Goal: Task Accomplishment & Management: Manage account settings

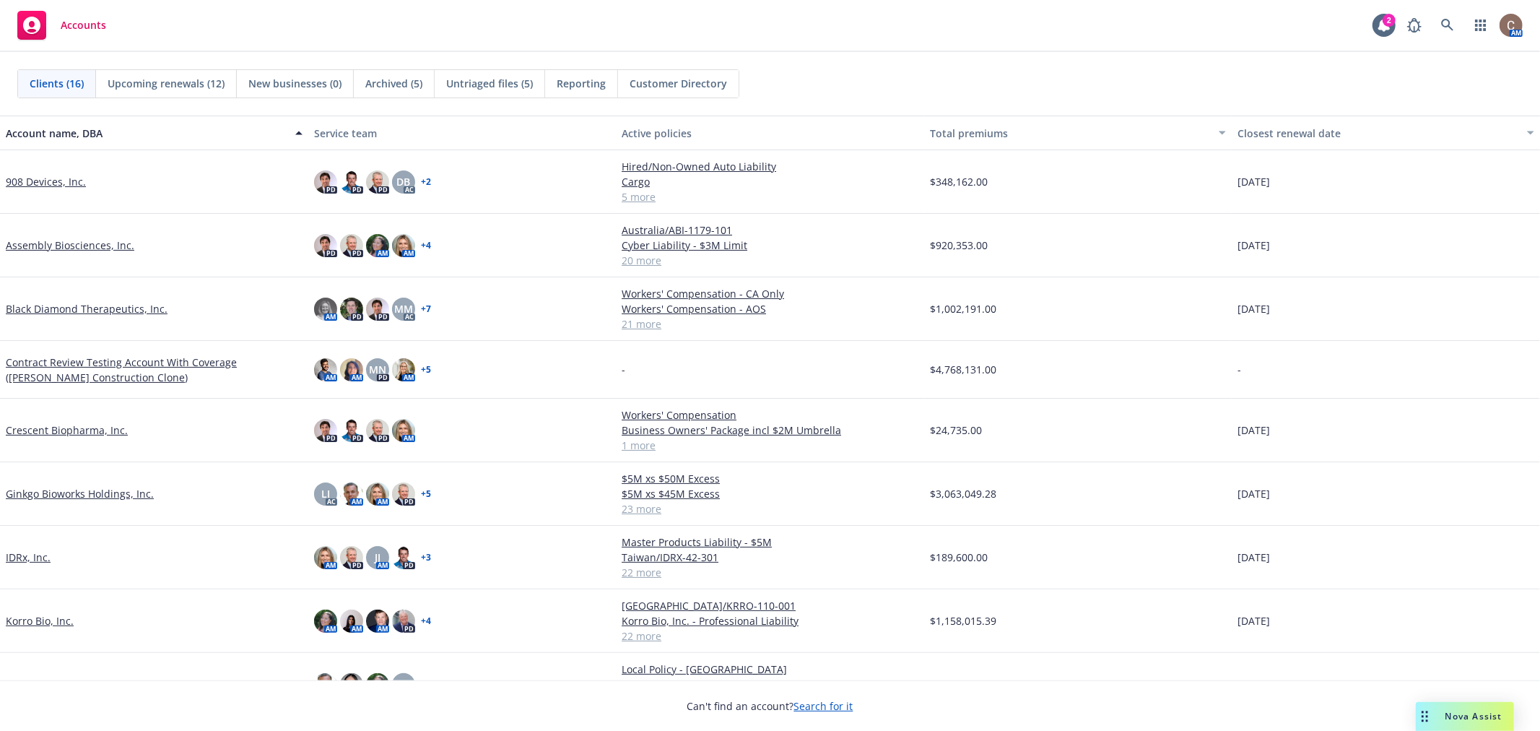
click at [40, 181] on link "908 Devices, Inc." at bounding box center [46, 181] width 80 height 15
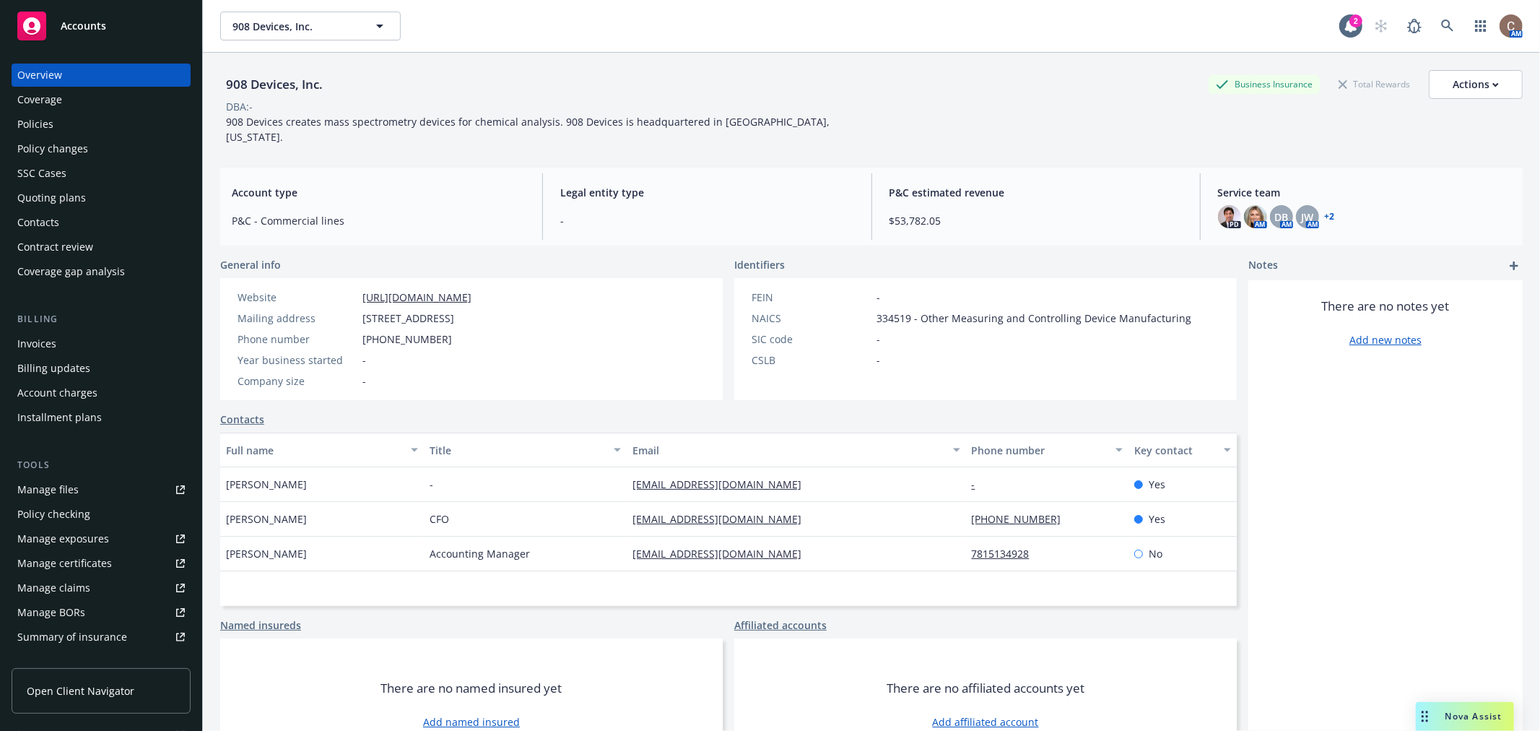
click at [87, 560] on div "Manage certificates" at bounding box center [64, 563] width 95 height 23
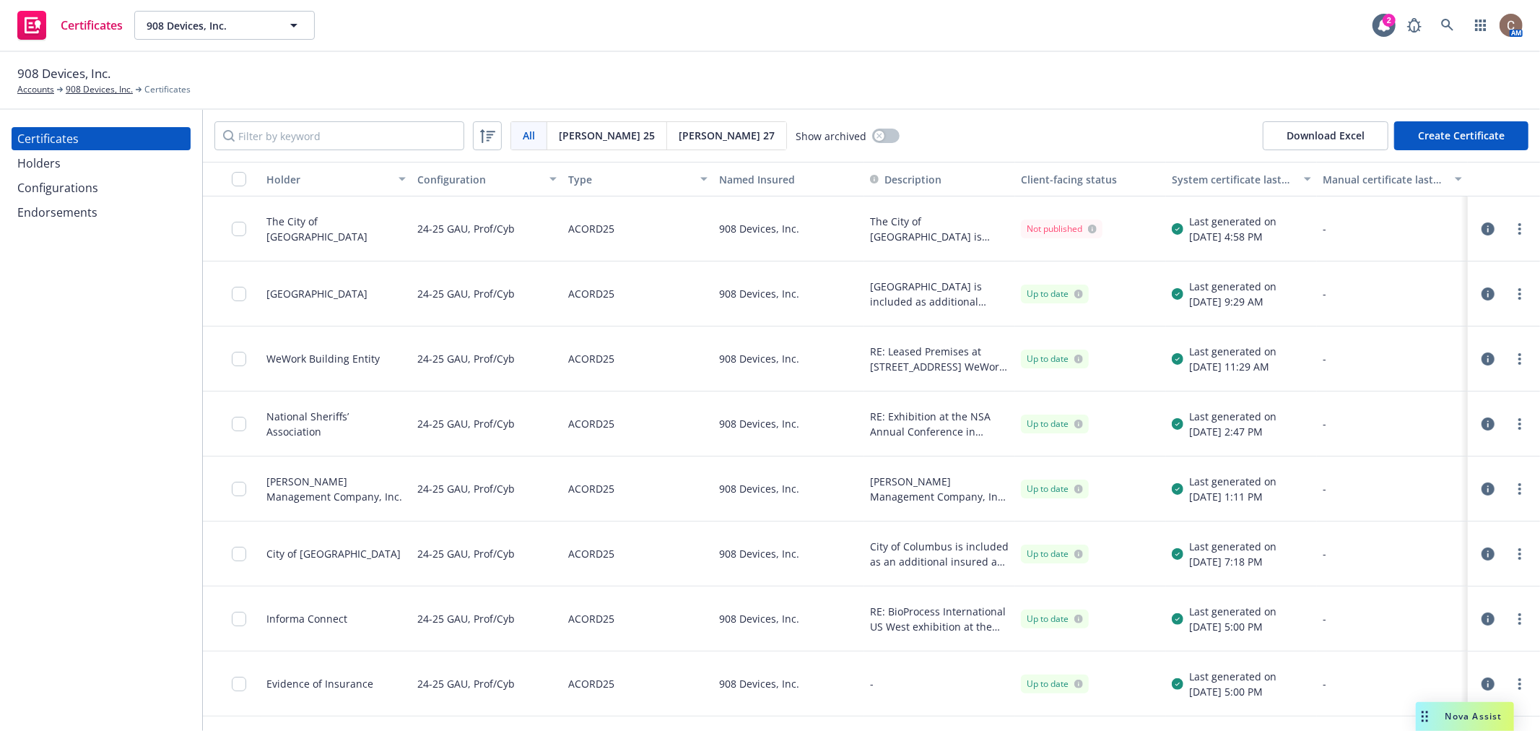
click at [37, 157] on div "Holders" at bounding box center [38, 163] width 43 height 23
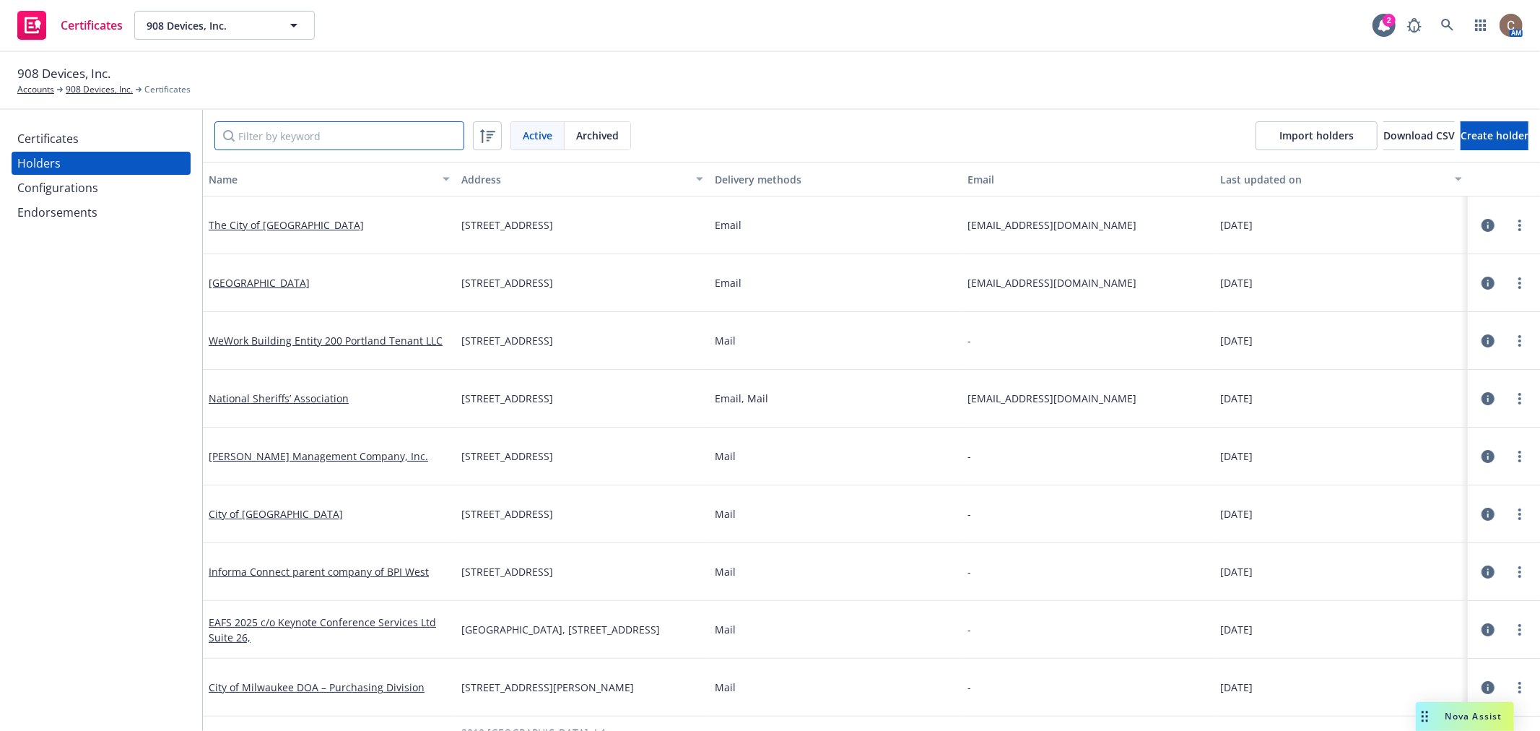
click at [330, 146] on input "Filter by keyword" at bounding box center [339, 135] width 250 height 29
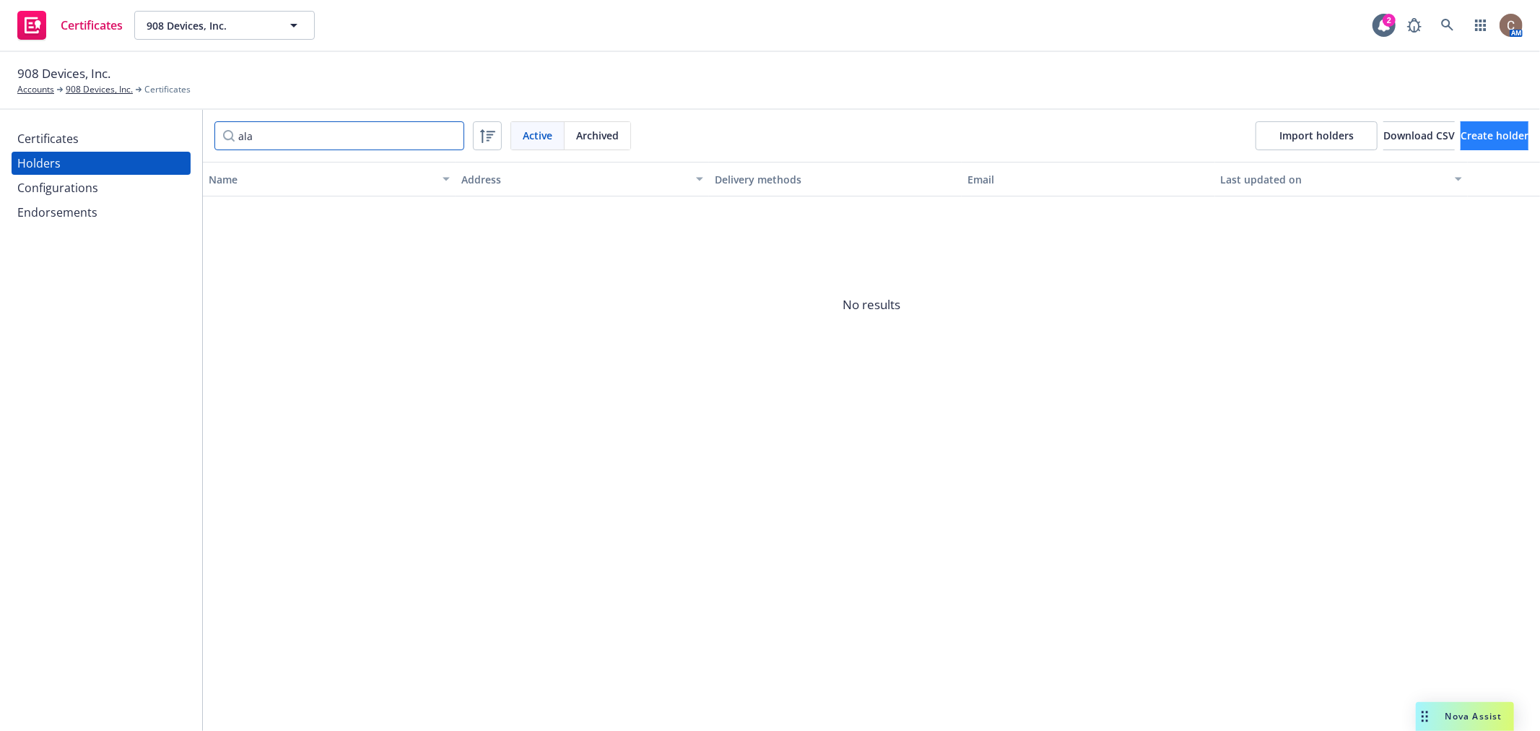
type input "ala"
click at [1461, 131] on span "Create holder" at bounding box center [1495, 136] width 68 height 14
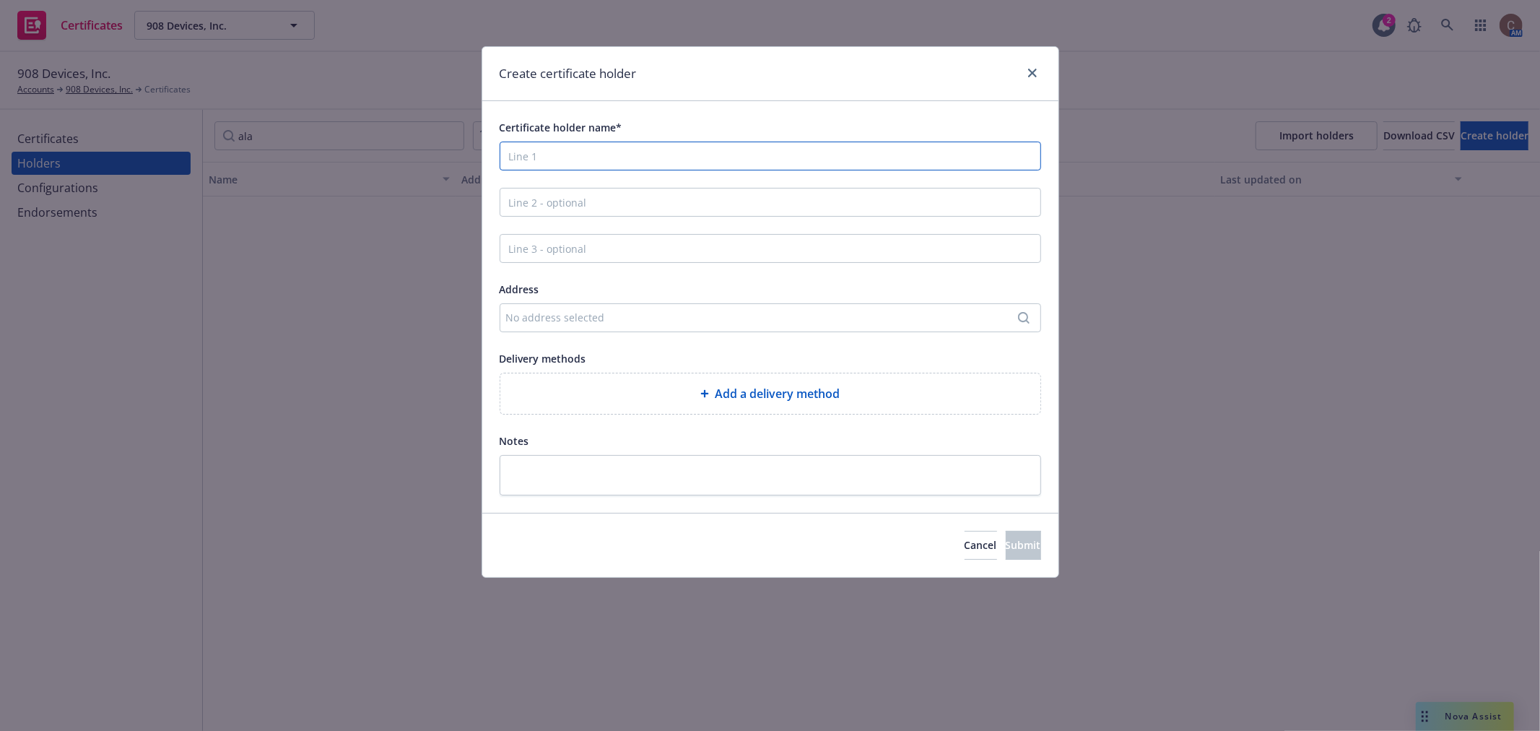
click at [610, 161] on input "Certificate holder name*" at bounding box center [771, 156] width 542 height 29
paste input "The University of Alabama,"
type input "The [GEOGRAPHIC_DATA][US_STATE]"
click at [599, 198] on input "Line 2 - optional" at bounding box center [771, 202] width 542 height 29
paste input "c/o Purchasing Dept.,"
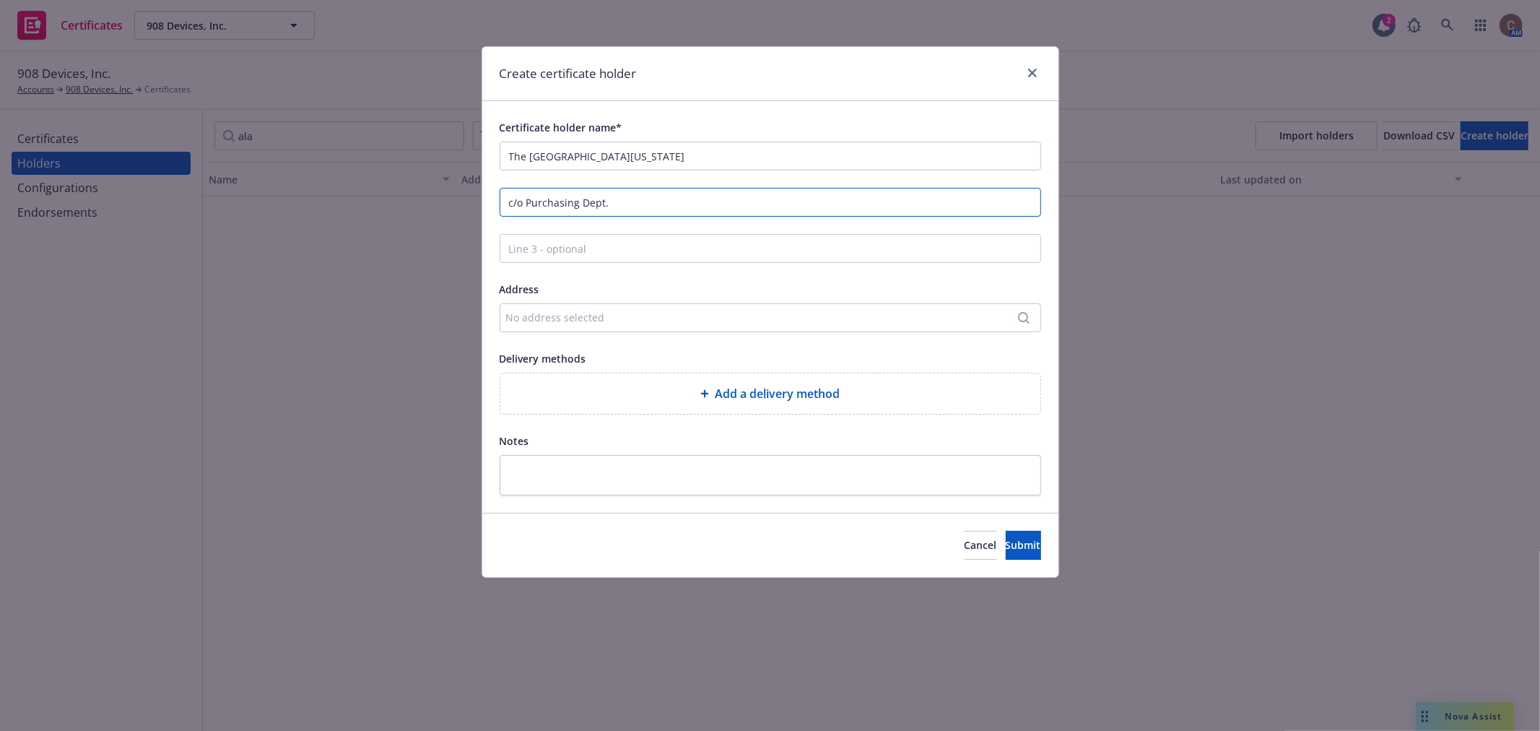
type input "c/o Purchasing Dept."
click at [651, 329] on div "No address selected" at bounding box center [771, 317] width 542 height 29
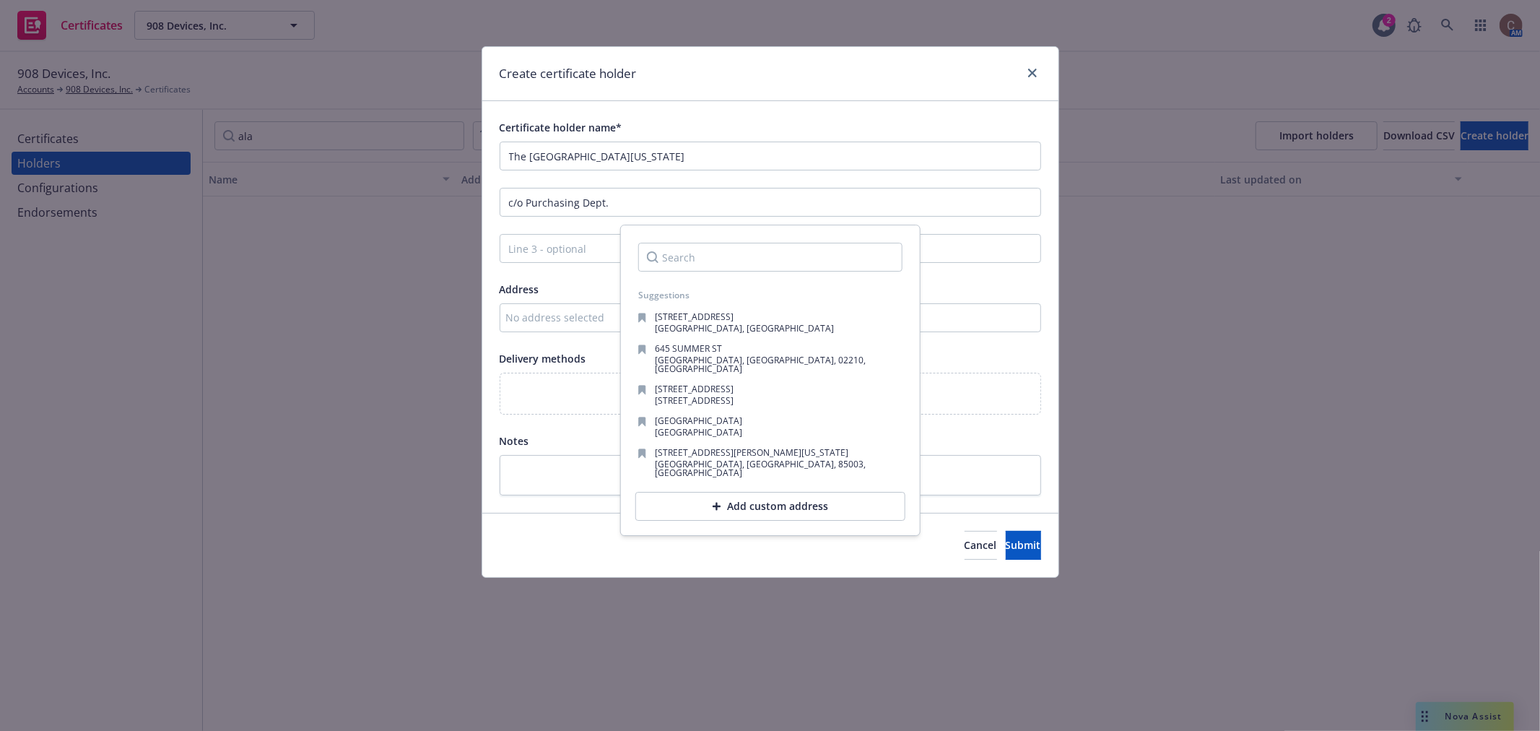
click at [689, 254] on input "Search" at bounding box center [770, 257] width 264 height 29
click at [750, 492] on div "Add custom address" at bounding box center [771, 506] width 270 height 29
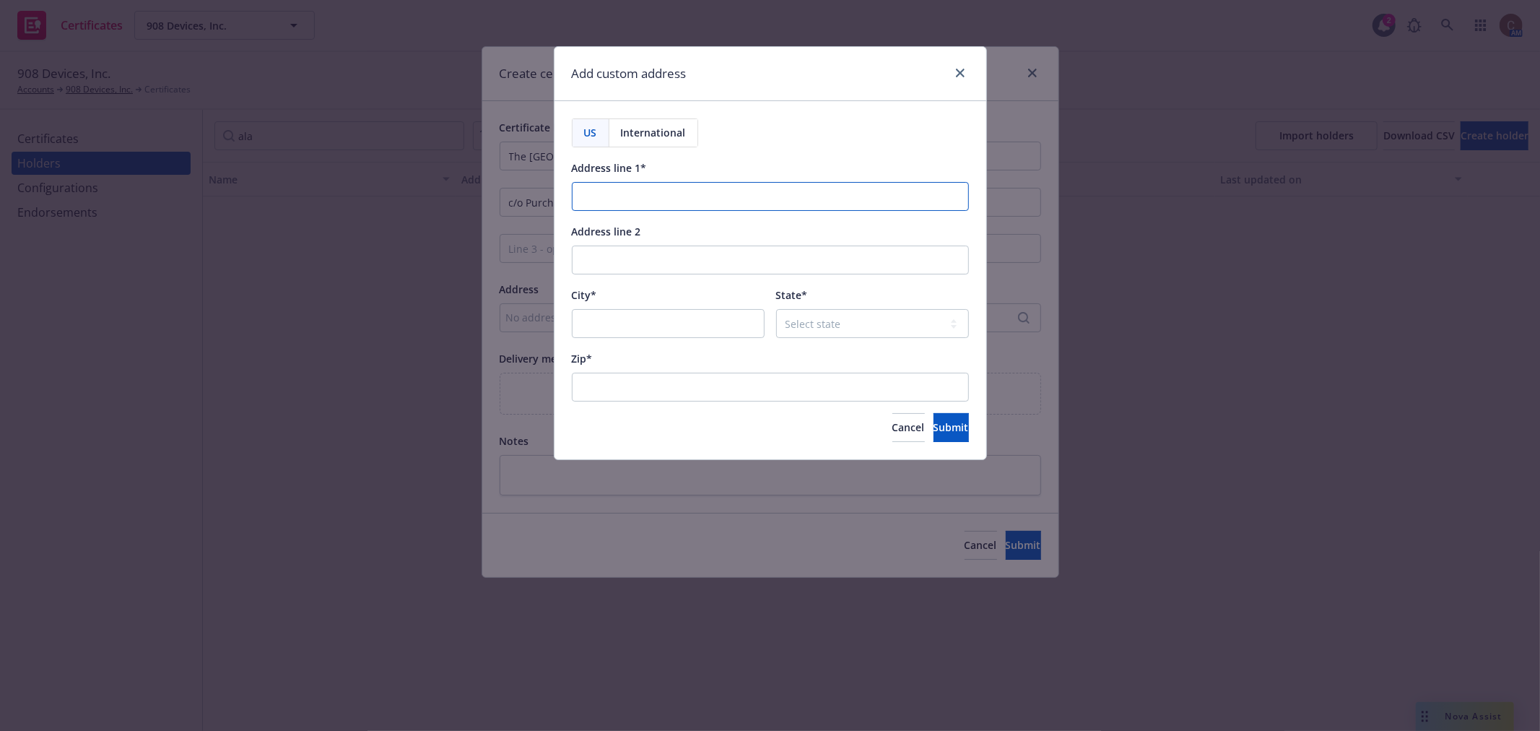
click at [660, 191] on input "Address line 1*" at bounding box center [770, 196] width 397 height 29
paste input "Box 870130, Tuscaloosa, AL 35487-0130"
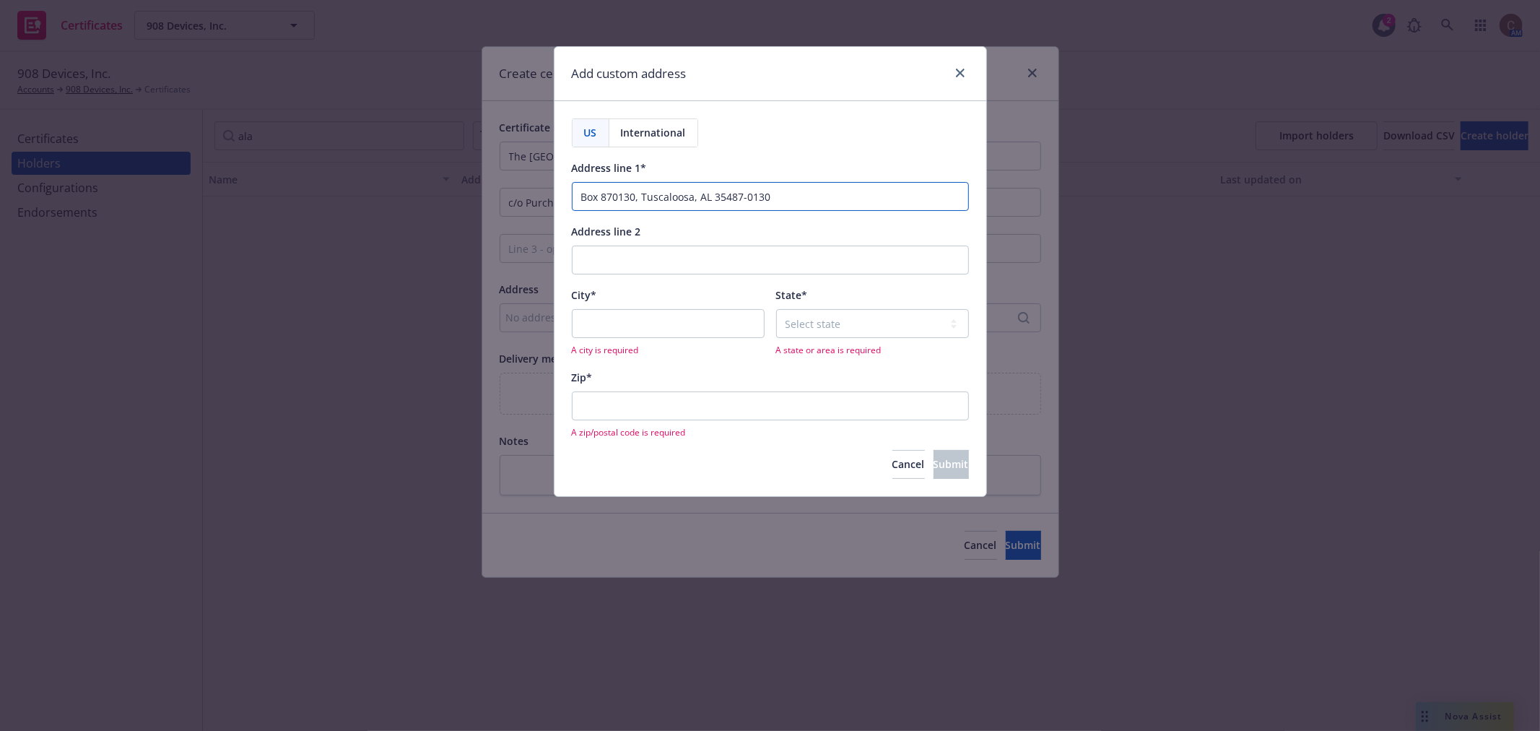
drag, startPoint x: 692, startPoint y: 195, endPoint x: 643, endPoint y: 194, distance: 49.1
click at [643, 194] on input "Box 870130, Tuscaloosa, AL 35487-0130" at bounding box center [770, 196] width 397 height 29
type input "Box 870130, Tuscaloosa, AL 35487-0130"
click at [651, 329] on input "City*" at bounding box center [668, 323] width 193 height 29
paste input "Tuscaloosa"
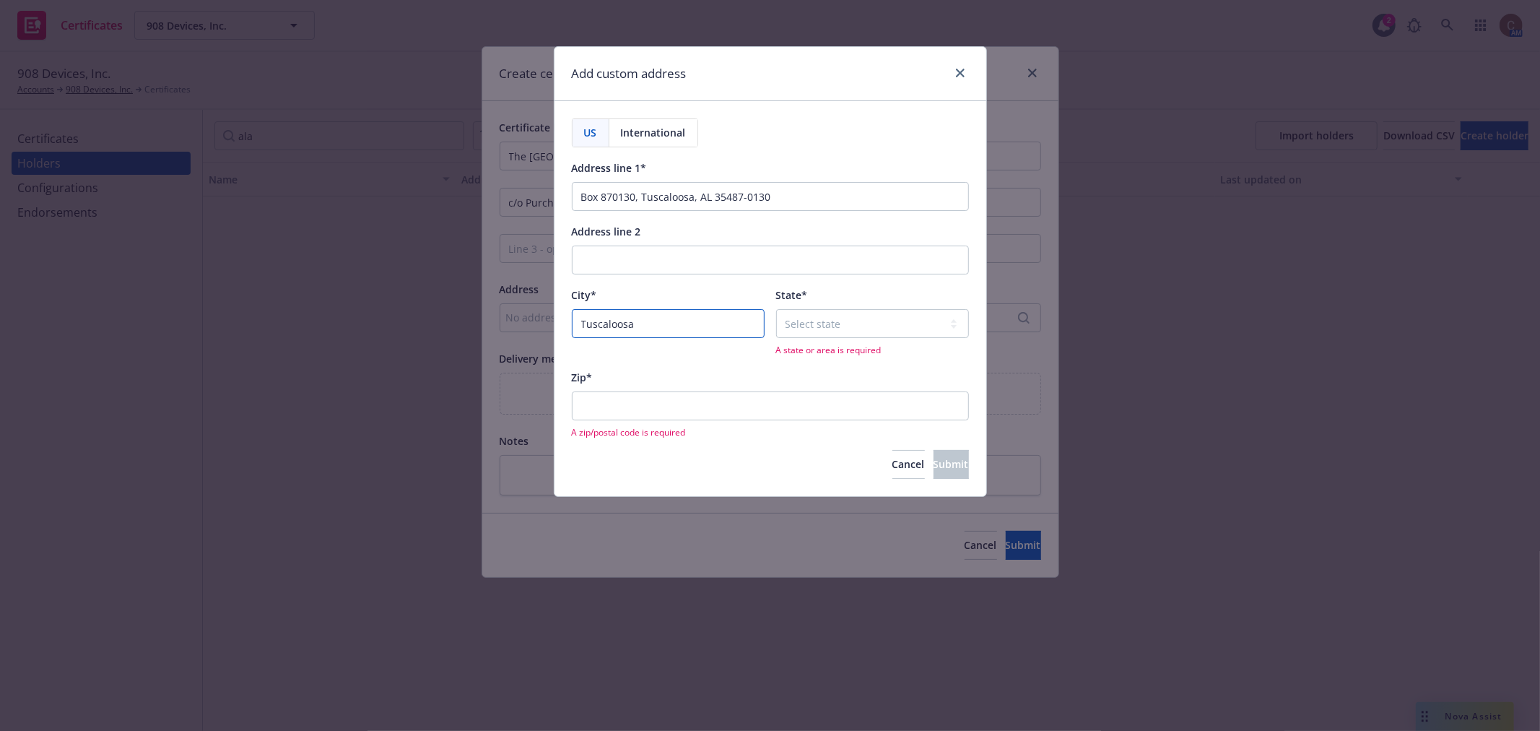
type input "Tuscaloosa"
click at [843, 338] on select "Select state Alabama Alaska American Samoa Arizona Arkansas Baker Island Califo…" at bounding box center [872, 323] width 193 height 29
select select "AL"
click at [776, 310] on select "Select state Alabama Alaska American Samoa Arizona Arkansas Baker Island Califo…" at bounding box center [872, 323] width 193 height 29
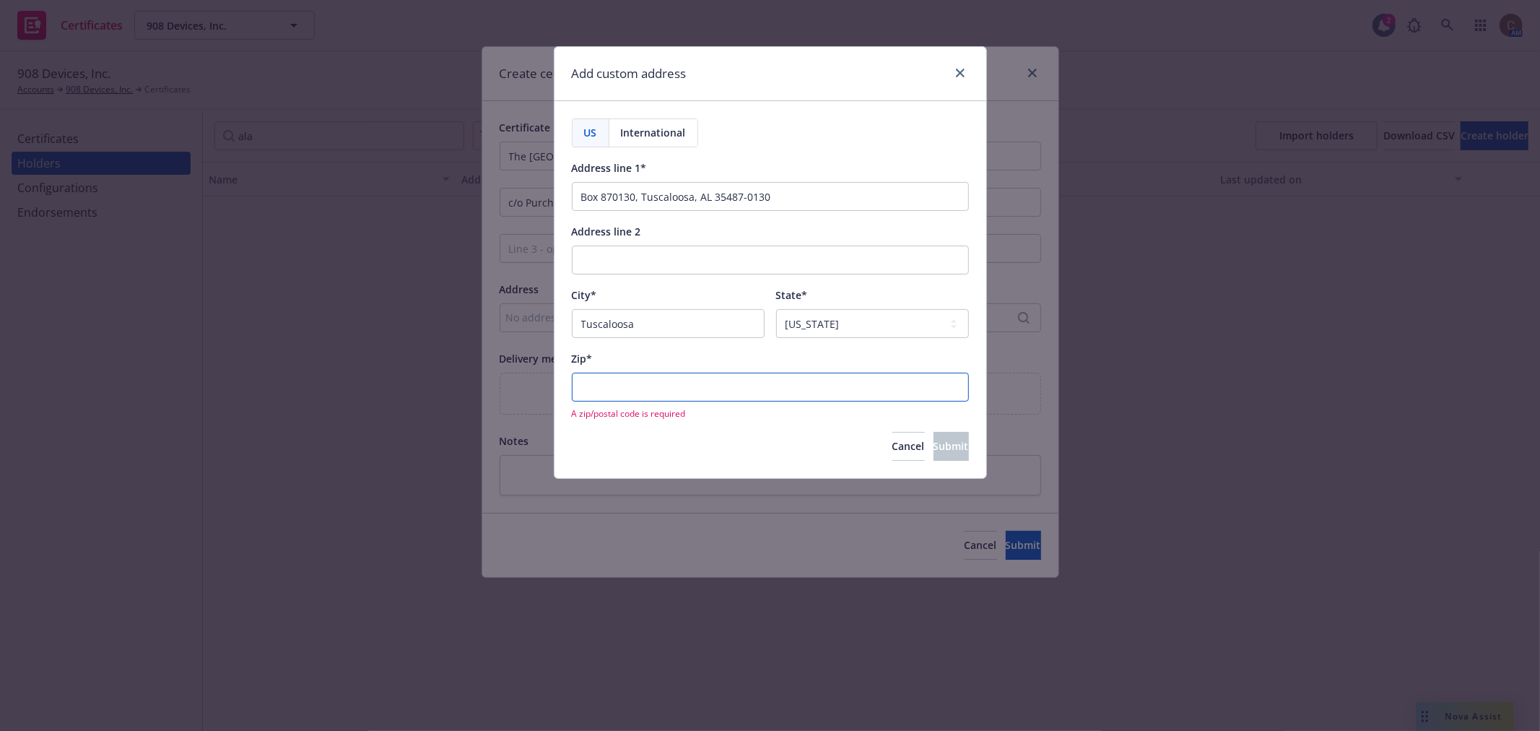
click at [721, 387] on input "Zip*" at bounding box center [770, 387] width 397 height 29
drag, startPoint x: 782, startPoint y: 196, endPoint x: 716, endPoint y: 193, distance: 66.5
click at [716, 193] on input "Box 870130, Tuscaloosa, AL 35487-0130" at bounding box center [770, 196] width 397 height 29
click at [692, 387] on input "Zip*" at bounding box center [770, 387] width 397 height 29
paste input "35487-0130"
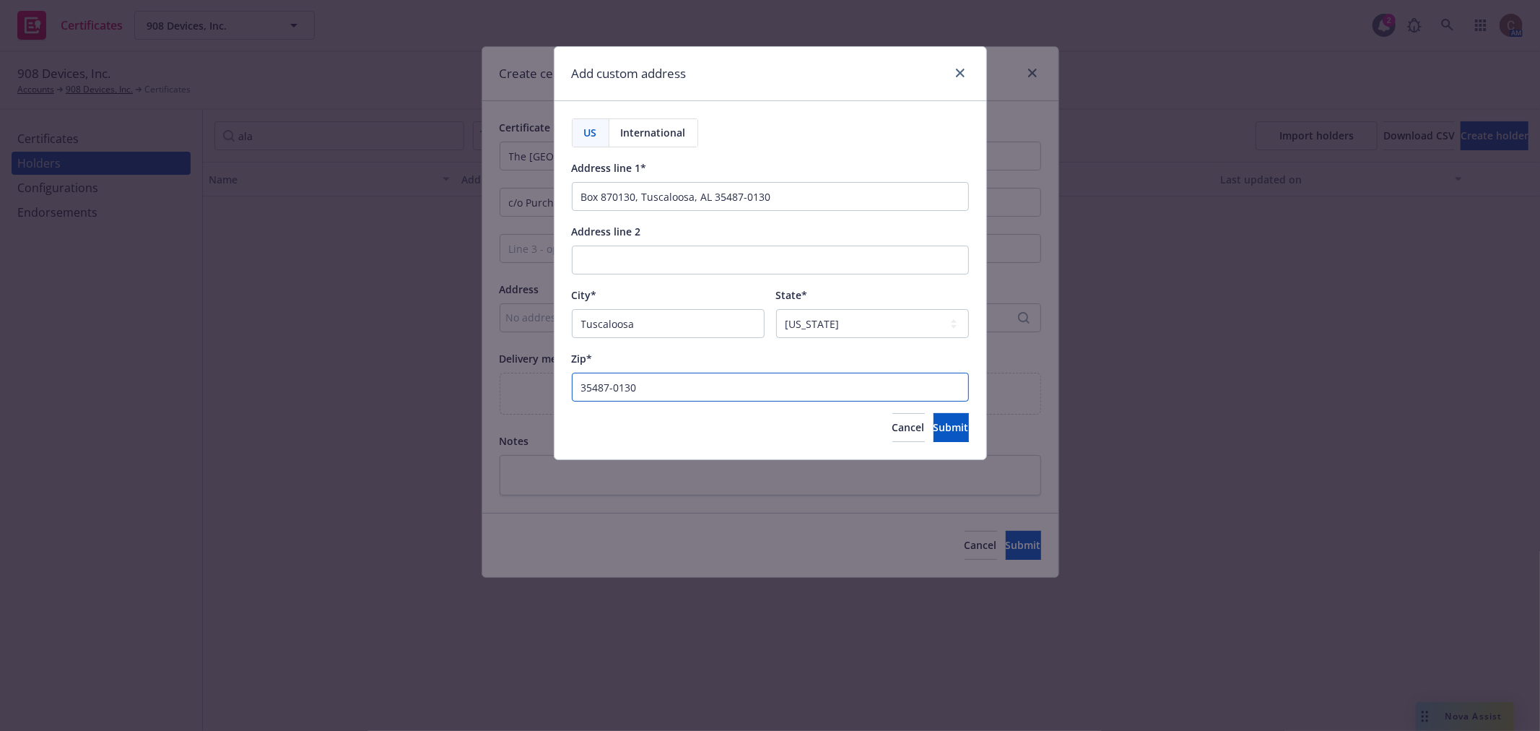
type input "35487-0130"
drag, startPoint x: 778, startPoint y: 191, endPoint x: 638, endPoint y: 193, distance: 140.1
click at [638, 193] on input "Box 870130, Tuscaloosa, AL 35487-0130" at bounding box center [770, 196] width 397 height 29
type input "Box 870130"
click at [934, 431] on span "Submit" at bounding box center [951, 427] width 35 height 14
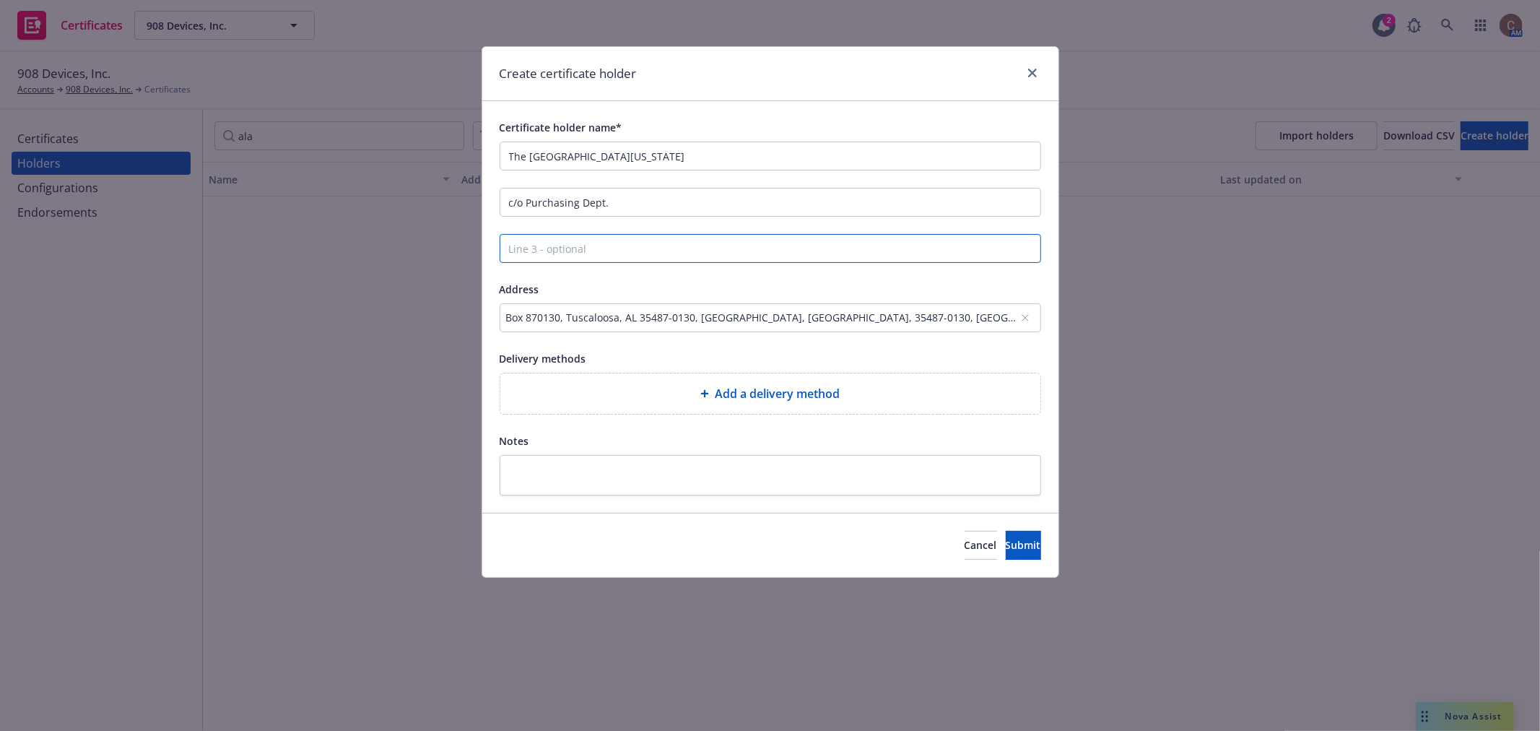
click at [698, 248] on input "Line 3 - optional" at bounding box center [771, 248] width 542 height 29
paste input "ATTN:"
type input "ATTN:"
click at [617, 246] on input "ATTN:" at bounding box center [771, 248] width 542 height 29
drag, startPoint x: 610, startPoint y: 249, endPoint x: 436, endPoint y: 253, distance: 173.4
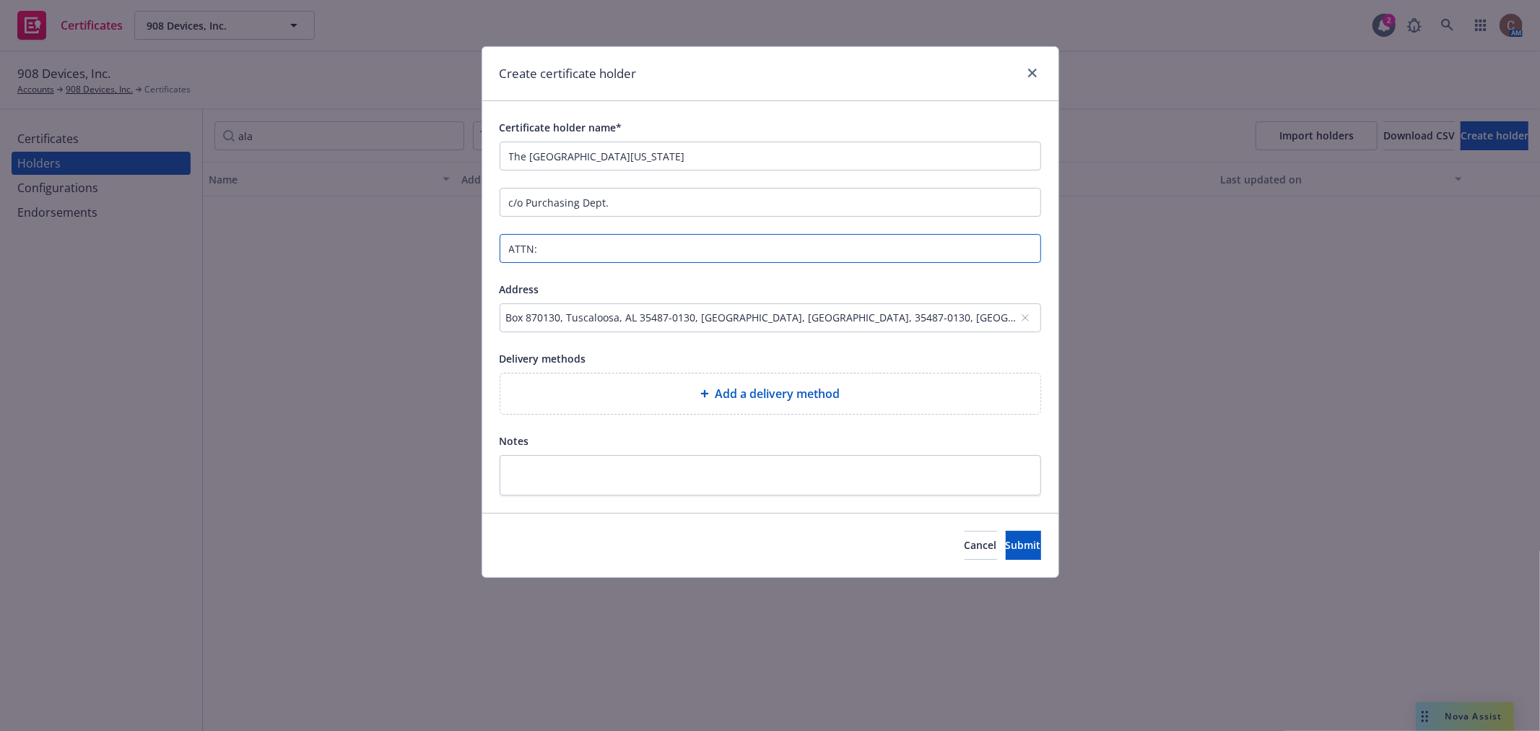
click at [436, 253] on div "Create certificate holder Certificate holder name* The University of Alabama c/…" at bounding box center [770, 365] width 1540 height 731
click at [765, 319] on div "Box 870130, Tuscaloosa, AL 35487-0130, Tuscaloosa, AL, 35487-0130, USA" at bounding box center [763, 317] width 514 height 15
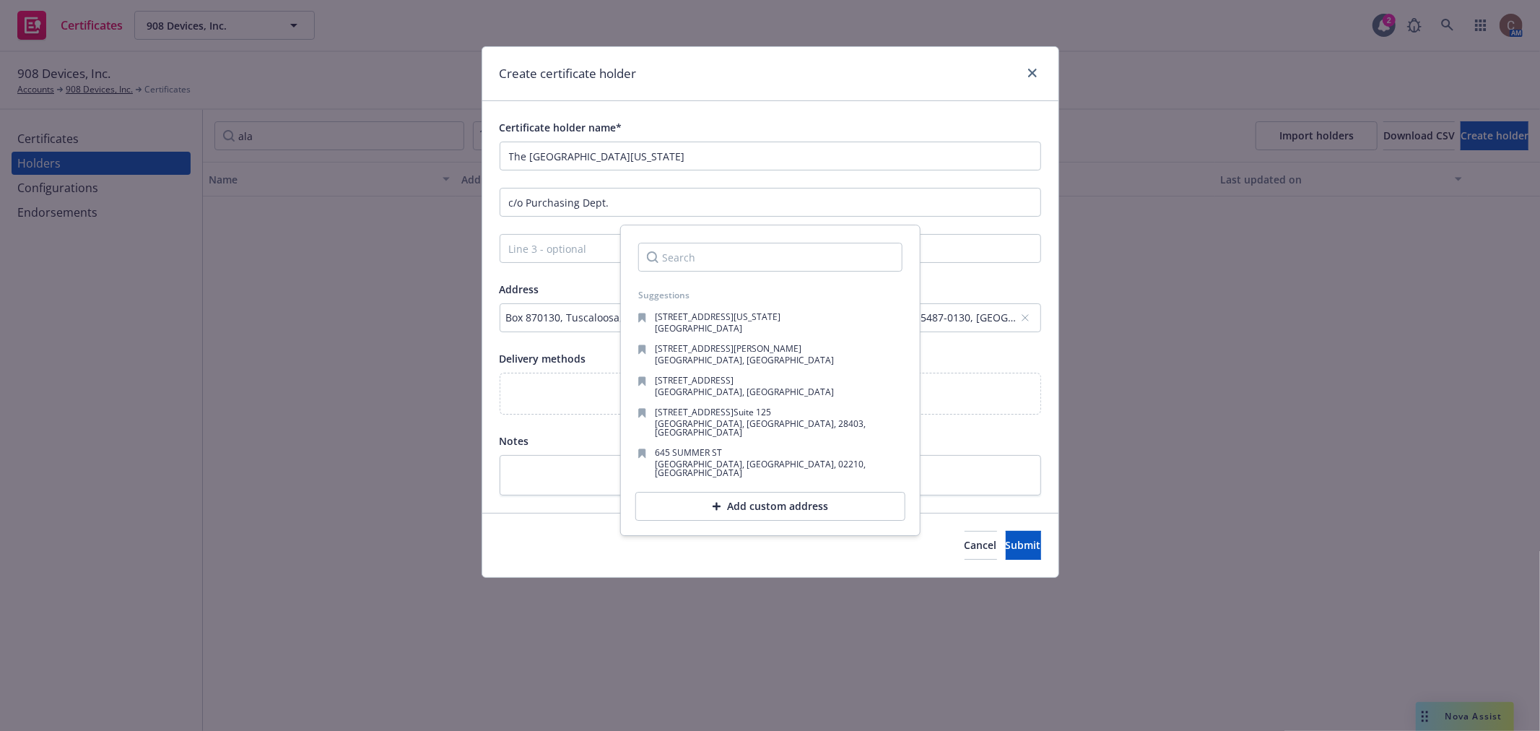
click at [776, 492] on div "Add custom address" at bounding box center [771, 506] width 270 height 29
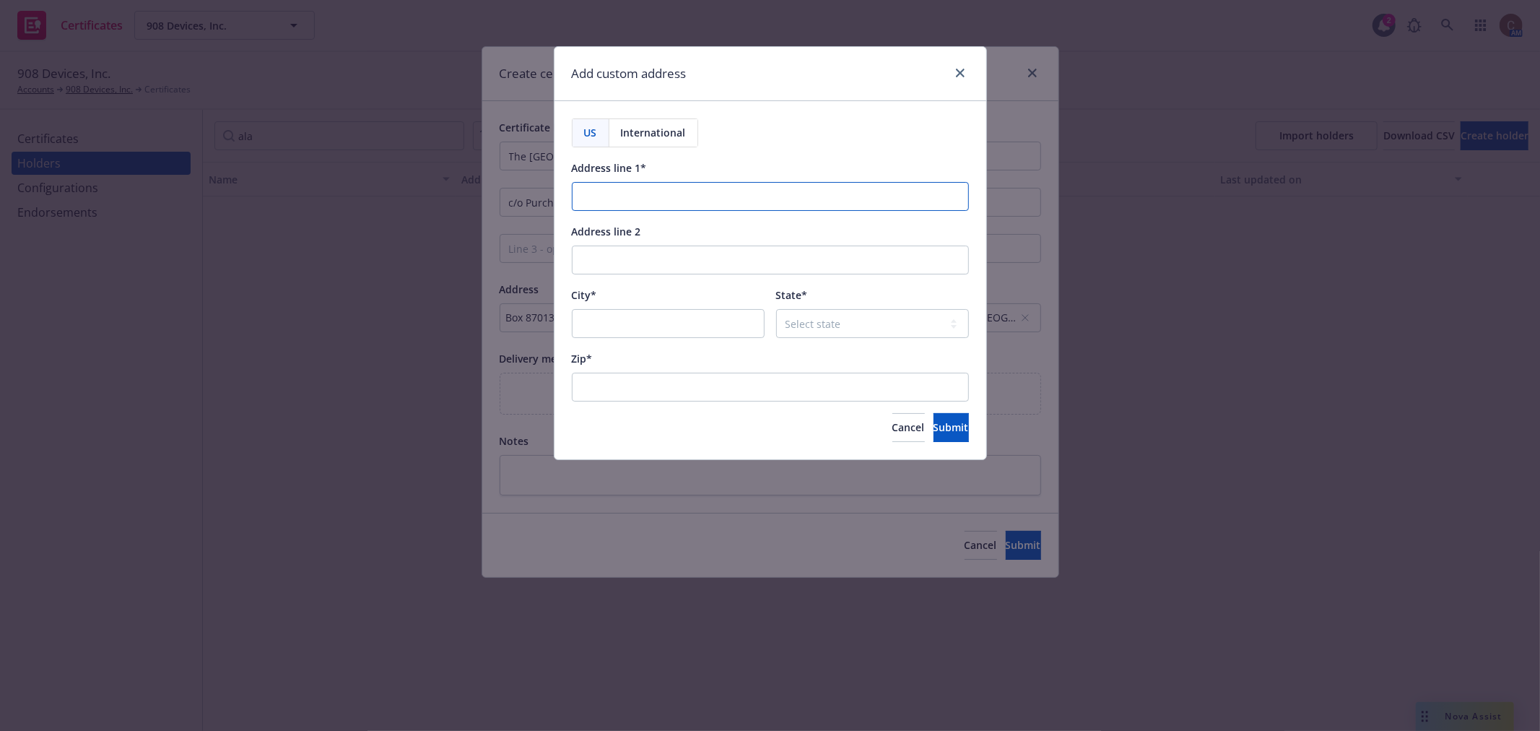
click at [699, 196] on input "Address line 1*" at bounding box center [770, 196] width 397 height 29
click at [669, 191] on input "Address line 1*" at bounding box center [770, 196] width 397 height 29
paste input "Box 870130"
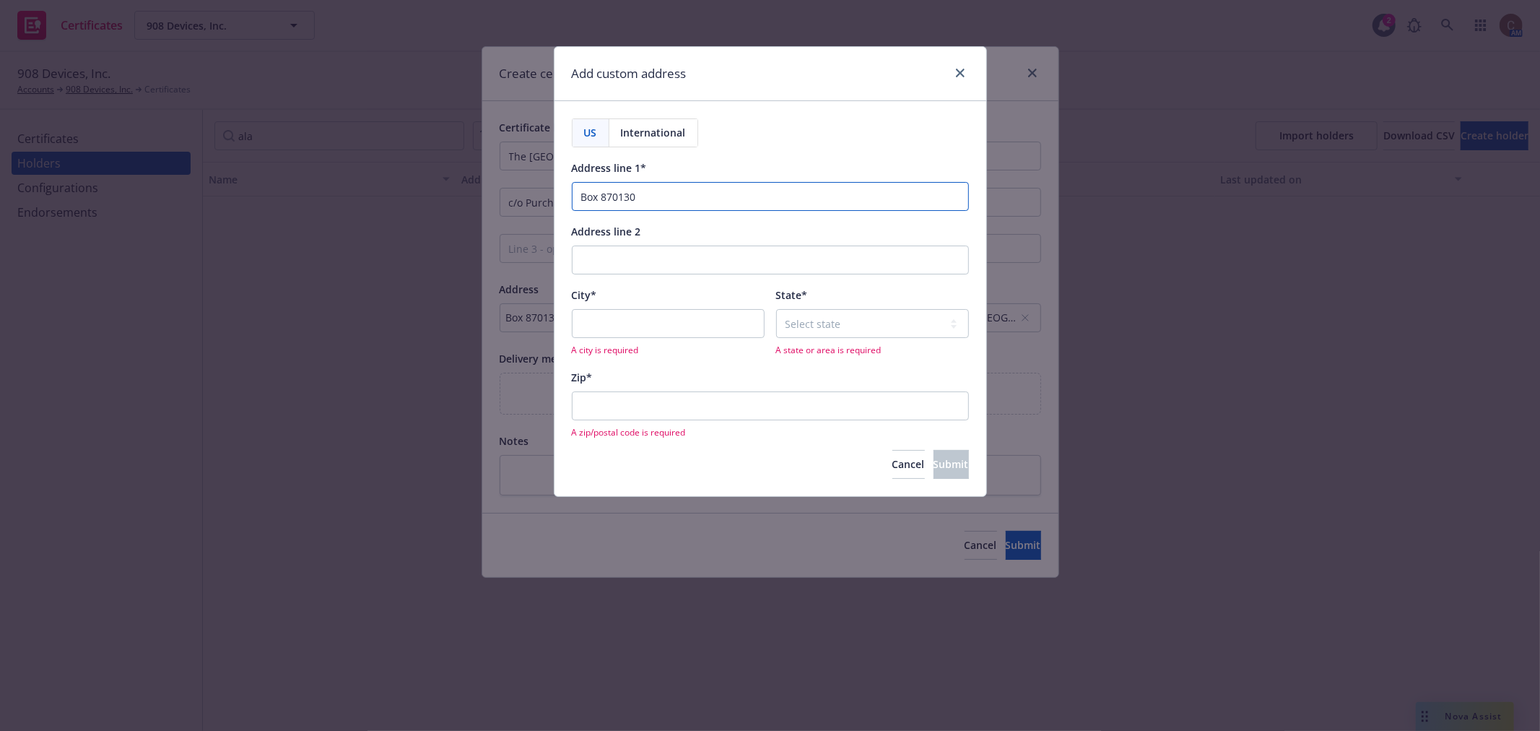
type input "Box 870130"
drag, startPoint x: 624, startPoint y: 339, endPoint x: 641, endPoint y: 334, distance: 18.3
click at [638, 334] on div "A city is required" at bounding box center [668, 332] width 193 height 47
click at [641, 334] on input "City*" at bounding box center [668, 323] width 193 height 29
paste input "Tuscaloosa"
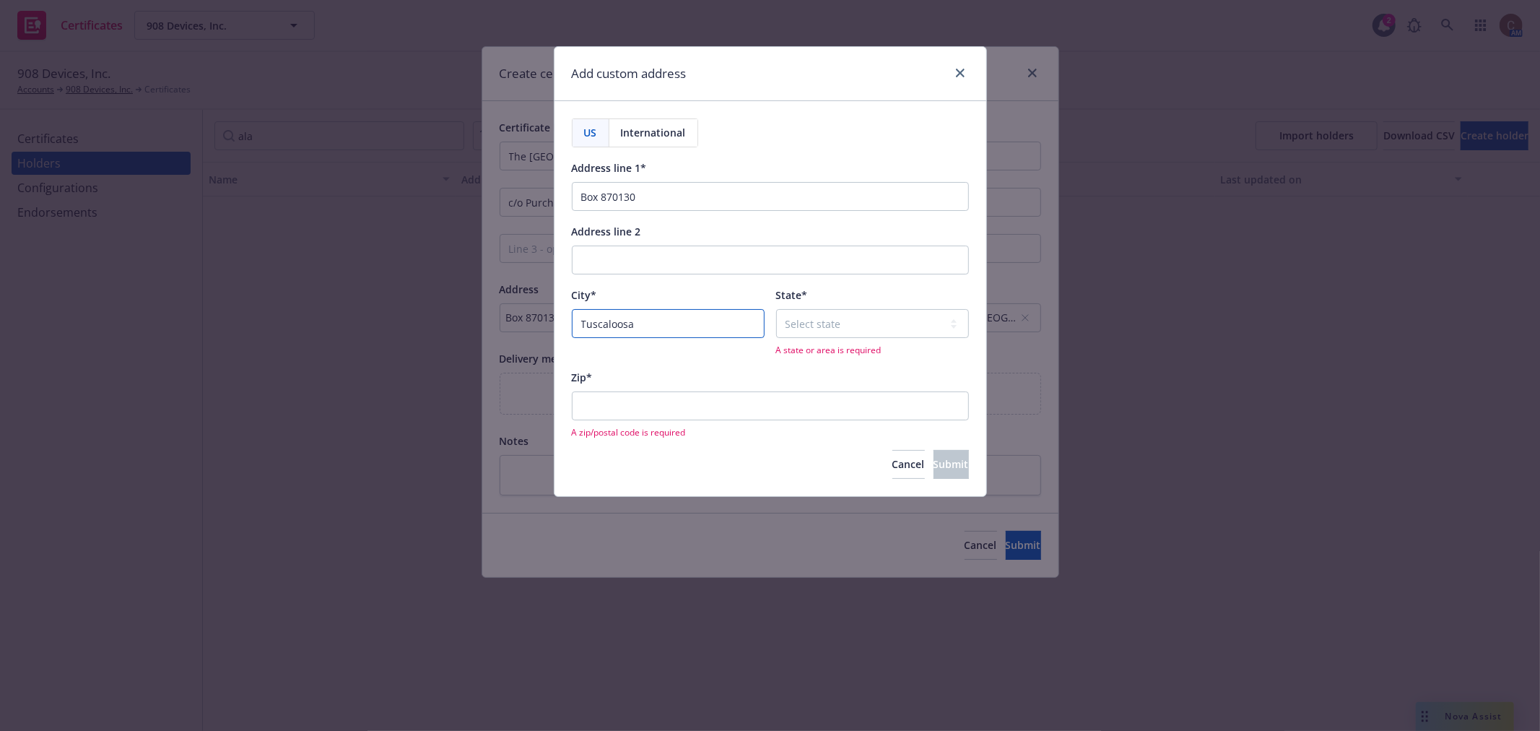
type input "Tuscaloosa"
click at [843, 333] on select "Select state Alabama Alaska American Samoa Arizona Arkansas Baker Island Califo…" at bounding box center [872, 323] width 193 height 29
select select "AL"
click at [776, 310] on select "Select state Alabama Alaska American Samoa Arizona Arkansas Baker Island Califo…" at bounding box center [872, 323] width 193 height 29
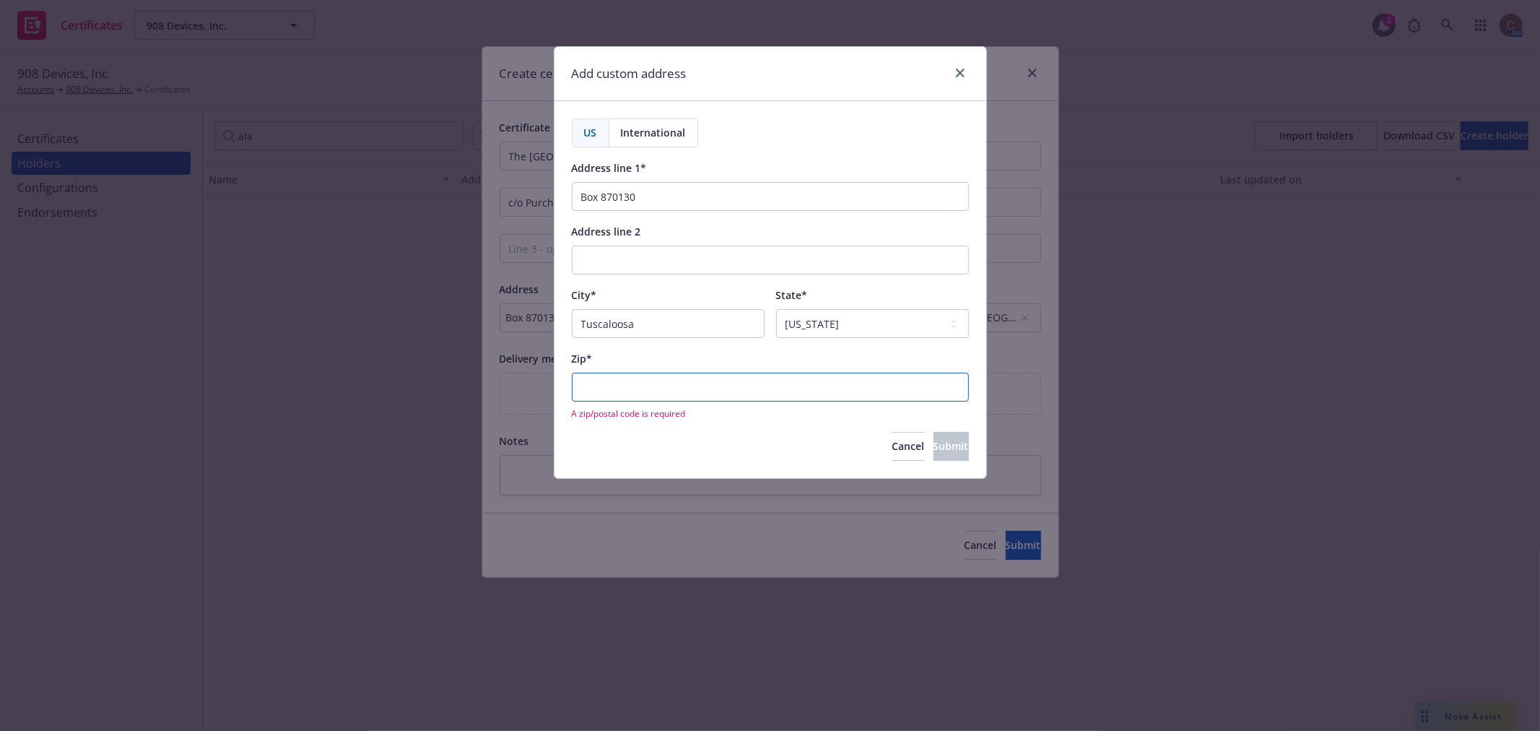
click at [615, 402] on input "Zip*" at bounding box center [770, 387] width 397 height 29
paste input "35487-0130,"
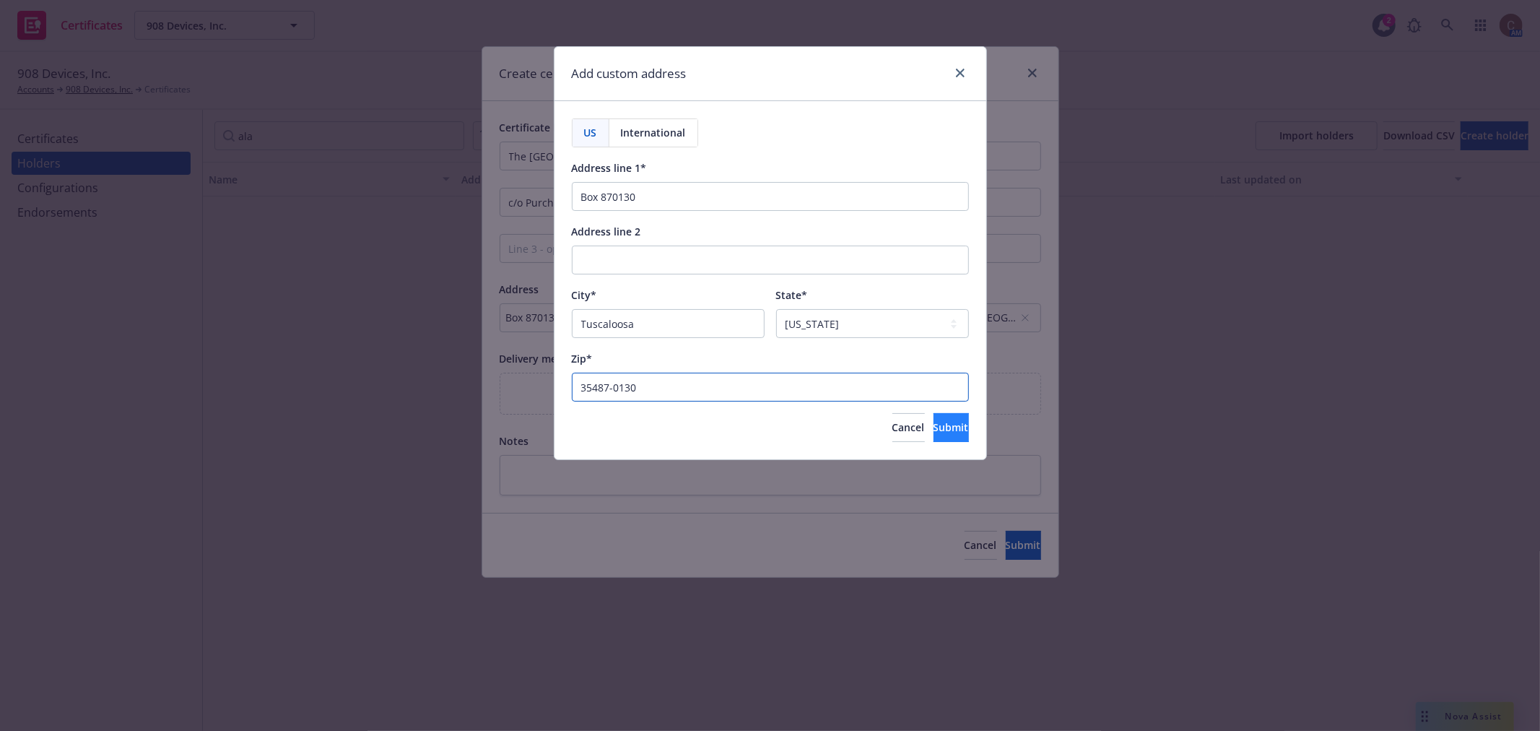
type input "35487-0130"
click at [934, 426] on span "Submit" at bounding box center [951, 427] width 35 height 14
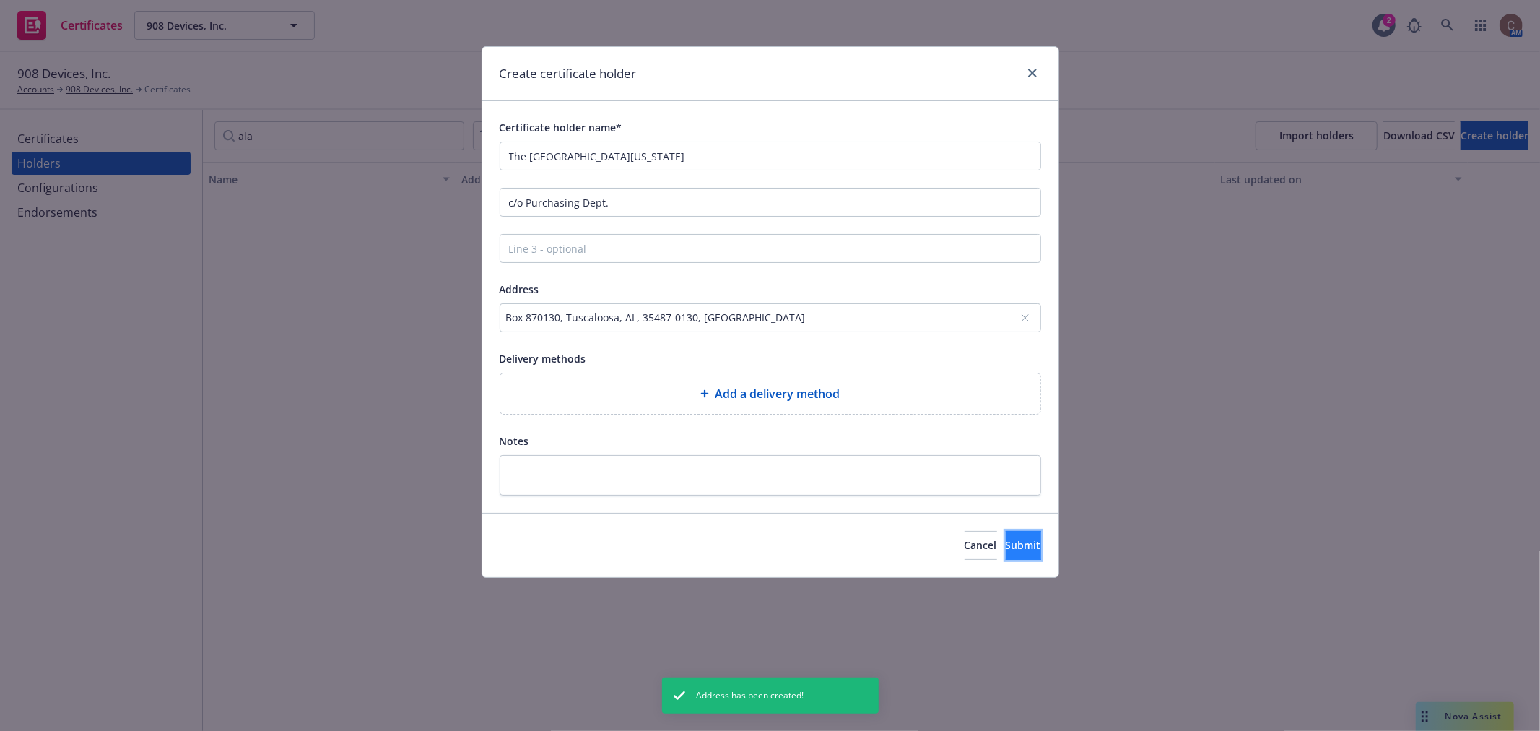
click at [1006, 542] on span "Submit" at bounding box center [1023, 545] width 35 height 14
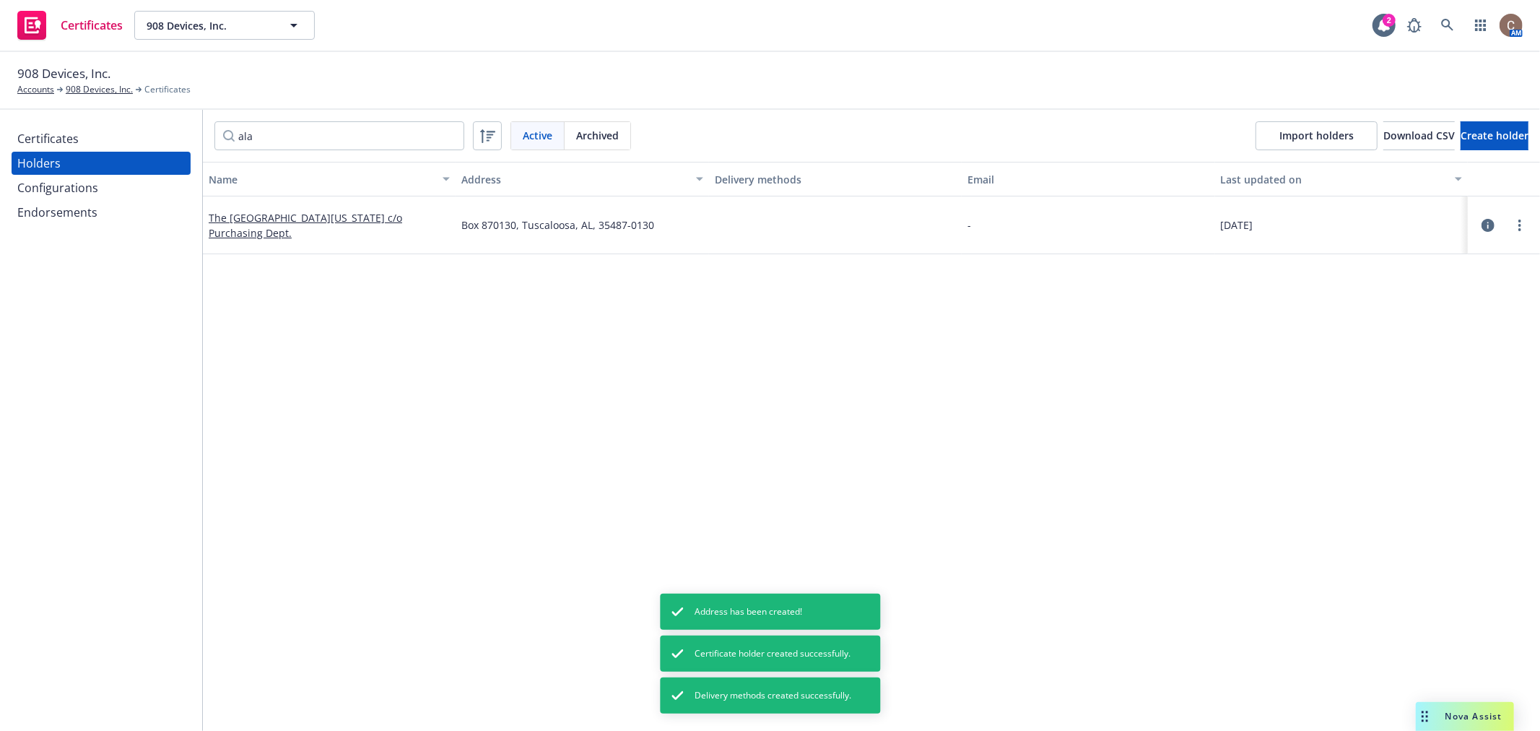
click at [73, 137] on div "Certificates" at bounding box center [47, 138] width 61 height 23
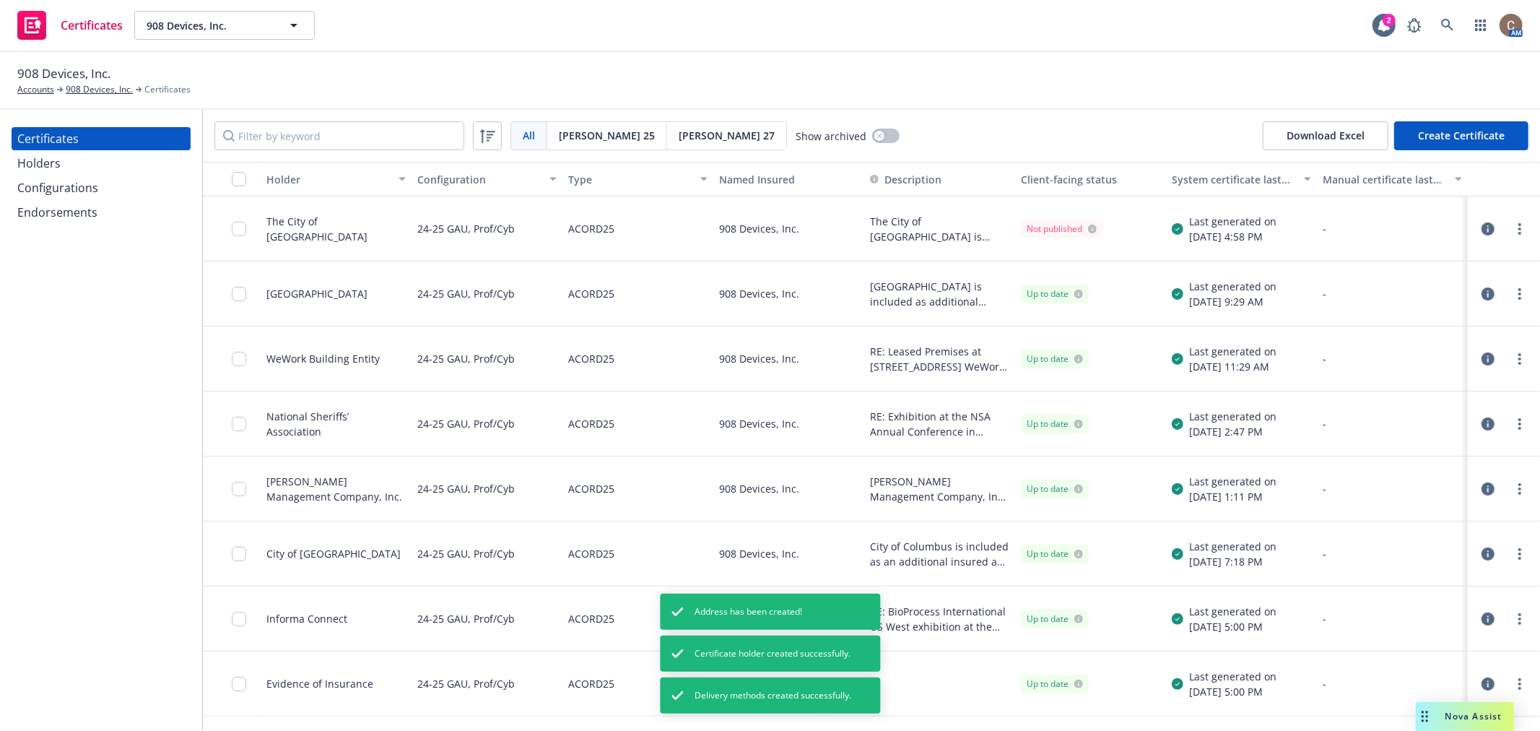
click at [1469, 127] on button "Create Certificate" at bounding box center [1461, 135] width 134 height 29
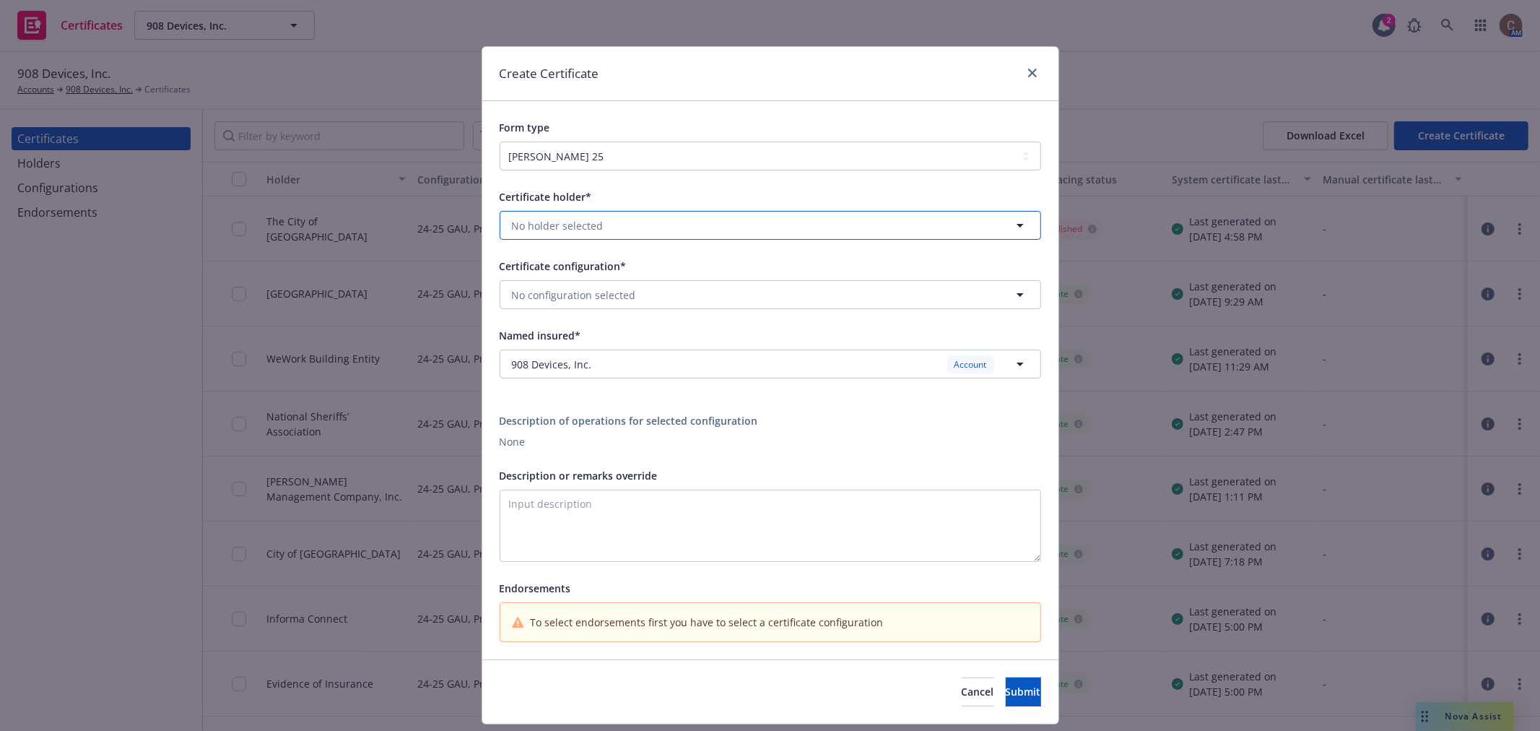
click at [567, 225] on span "No holder selected" at bounding box center [558, 225] width 92 height 15
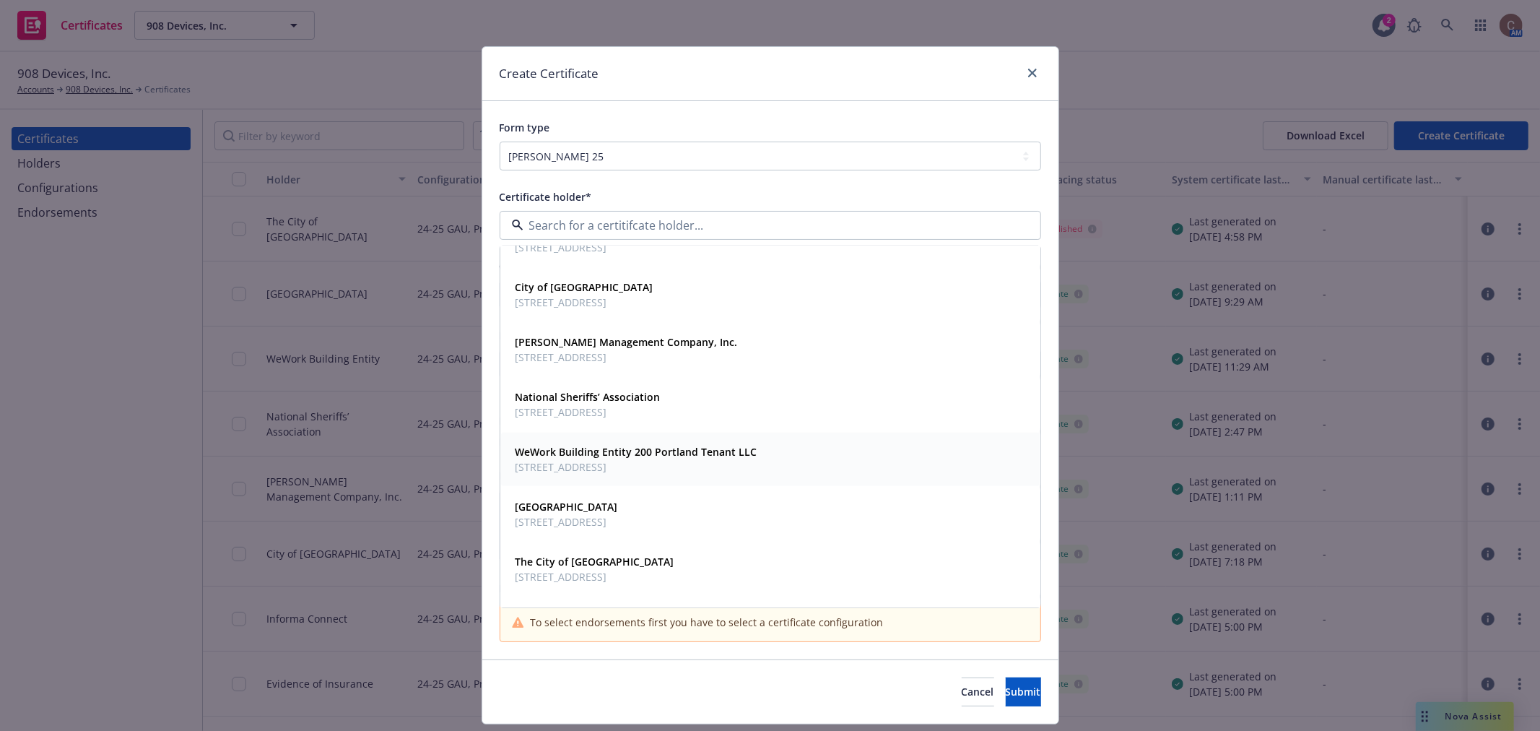
scroll to position [846, 0]
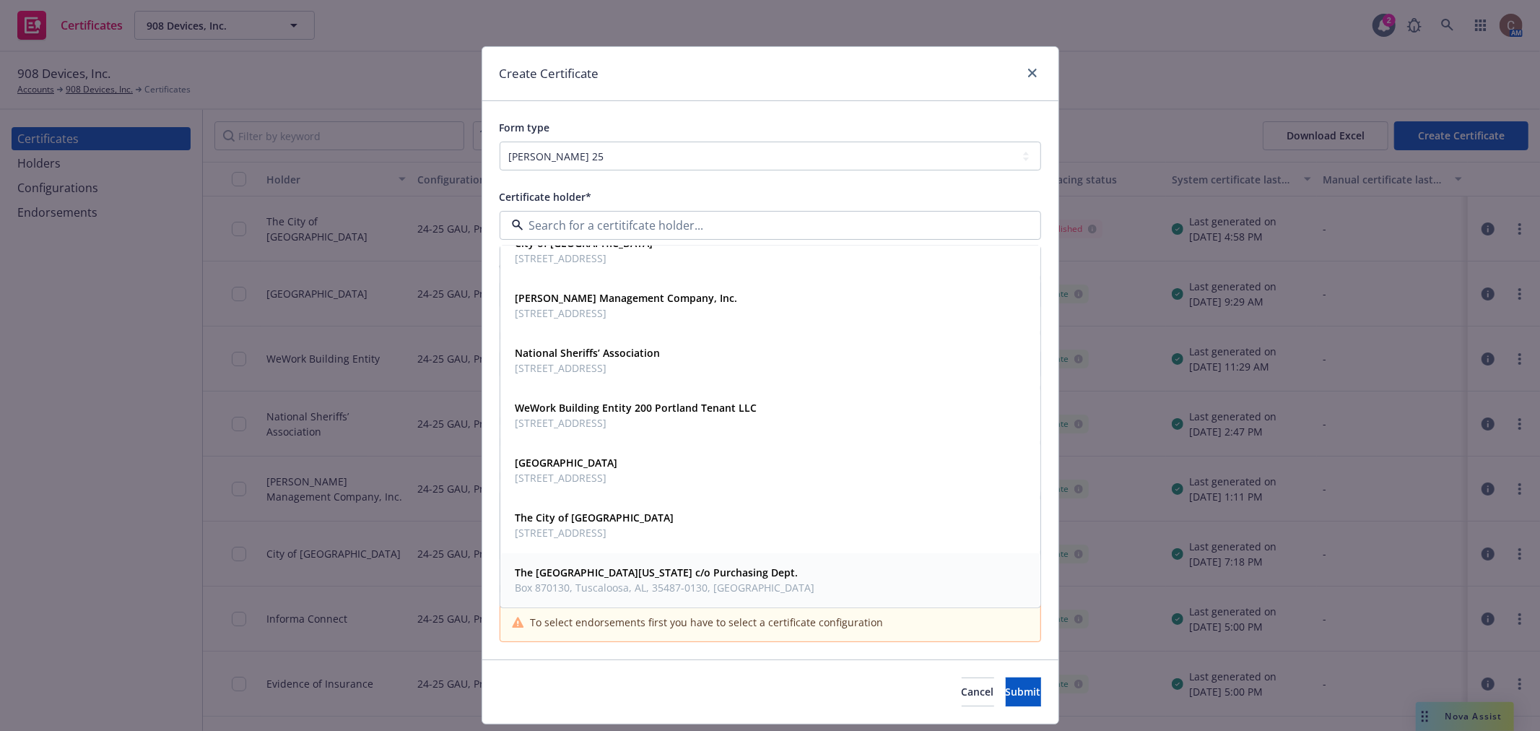
click at [672, 599] on div "The University of Alabama c/o Purchasing Dept. Box 870130, Tuscaloosa, AL, 3548…" at bounding box center [770, 579] width 539 height 53
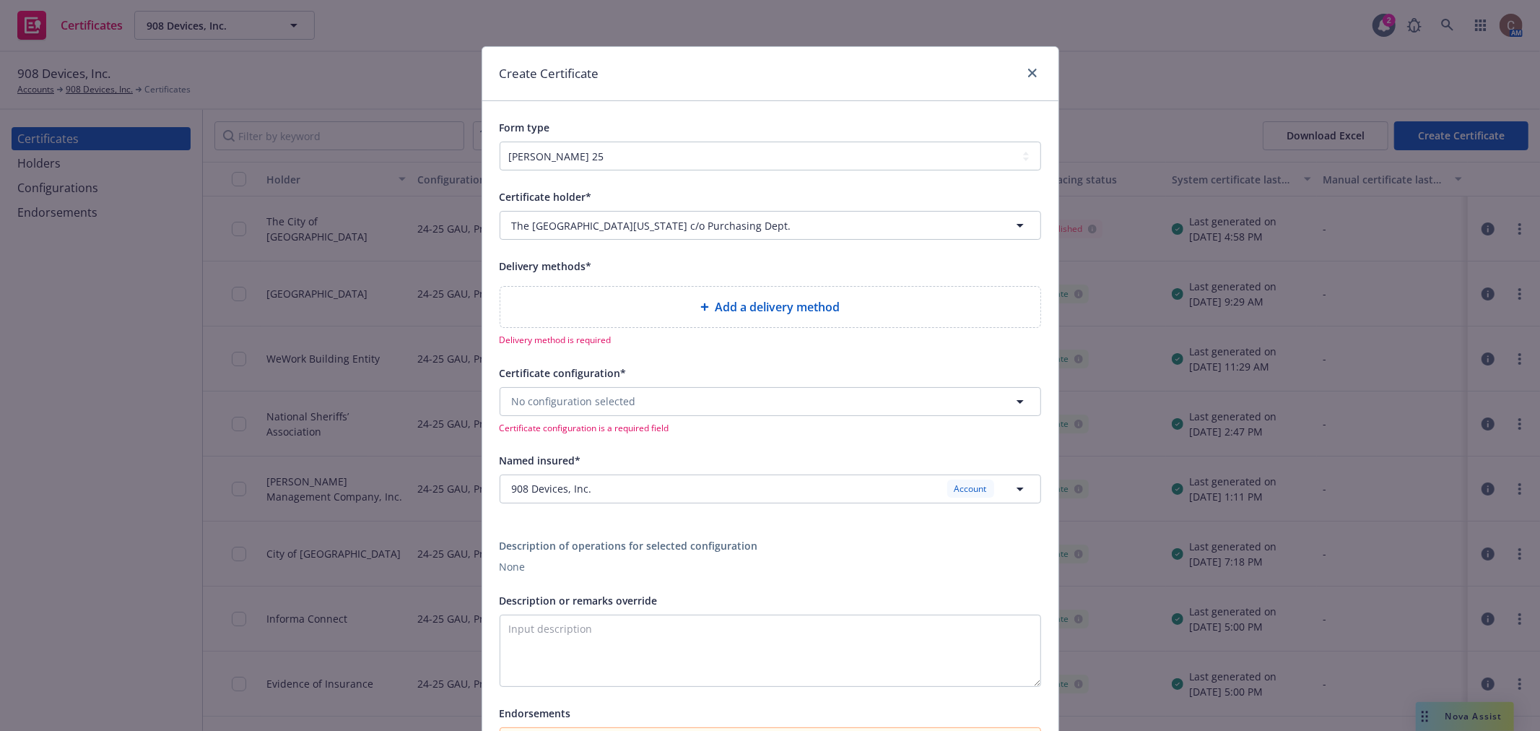
click at [756, 316] on span "Add a delivery method" at bounding box center [777, 306] width 125 height 17
select select "EMAIL"
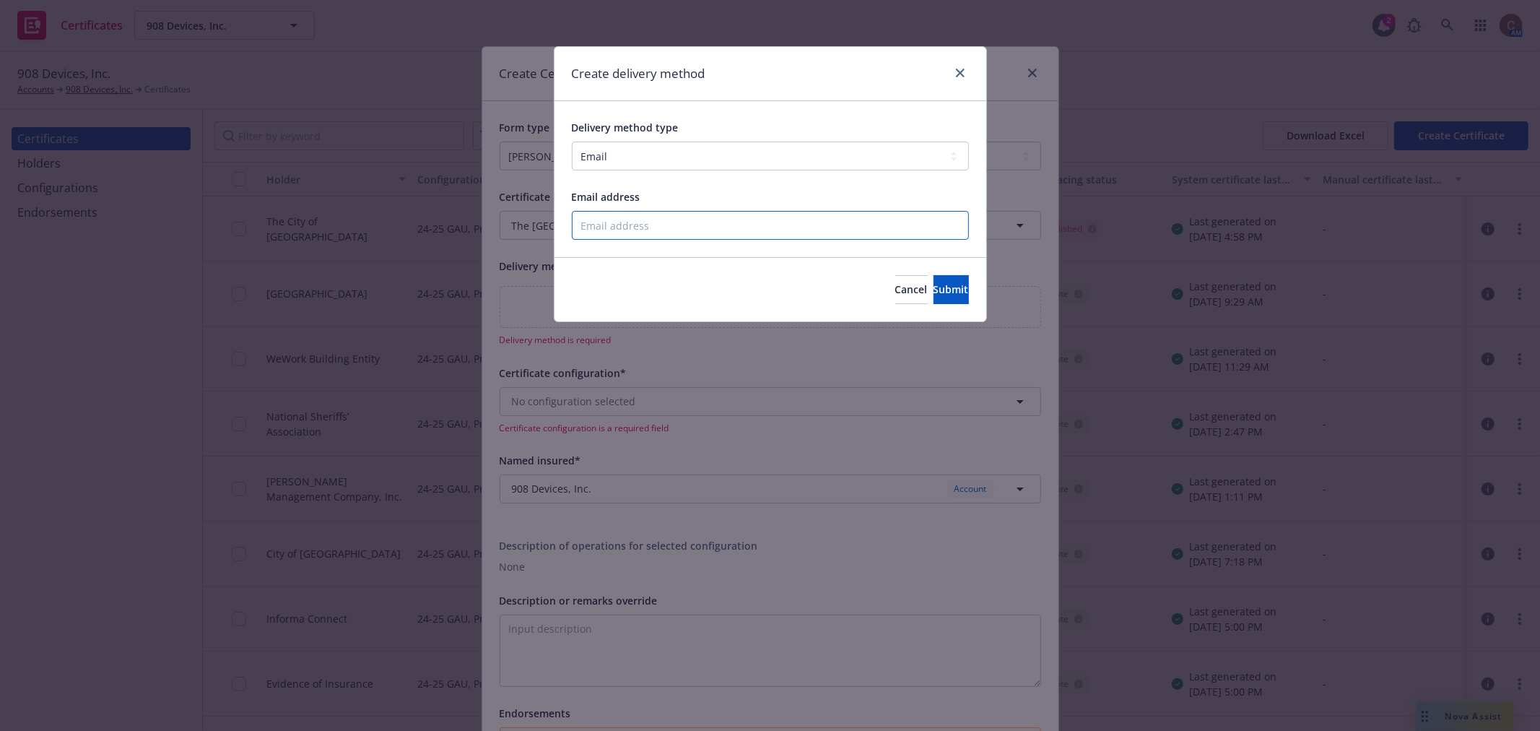
click at [632, 227] on input "Email address" at bounding box center [770, 225] width 397 height 29
click at [950, 290] on button "Submit" at bounding box center [951, 289] width 35 height 29
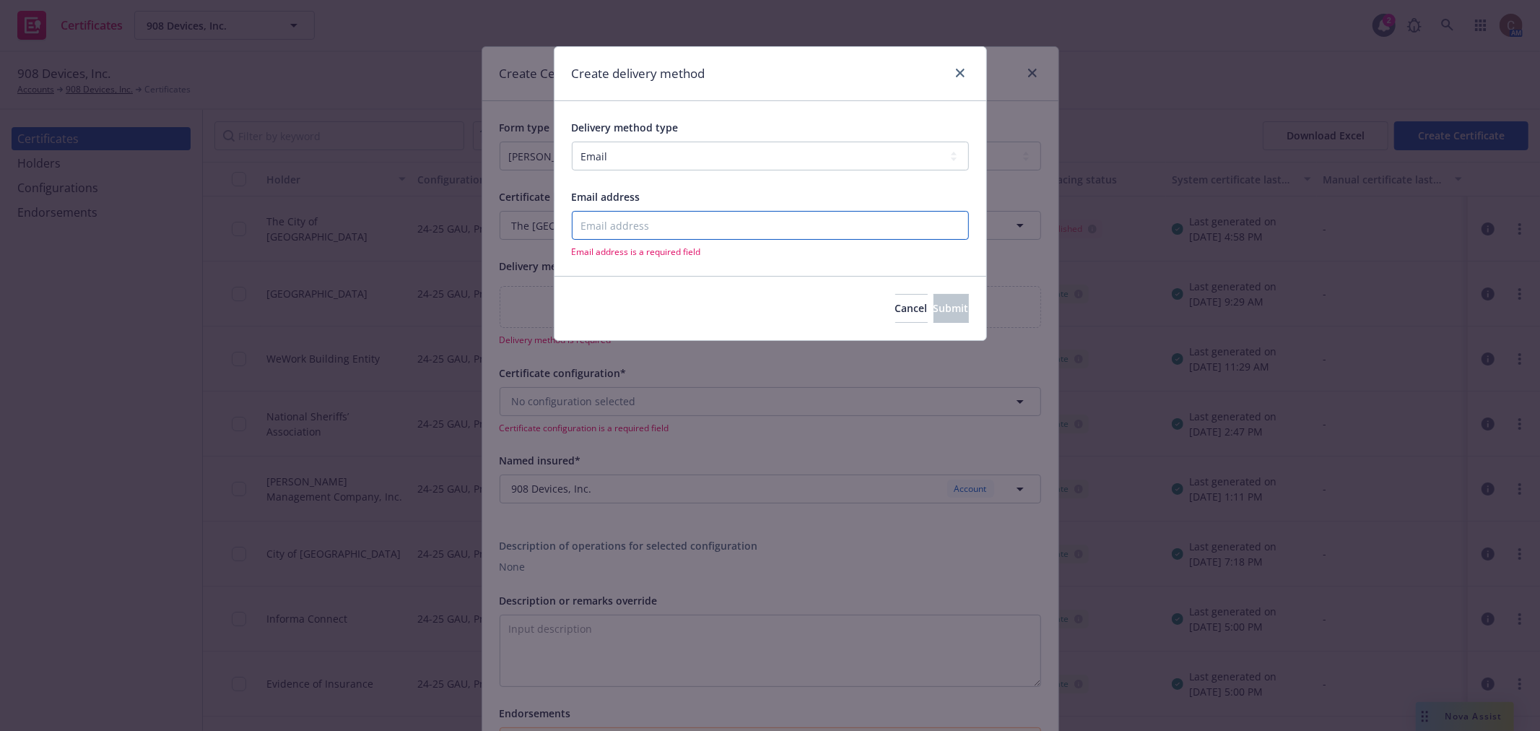
click at [733, 229] on input "Email address" at bounding box center [770, 225] width 397 height 29
click at [734, 220] on input "Email address" at bounding box center [770, 225] width 397 height 29
paste input "cbrewer@908devices.com"
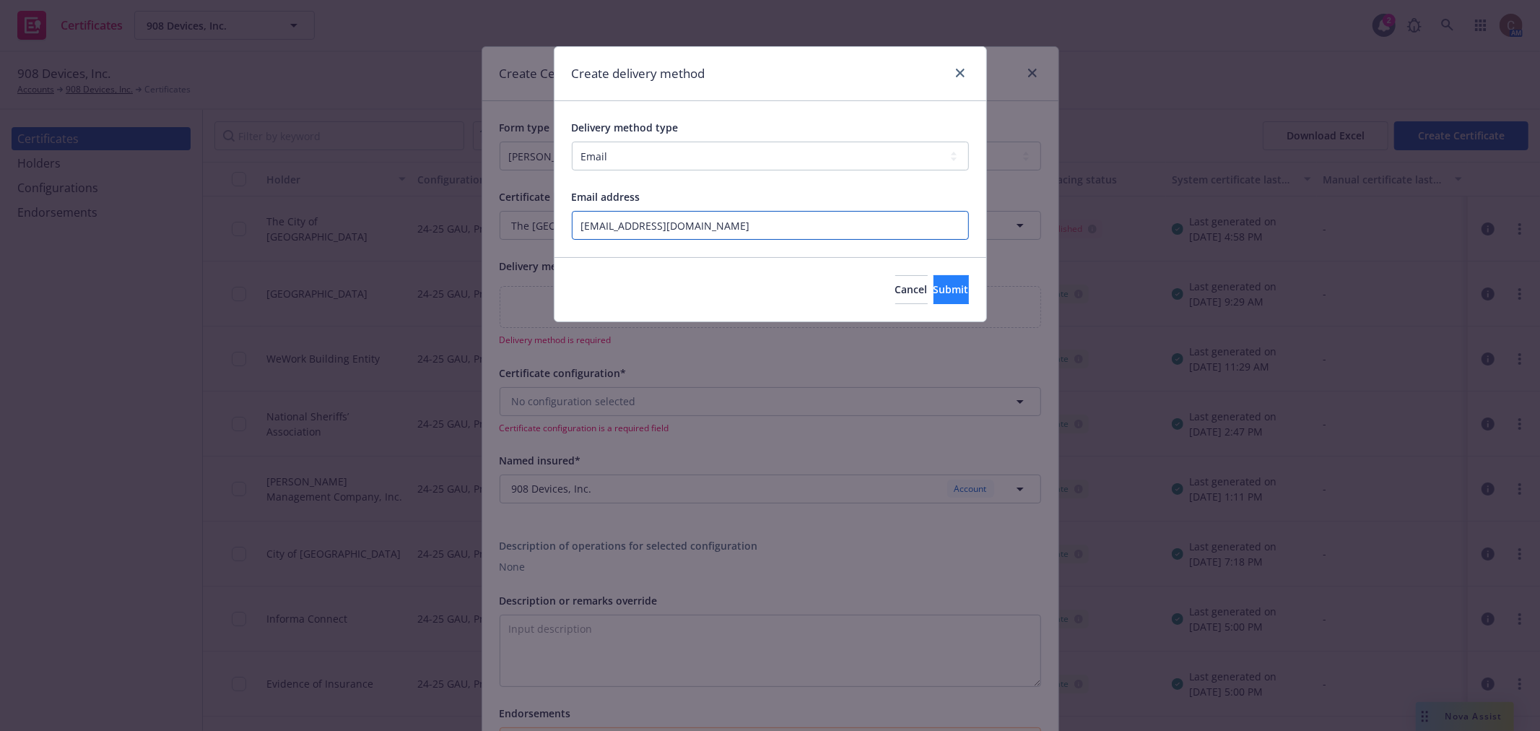
type input "cbrewer@908devices.com"
click at [934, 292] on button "Submit" at bounding box center [951, 289] width 35 height 29
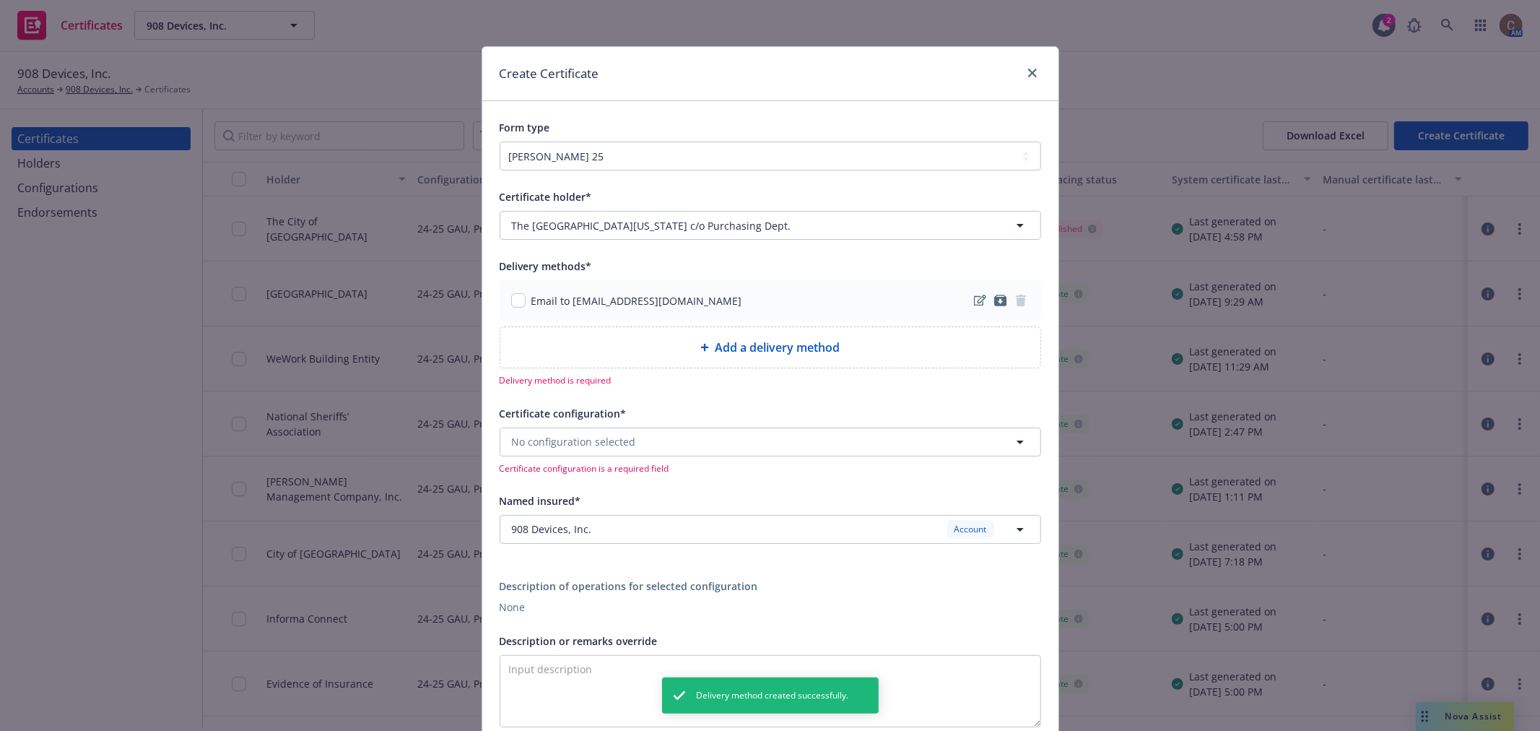
click at [503, 301] on div "Email to [EMAIL_ADDRESS][DOMAIN_NAME]" at bounding box center [771, 300] width 542 height 40
click at [511, 299] on input "checkbox" at bounding box center [518, 300] width 14 height 14
checkbox input "true"
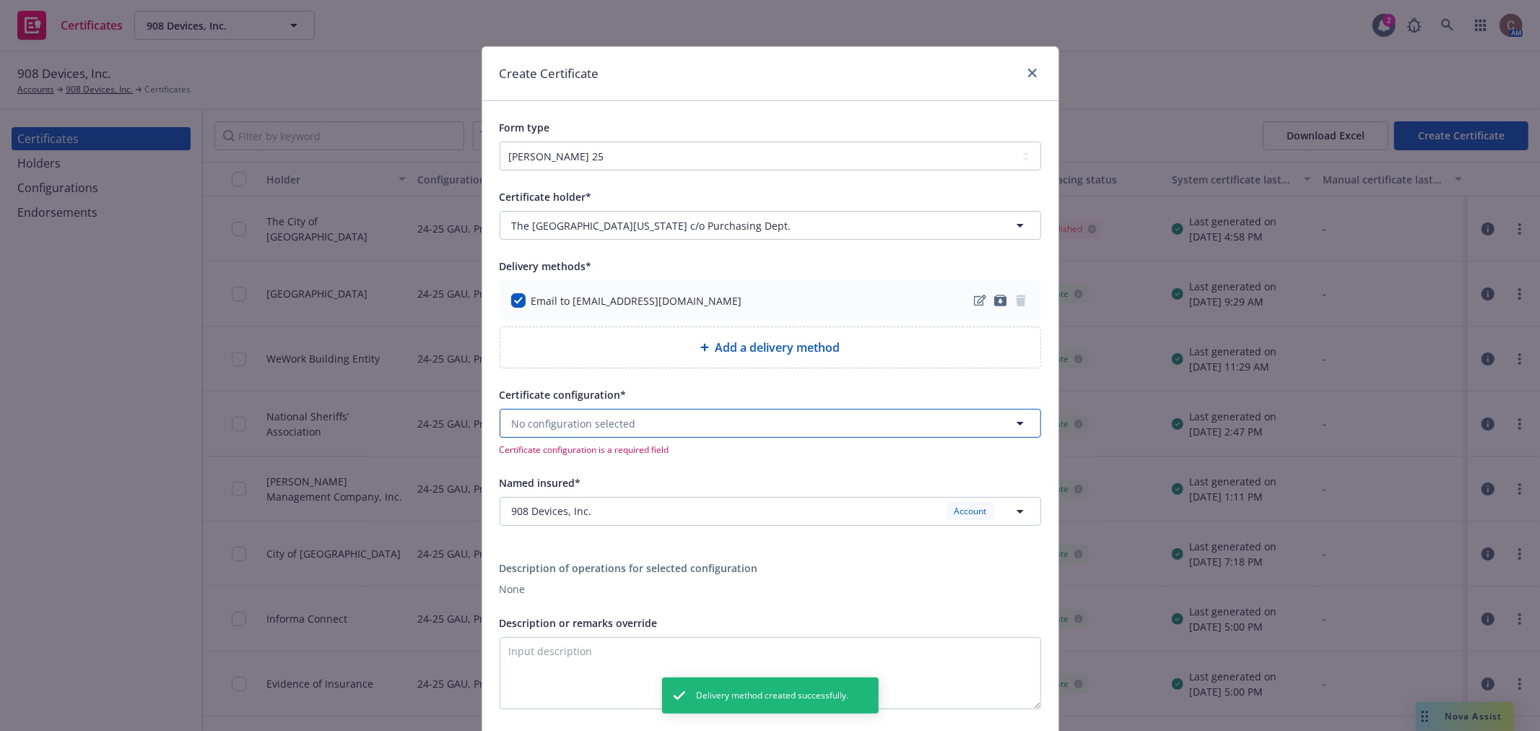
click at [654, 430] on button "No configuration selected" at bounding box center [771, 423] width 542 height 29
click at [623, 526] on div "24-25 GAU, Prof/Cyb ACORD25 Valid" at bounding box center [770, 526] width 521 height 36
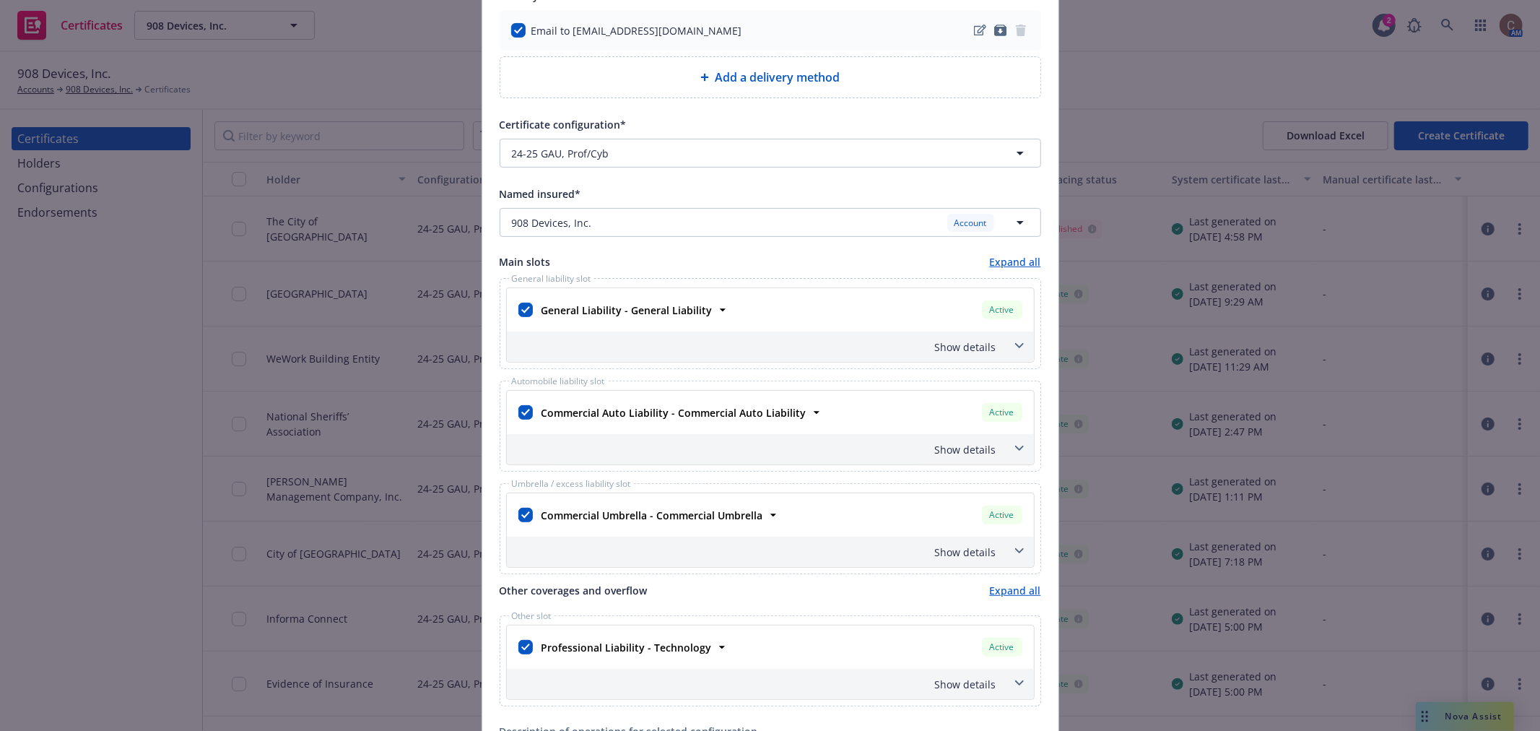
scroll to position [321, 0]
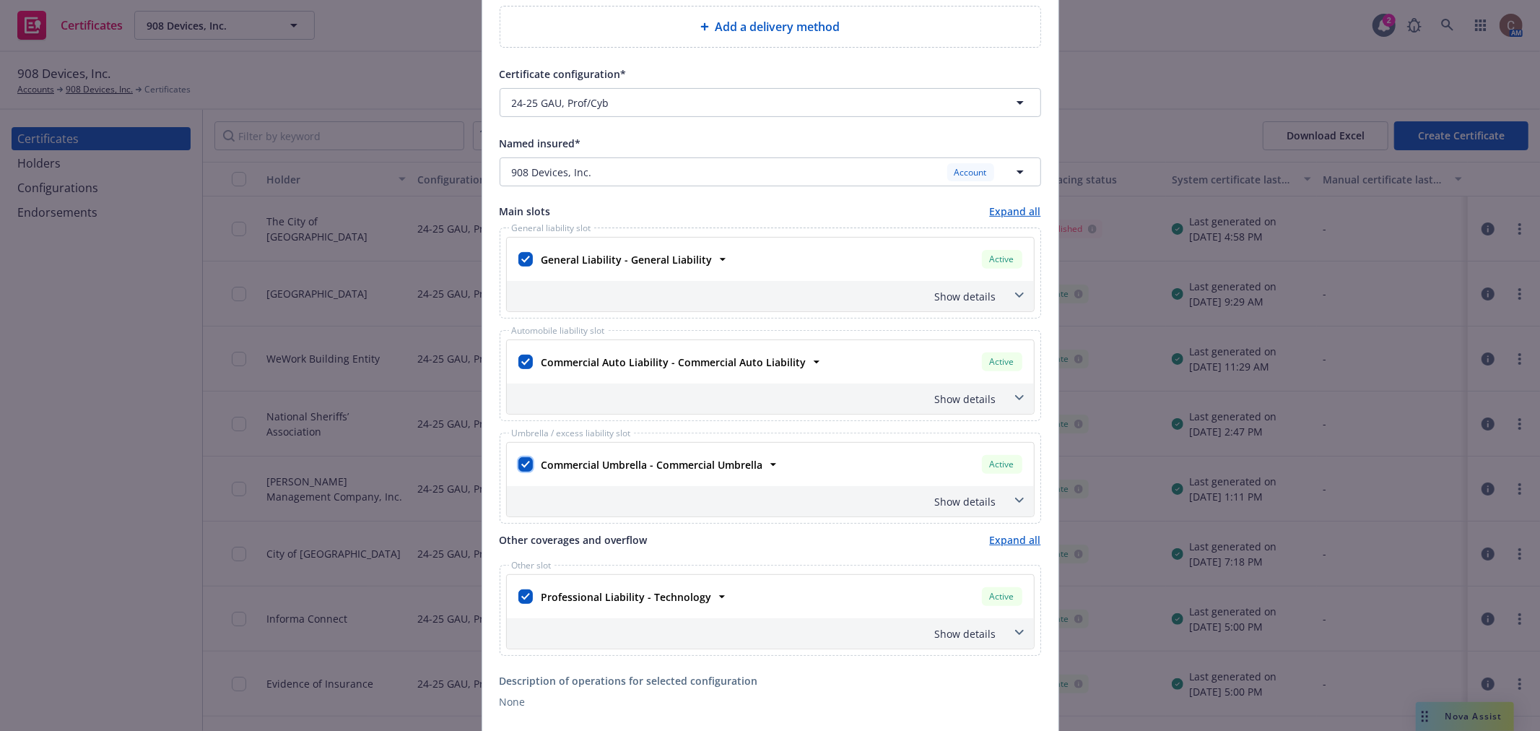
click at [520, 467] on input "checkbox" at bounding box center [526, 464] width 14 height 14
checkbox input "false"
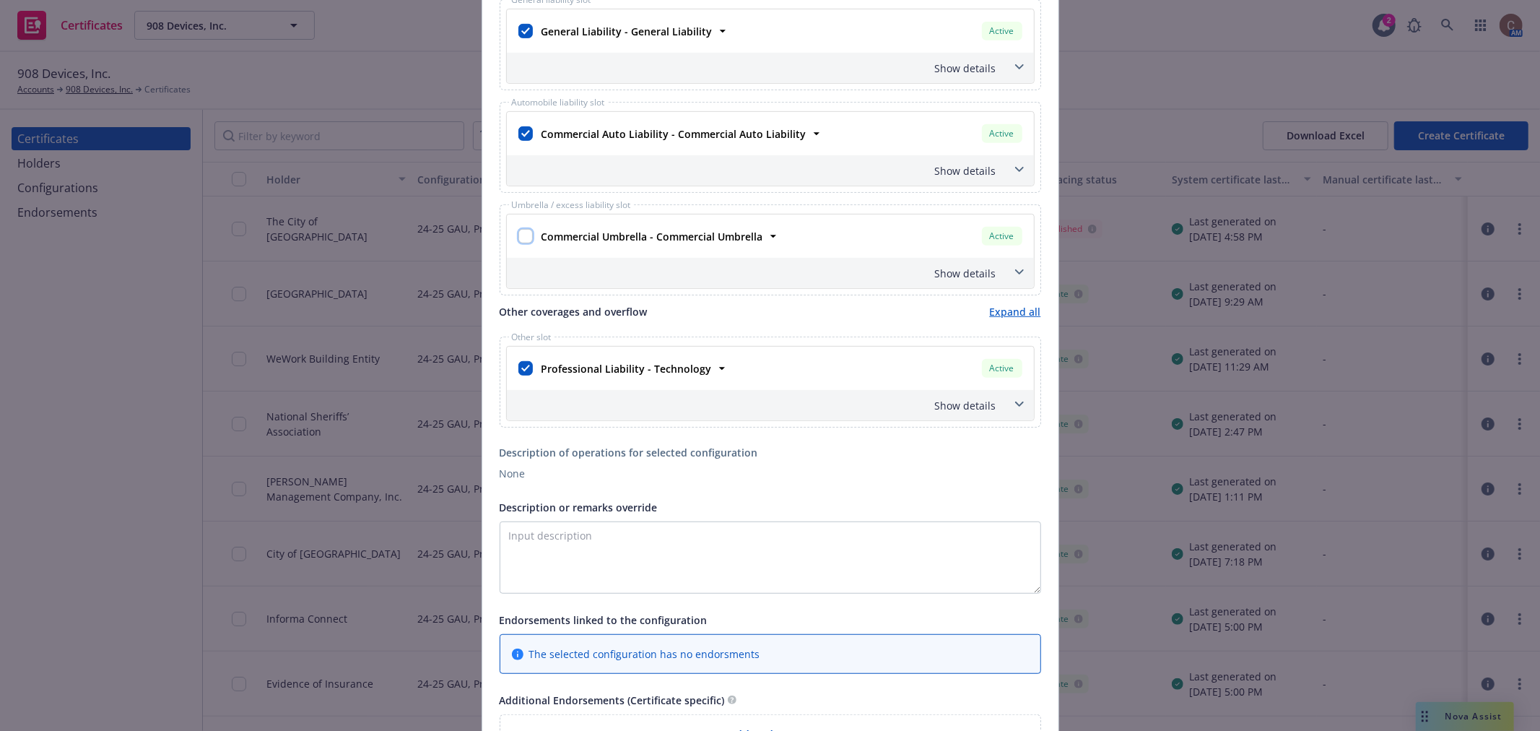
scroll to position [561, 0]
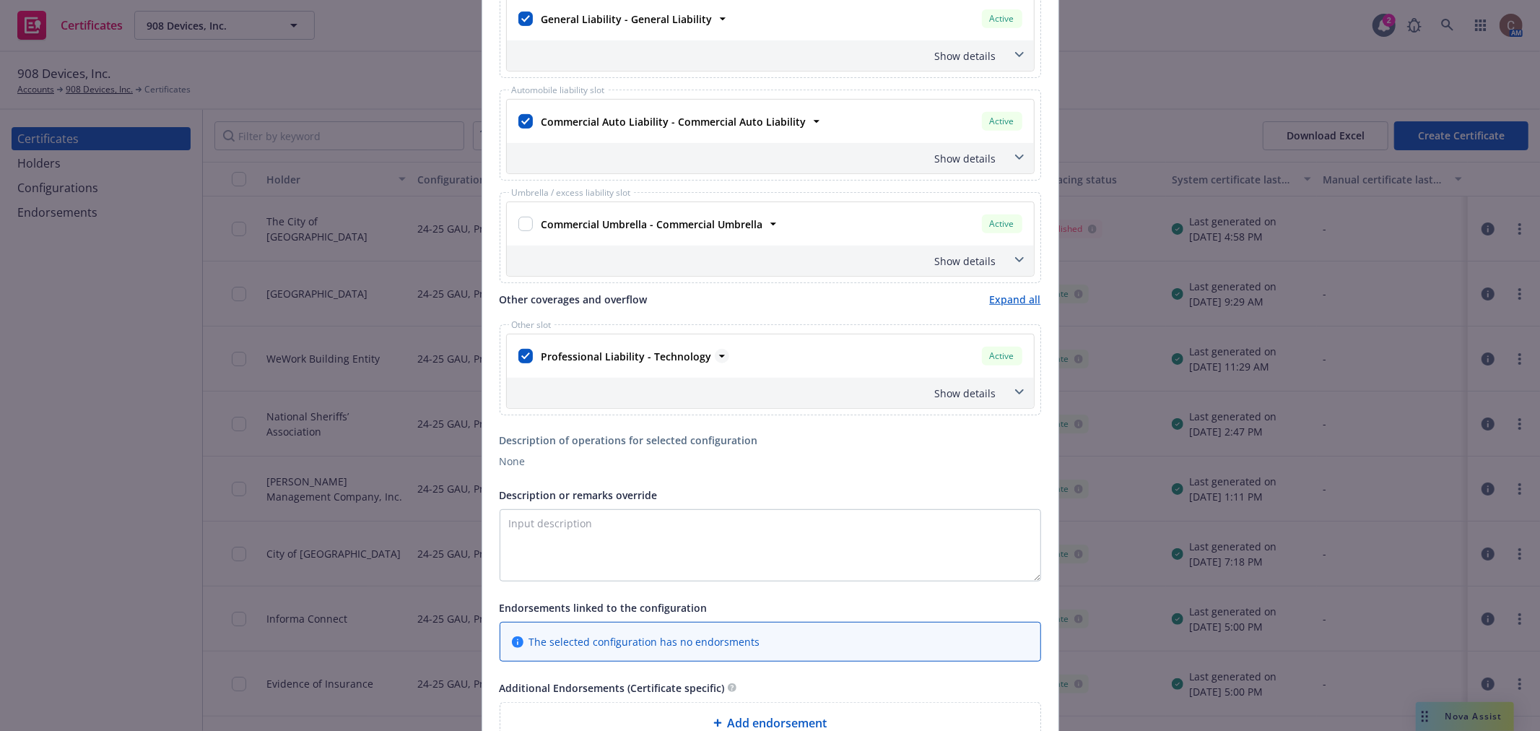
click at [715, 352] on icon at bounding box center [722, 356] width 14 height 14
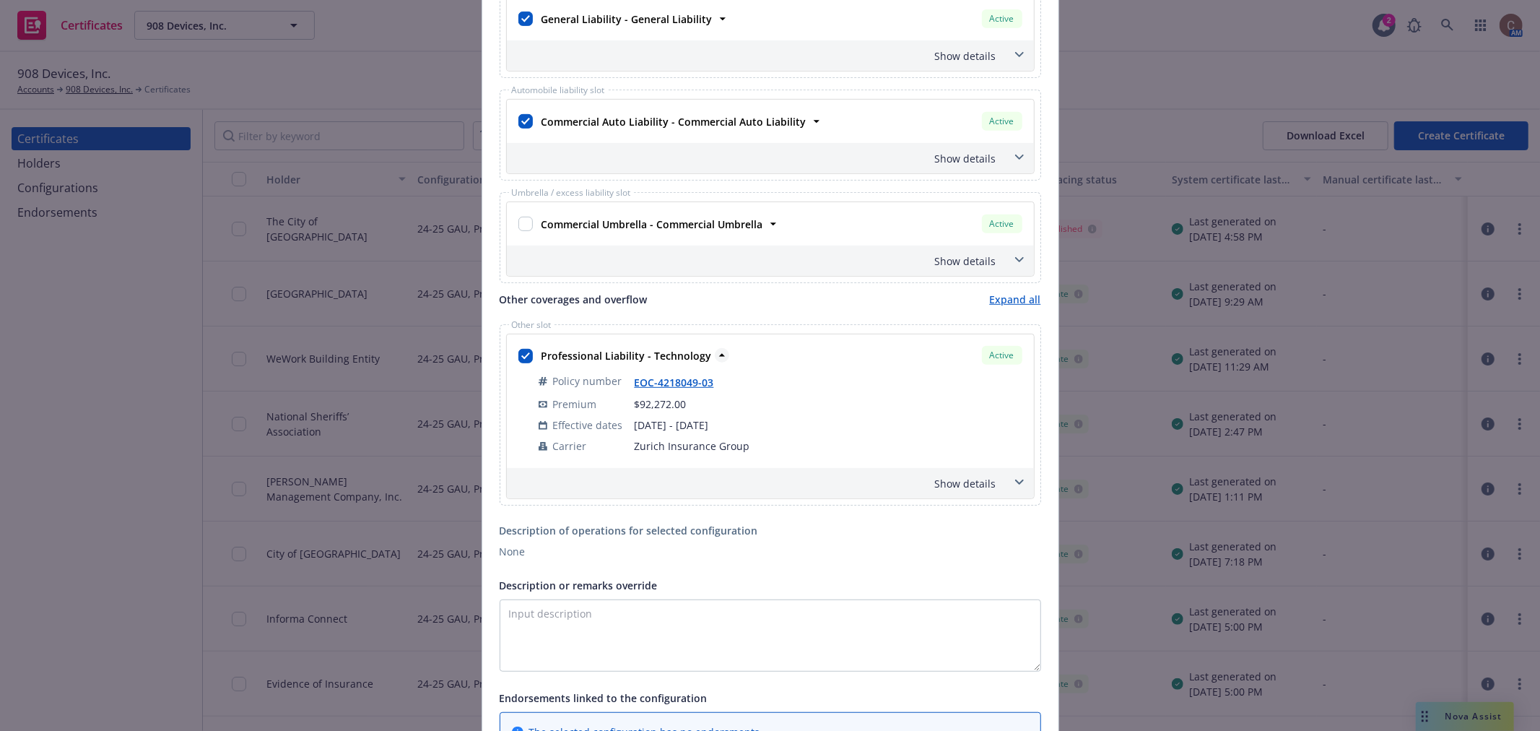
click at [715, 362] on icon at bounding box center [722, 355] width 14 height 14
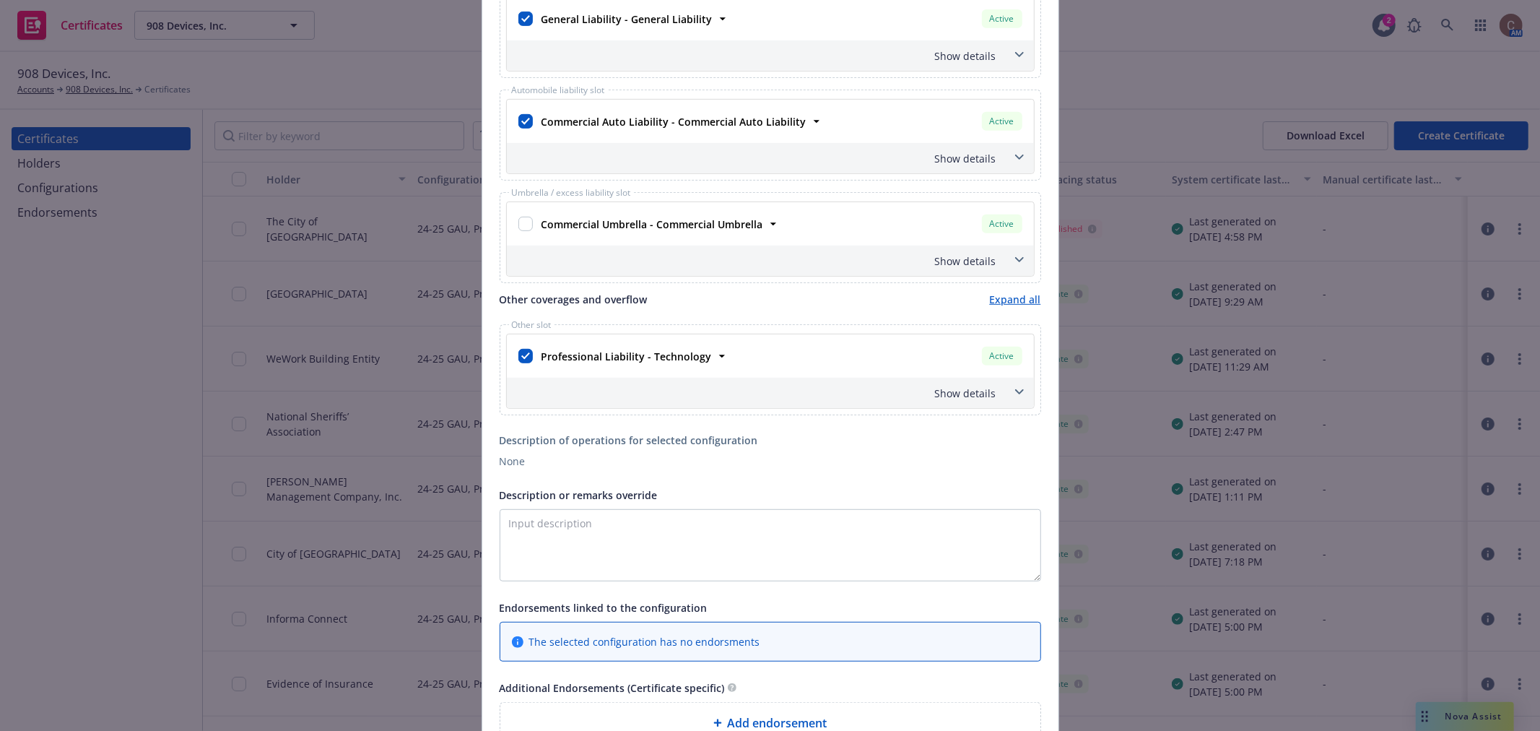
scroll to position [641, 0]
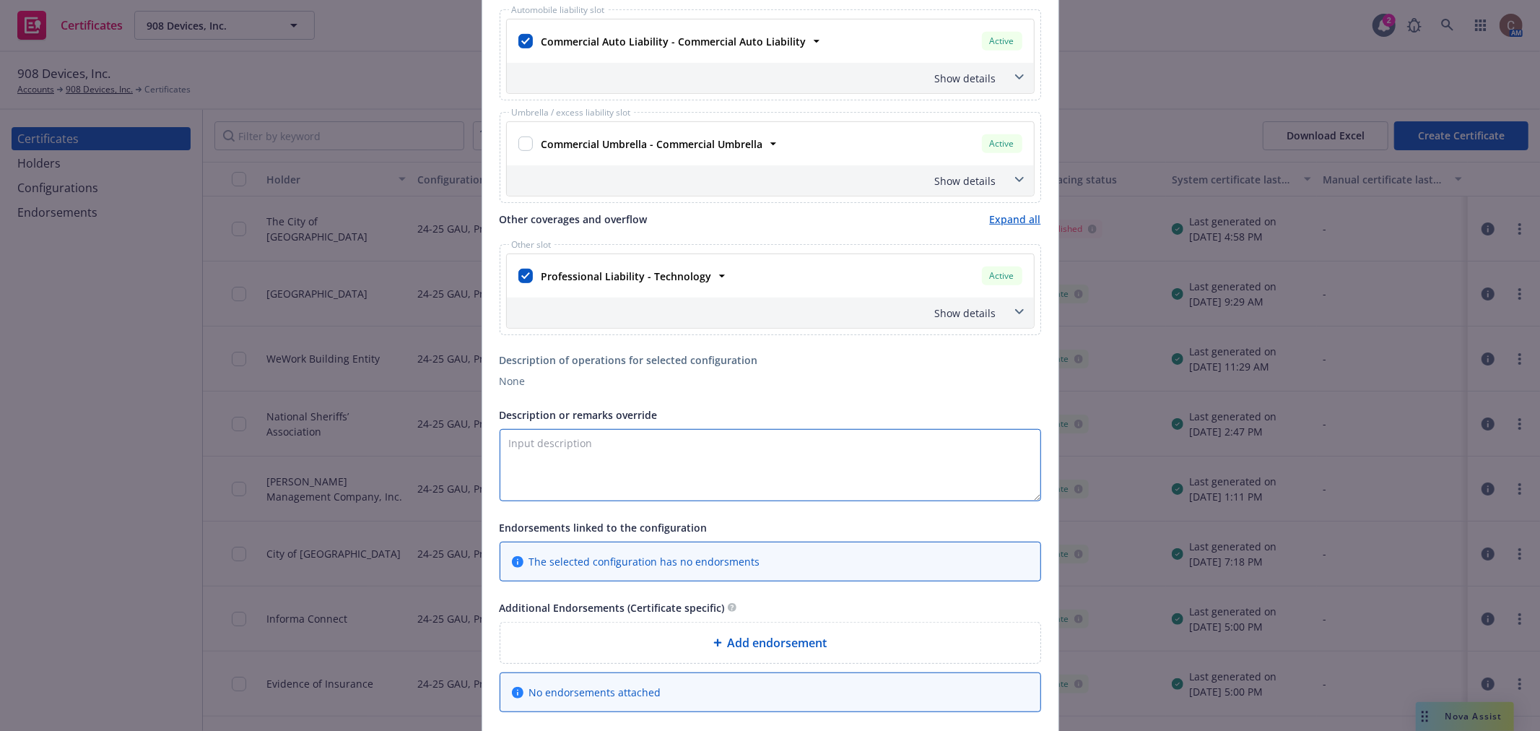
click at [681, 461] on textarea "Description or remarks override" at bounding box center [771, 465] width 542 height 72
click at [630, 453] on textarea "Description or remarks override" at bounding box center [771, 465] width 542 height 72
paste textarea "The Board of Trustees of The University of Alabama, its individual trustees, of…"
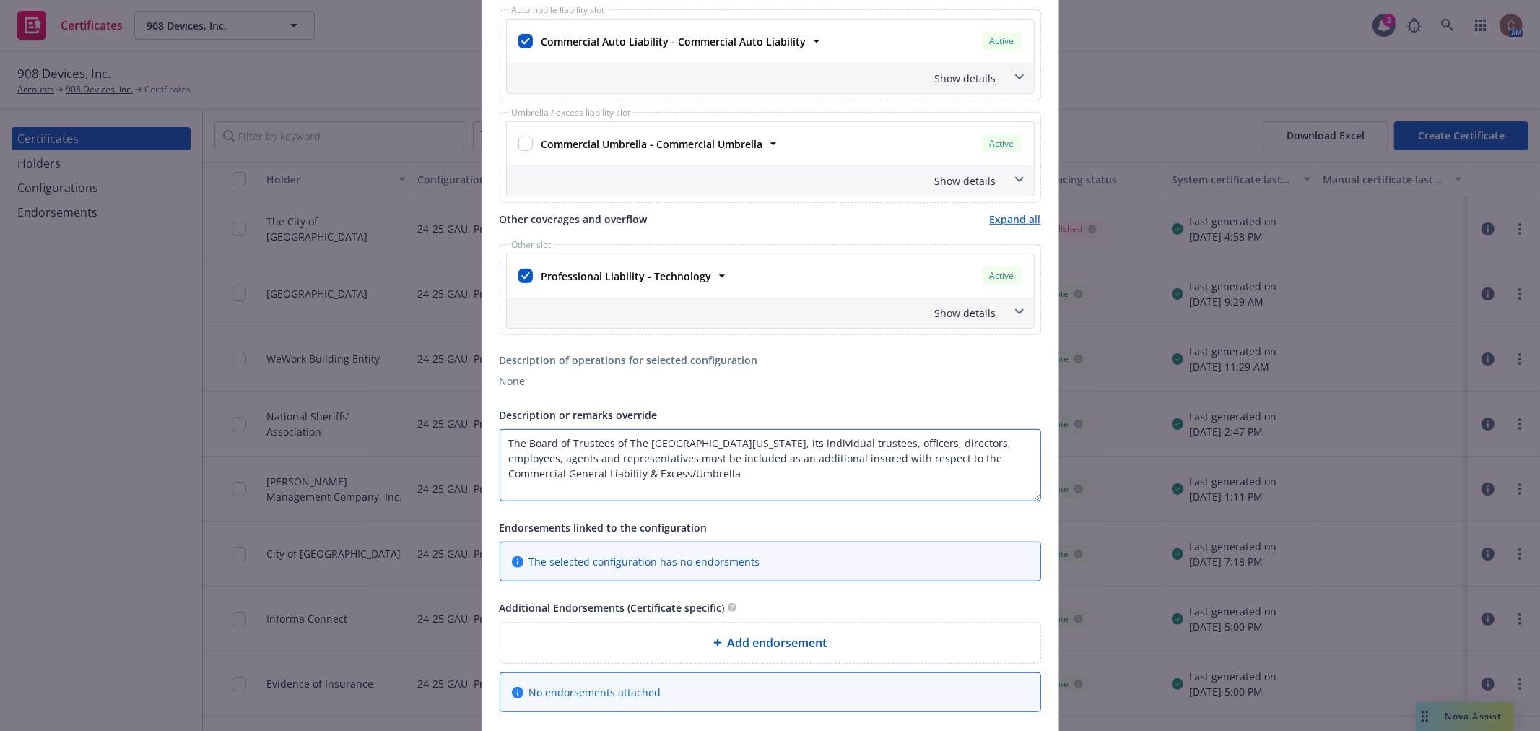
click at [669, 479] on textarea "The Board of Trustees of The University of Alabama, its individual trustees, of…" at bounding box center [771, 465] width 542 height 72
click at [687, 468] on textarea "The Board of Trustees of The University of Alabama, its individual trustees, of…" at bounding box center [771, 465] width 542 height 72
drag, startPoint x: 633, startPoint y: 461, endPoint x: 1001, endPoint y: 482, distance: 368.2
click at [1001, 482] on textarea "The Board of Trustees of The University of Alabama, its individual trustees, of…" at bounding box center [771, 465] width 542 height 72
paste textarea "included as additional insured under the general liability,"
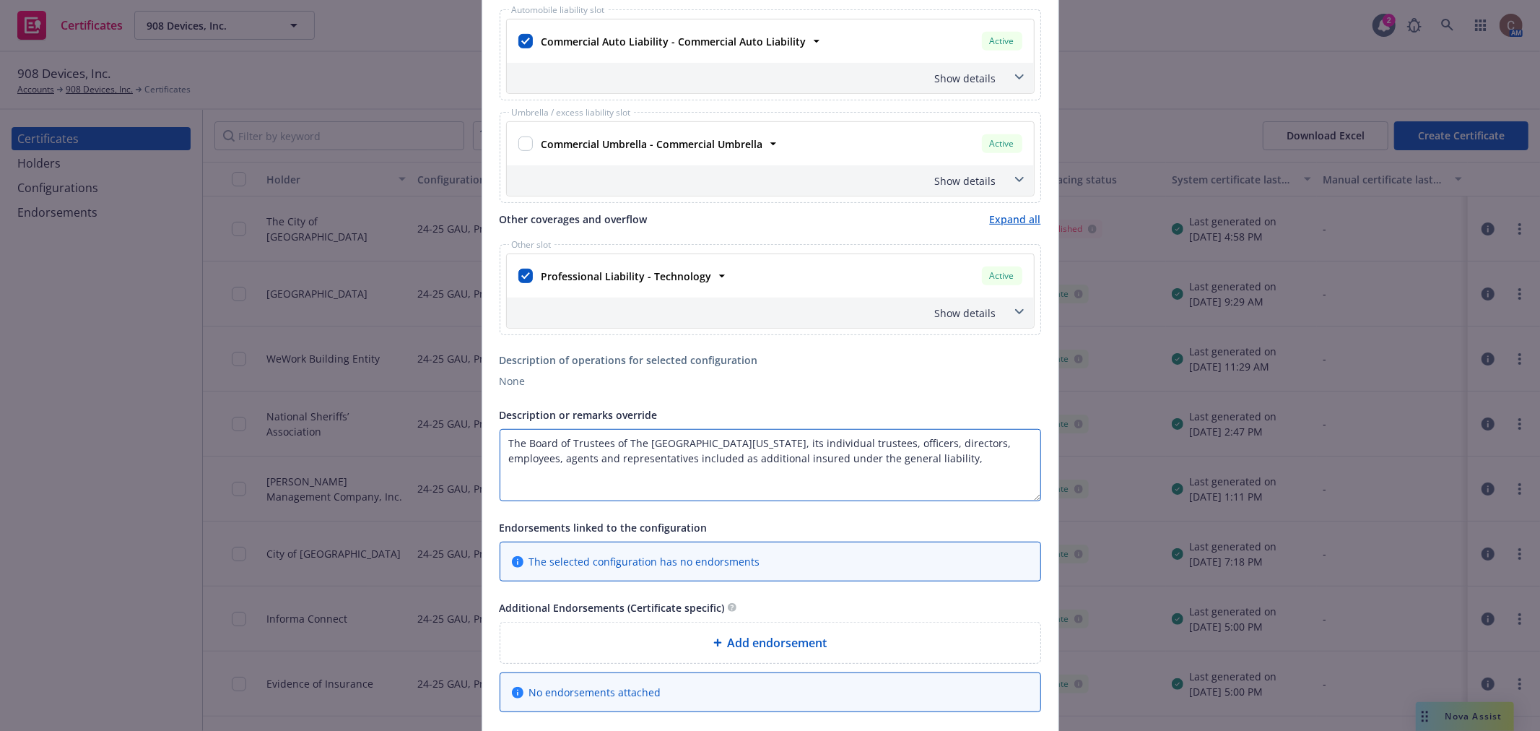
click at [634, 459] on textarea "The Board of Trustees of The University of Alabama, its individual trustees, of…" at bounding box center [771, 465] width 542 height 72
click at [954, 460] on textarea "The Board of Trustees of The University of Alabama, its individual trustees, of…" at bounding box center [771, 465] width 542 height 72
paste textarea "but only to the extent required by written contract or written agreement."
click at [923, 459] on textarea "The Board of Trustees of The University of Alabama, its individual trustees, of…" at bounding box center [771, 465] width 542 height 72
click at [762, 472] on textarea "The Board of Trustees of The University of Alabama, its individual trustees, of…" at bounding box center [771, 465] width 542 height 72
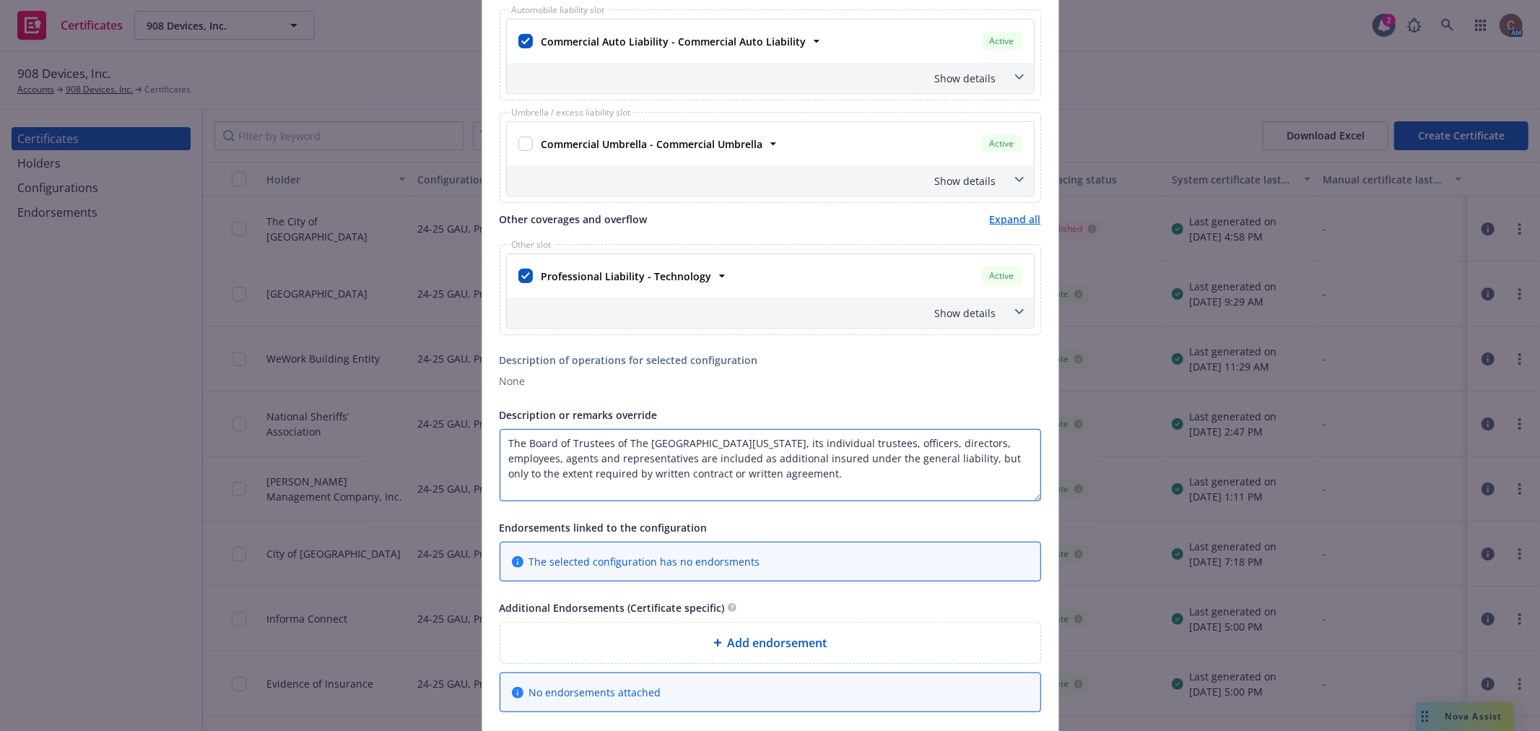
paste textarea "A waiver of subrogation applies to [general liability, automobile, workers comp…"
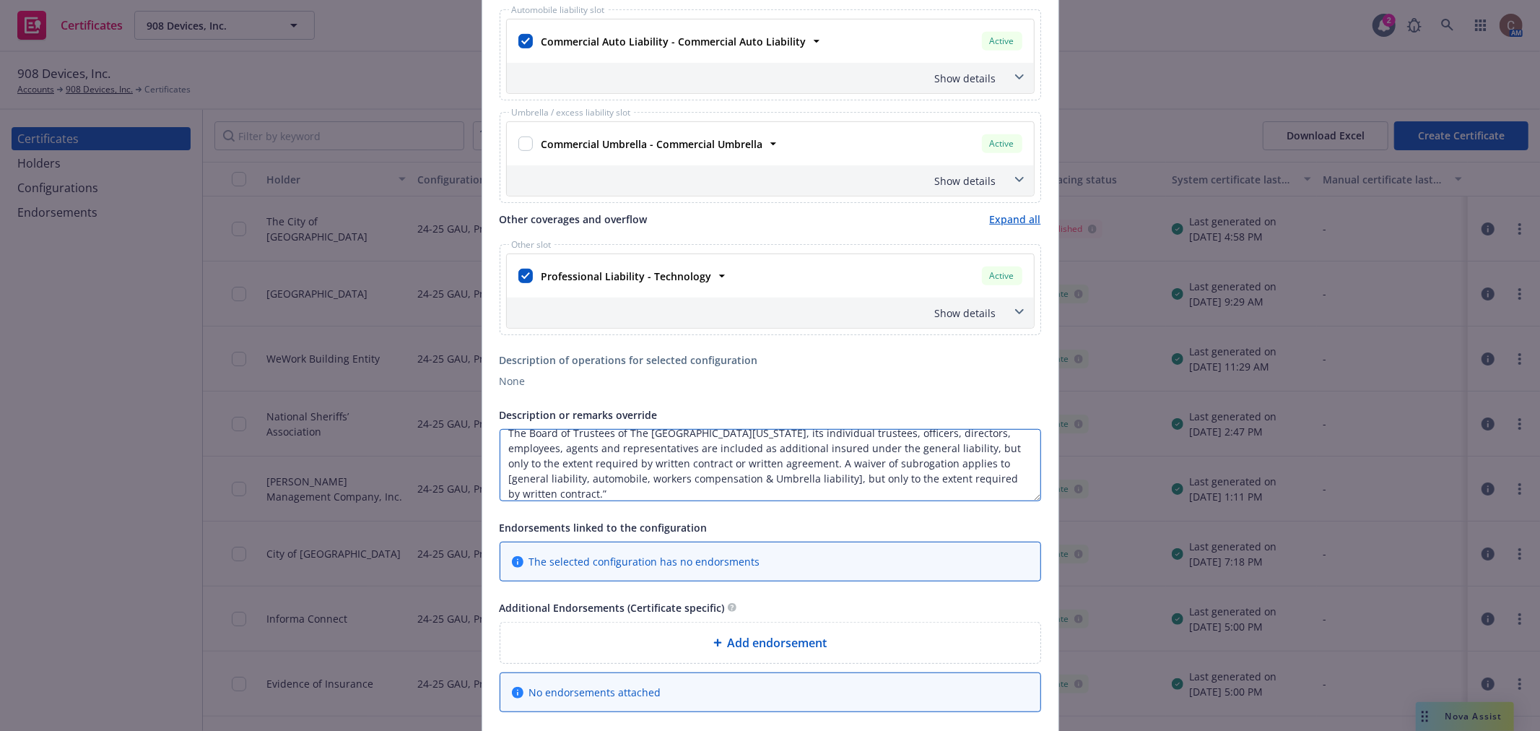
click at [940, 464] on textarea "The Board of Trustees of The University of Alabama, its individual trustees, of…" at bounding box center [771, 465] width 542 height 72
click at [588, 492] on textarea "The Board of Trustees of The University of Alabama, its individual trustees, of…" at bounding box center [771, 465] width 542 height 72
drag, startPoint x: 500, startPoint y: 488, endPoint x: 763, endPoint y: 488, distance: 262.9
click at [763, 488] on textarea "The Board of Trustees of The University of Alabama, its individual trustees, of…" at bounding box center [771, 465] width 542 height 72
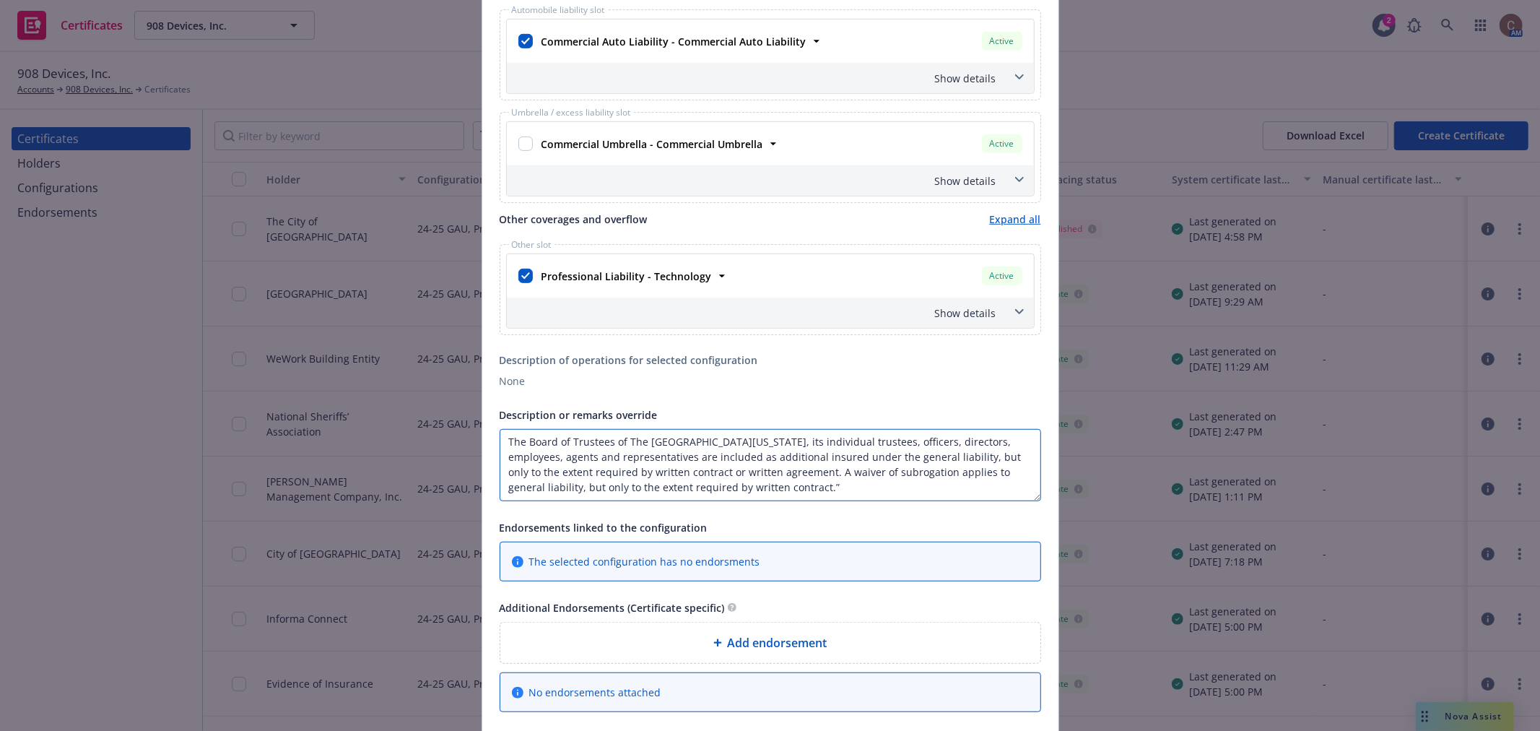
click at [753, 487] on textarea "The Board of Trustees of The University of Alabama, its individual trustees, of…" at bounding box center [771, 465] width 542 height 72
click at [781, 478] on textarea "The Board of Trustees of The University of Alabama, its individual trustees, of…" at bounding box center [771, 465] width 542 height 72
click at [767, 485] on textarea "The Board of Trustees of The University of Alabama, its individual trustees, of…" at bounding box center [771, 465] width 542 height 72
paste textarea "General liability is primary & noncontributory, but only to the extent required…"
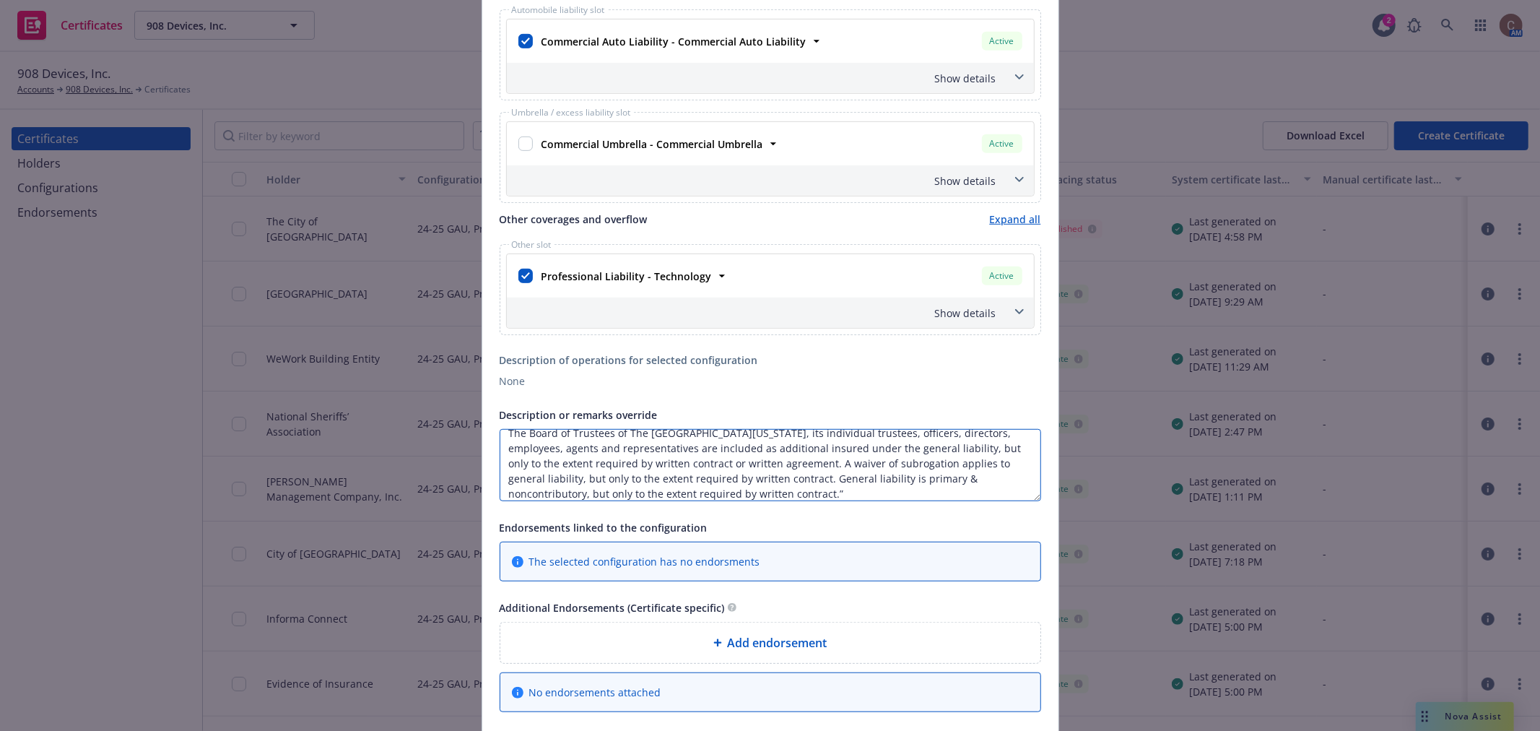
click at [778, 487] on textarea "The Board of Trustees of The University of Alabama, its individual trustees, of…" at bounding box center [771, 465] width 542 height 72
drag, startPoint x: 819, startPoint y: 475, endPoint x: 747, endPoint y: 477, distance: 71.5
click at [747, 477] on textarea "The Board of Trustees of The University of Alabama, its individual trustees, of…" at bounding box center [771, 465] width 542 height 72
click at [717, 484] on textarea "The Board of Trustees of The University of Alabama, its individual trustees, of…" at bounding box center [771, 465] width 542 height 72
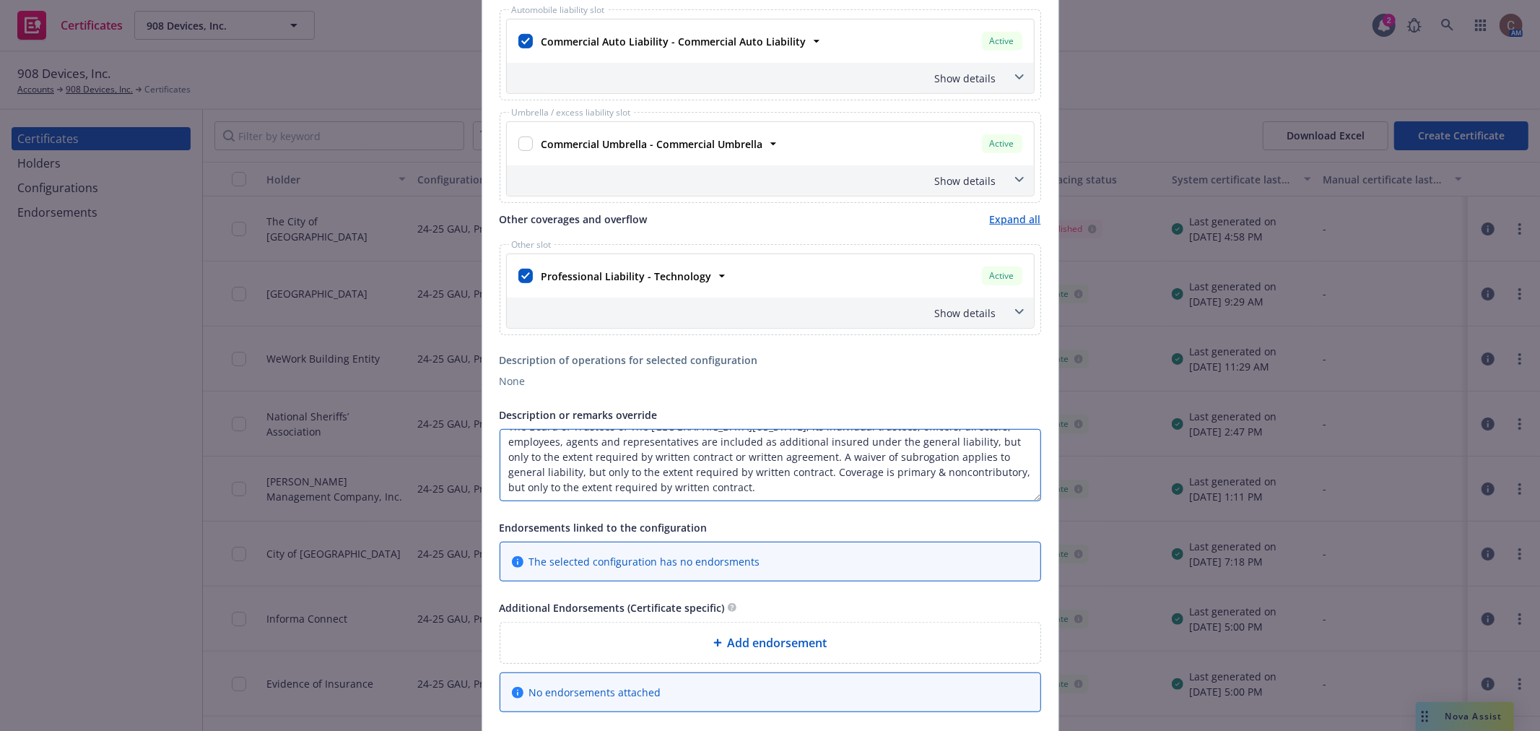
type textarea "The Board of Trustees of The [GEOGRAPHIC_DATA][US_STATE], its individual truste…"
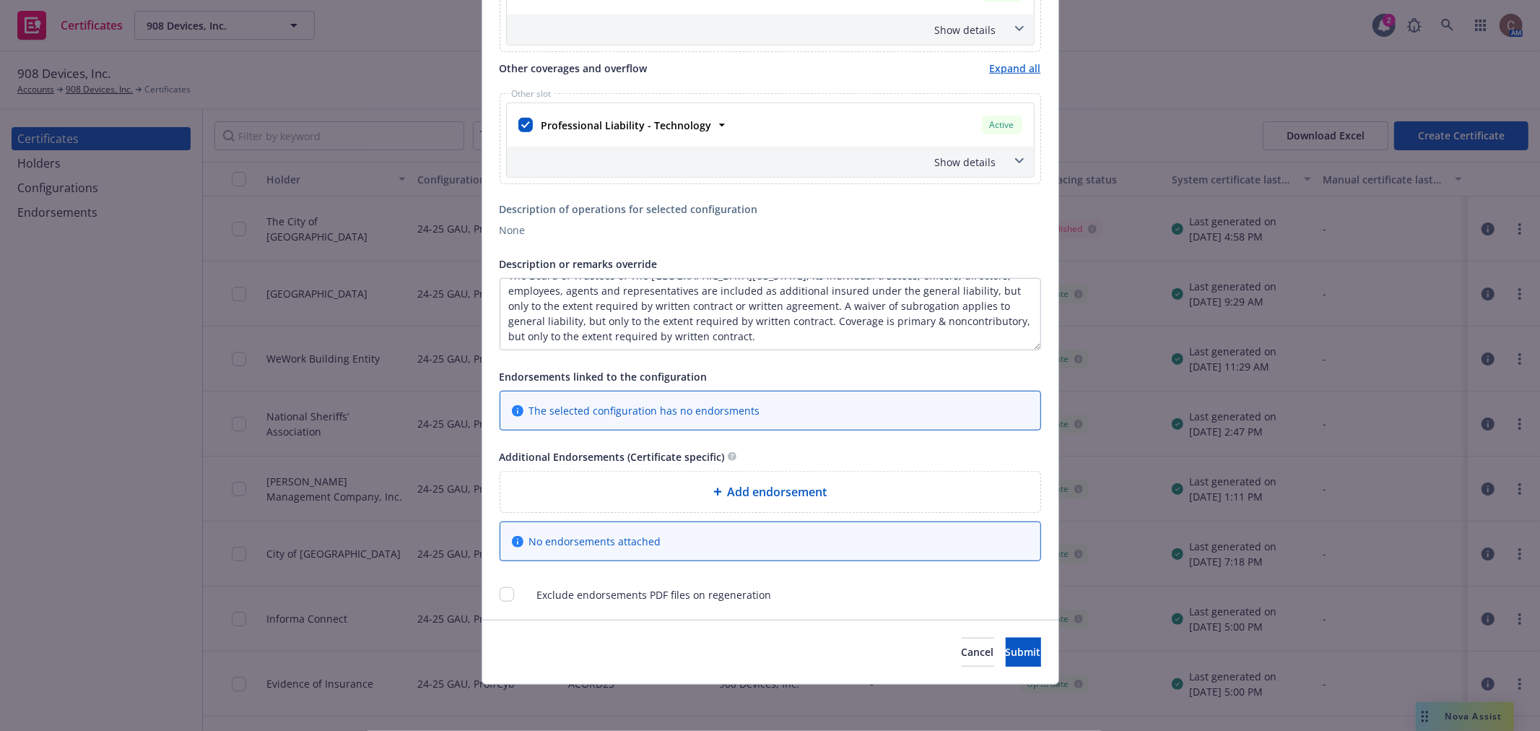
scroll to position [796, 0]
click at [500, 597] on input "checkbox" at bounding box center [507, 594] width 14 height 14
click at [503, 594] on input "checkbox" at bounding box center [507, 594] width 14 height 14
checkbox input "false"
click at [1006, 653] on span "Submit" at bounding box center [1023, 652] width 35 height 14
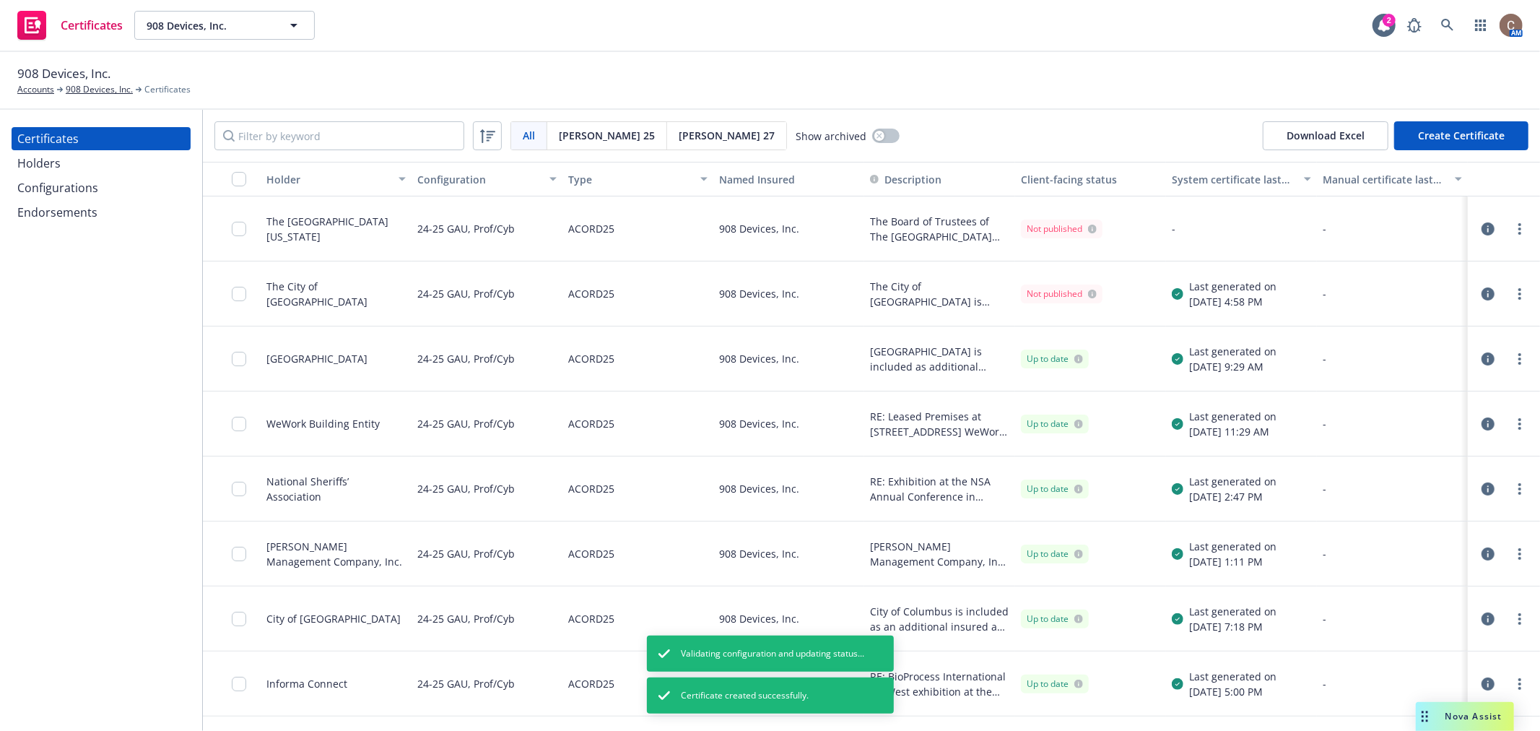
click at [1482, 227] on icon "button" at bounding box center [1488, 228] width 13 height 13
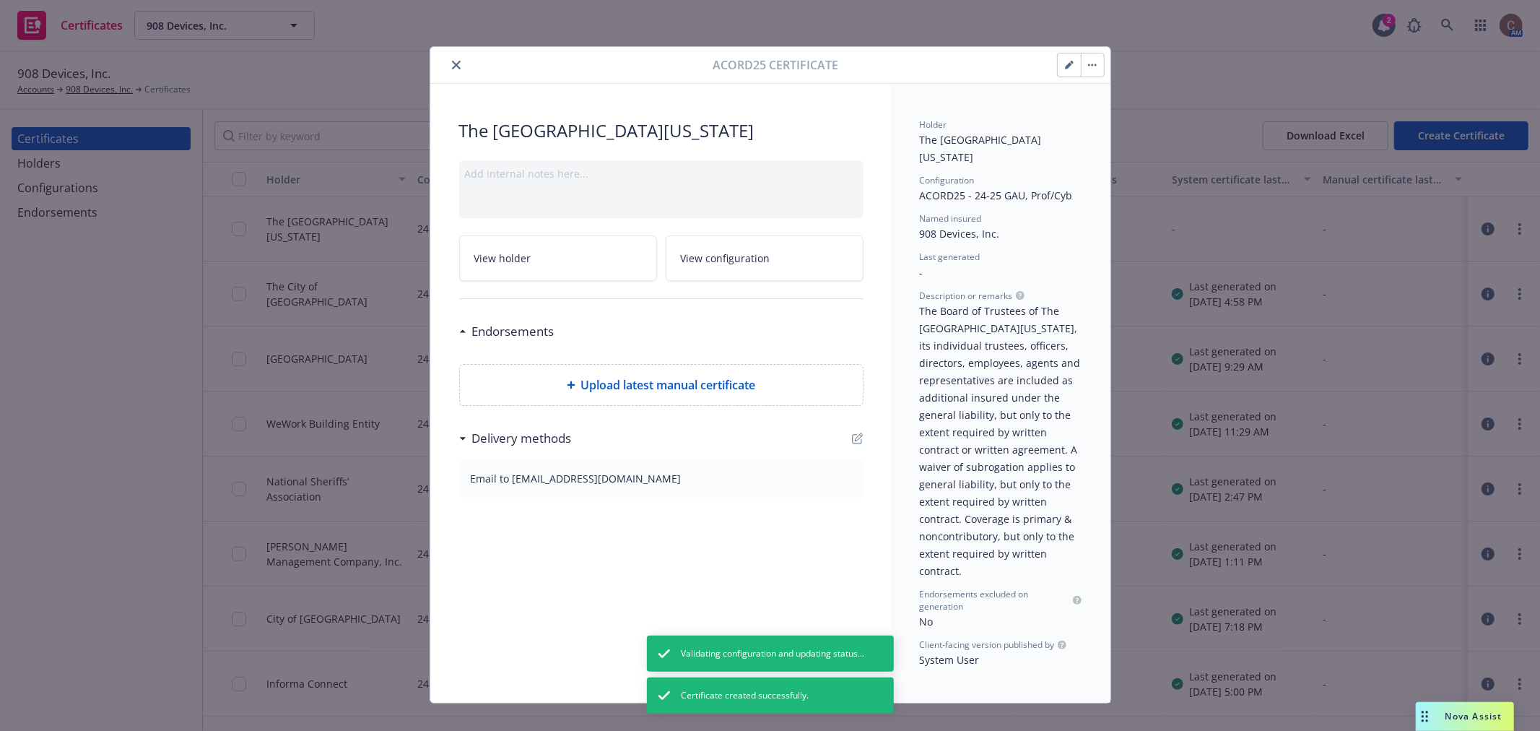
click at [1081, 67] on button "button" at bounding box center [1092, 64] width 23 height 23
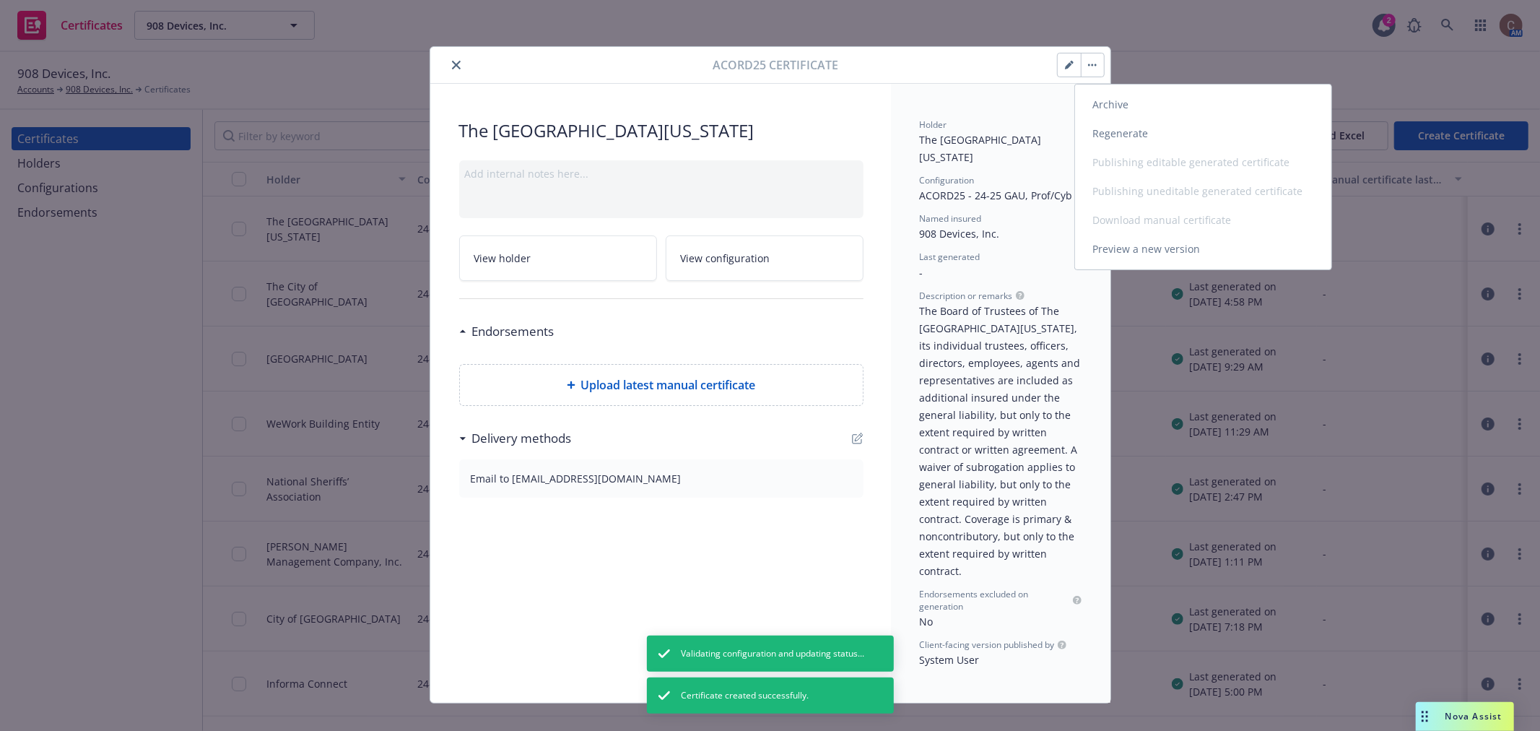
click at [1093, 131] on link "Regenerate" at bounding box center [1203, 133] width 256 height 29
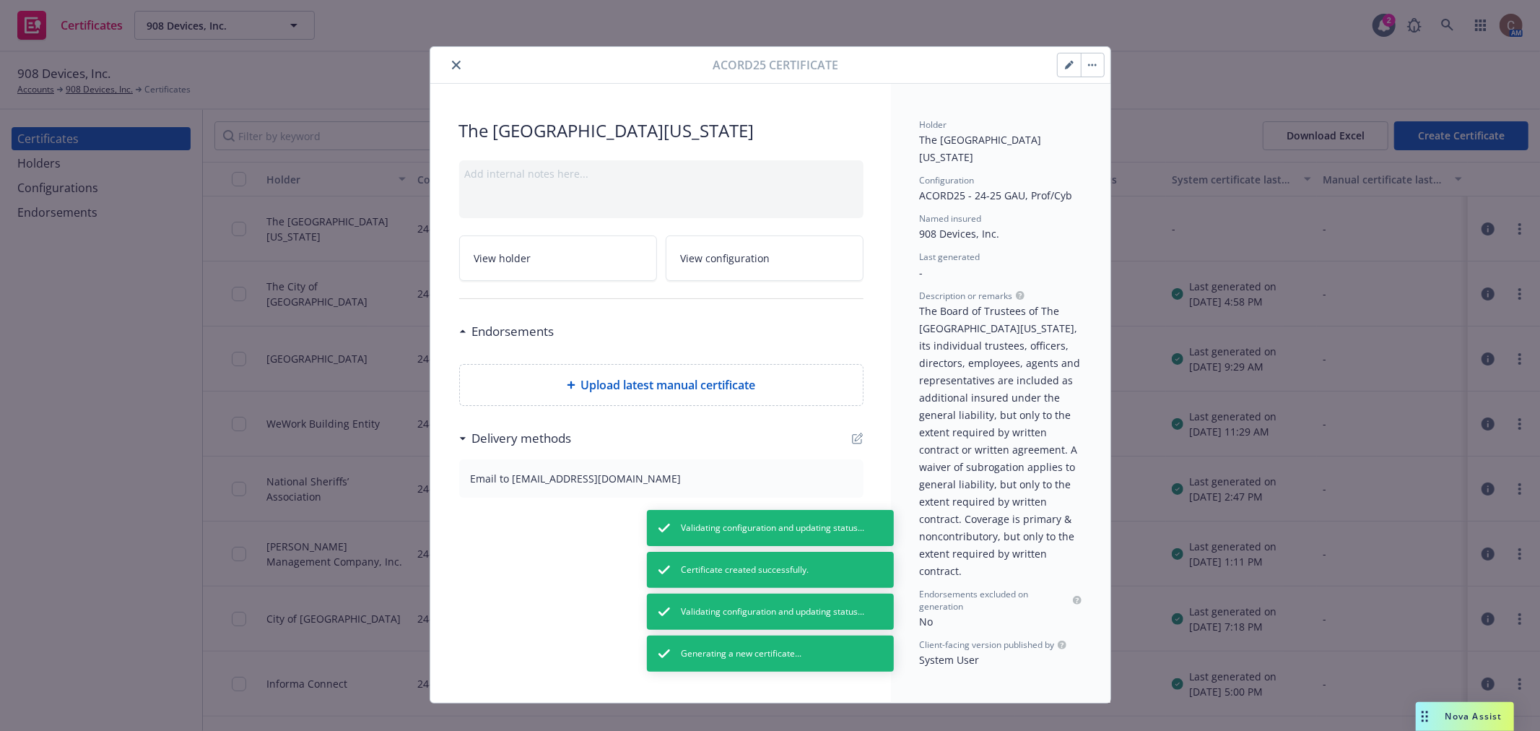
click at [452, 68] on icon "close" at bounding box center [456, 65] width 9 height 9
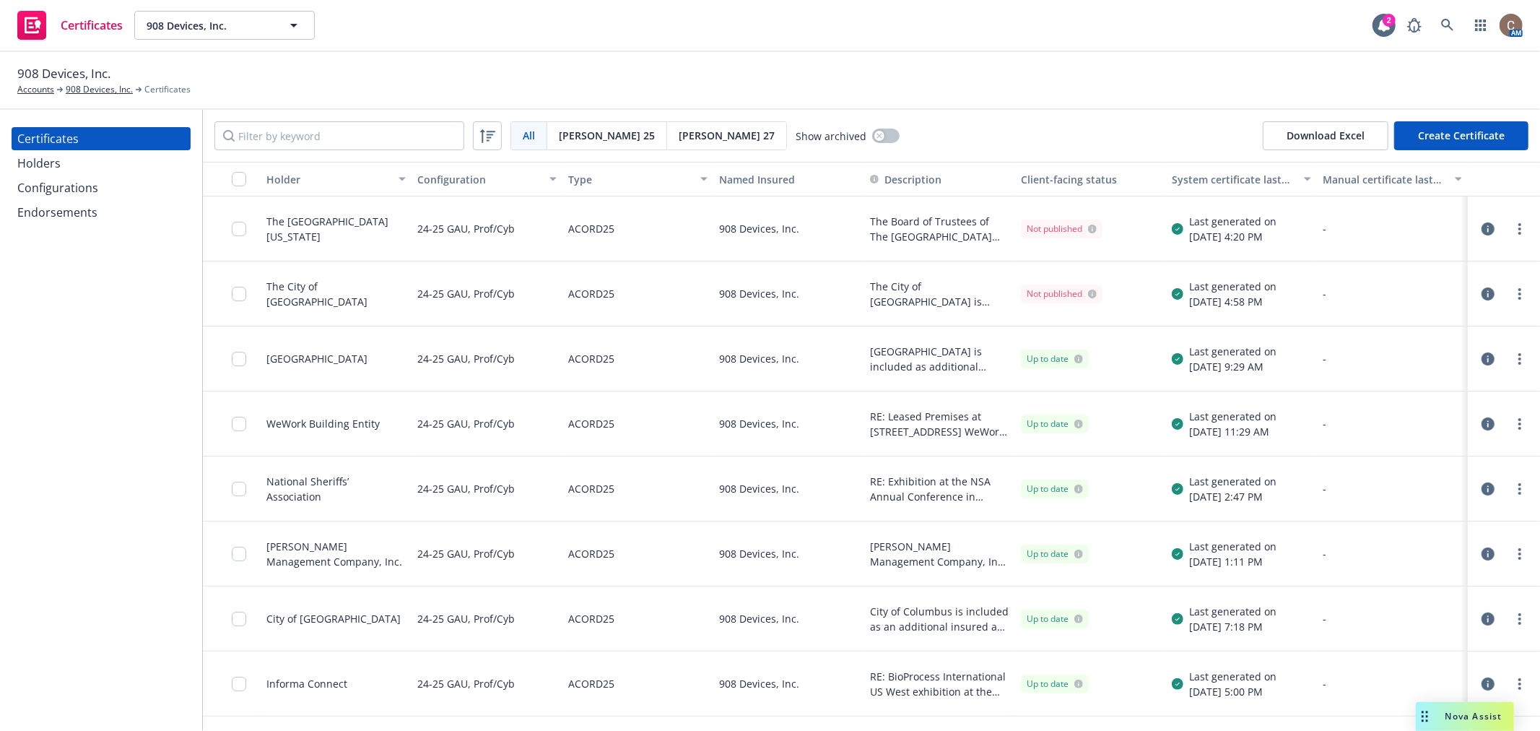
click at [1482, 296] on icon "button" at bounding box center [1488, 293] width 13 height 13
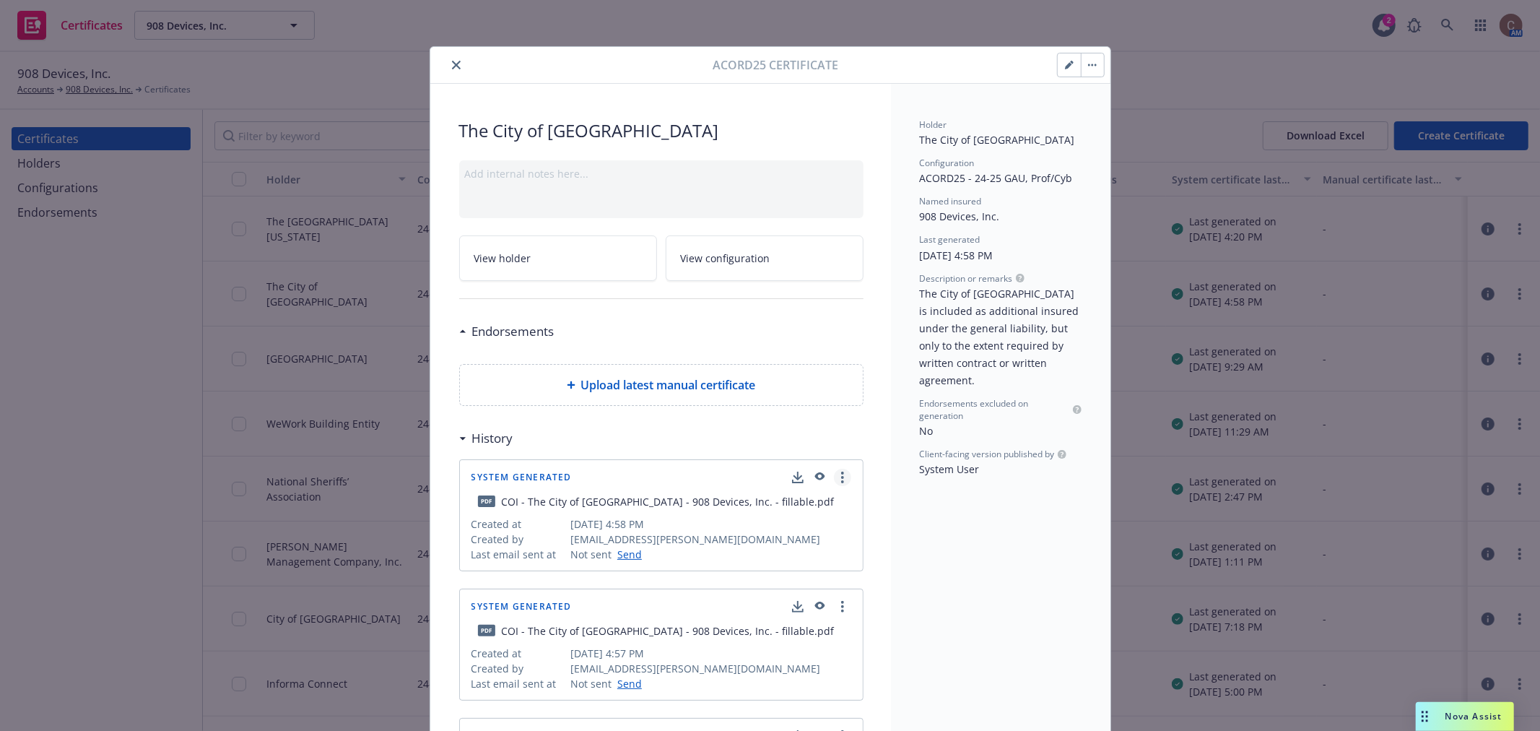
click at [834, 480] on link "more" at bounding box center [842, 477] width 17 height 17
click at [793, 509] on link "Show in client navigator" at bounding box center [774, 507] width 162 height 29
click at [452, 62] on icon "close" at bounding box center [456, 65] width 9 height 9
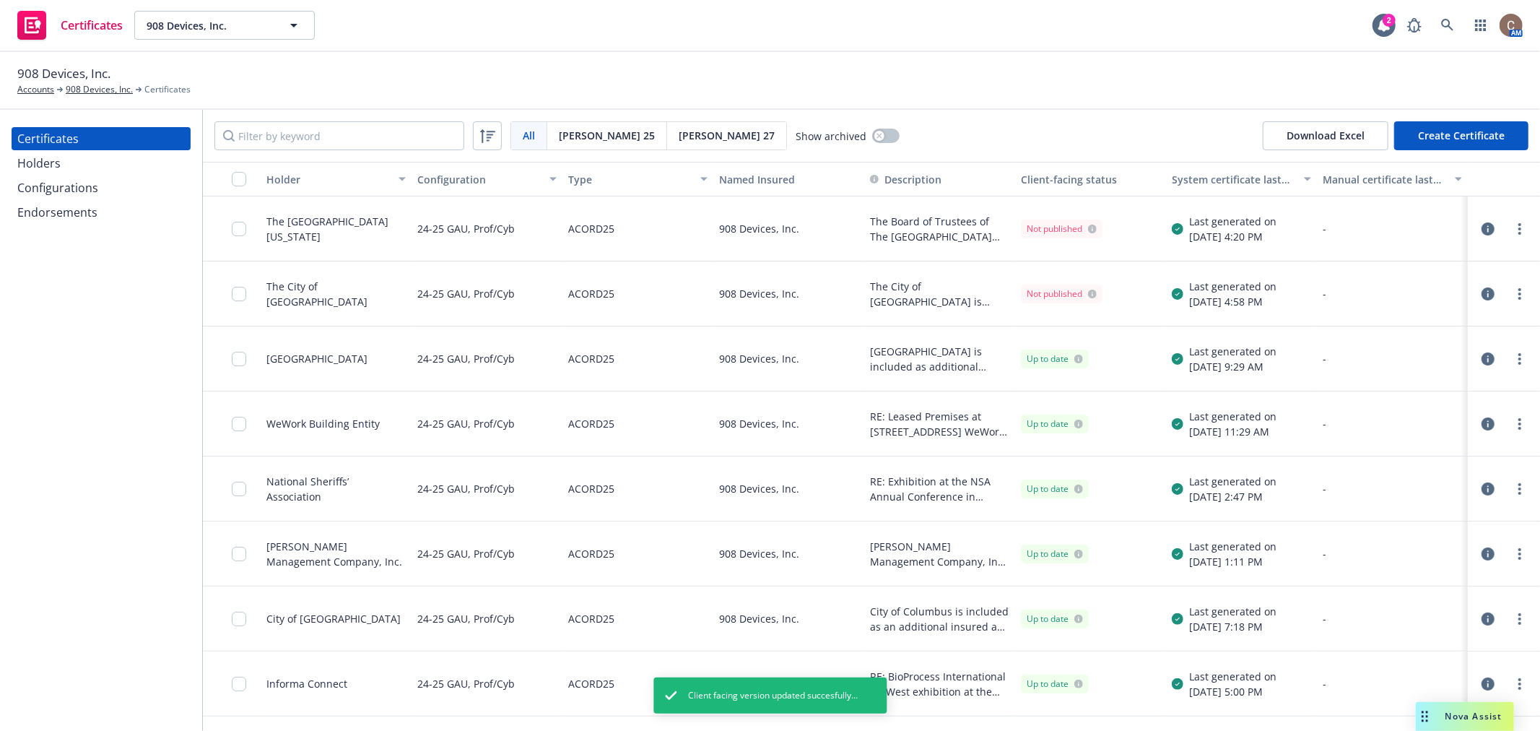
click at [1482, 228] on icon "button" at bounding box center [1488, 228] width 13 height 13
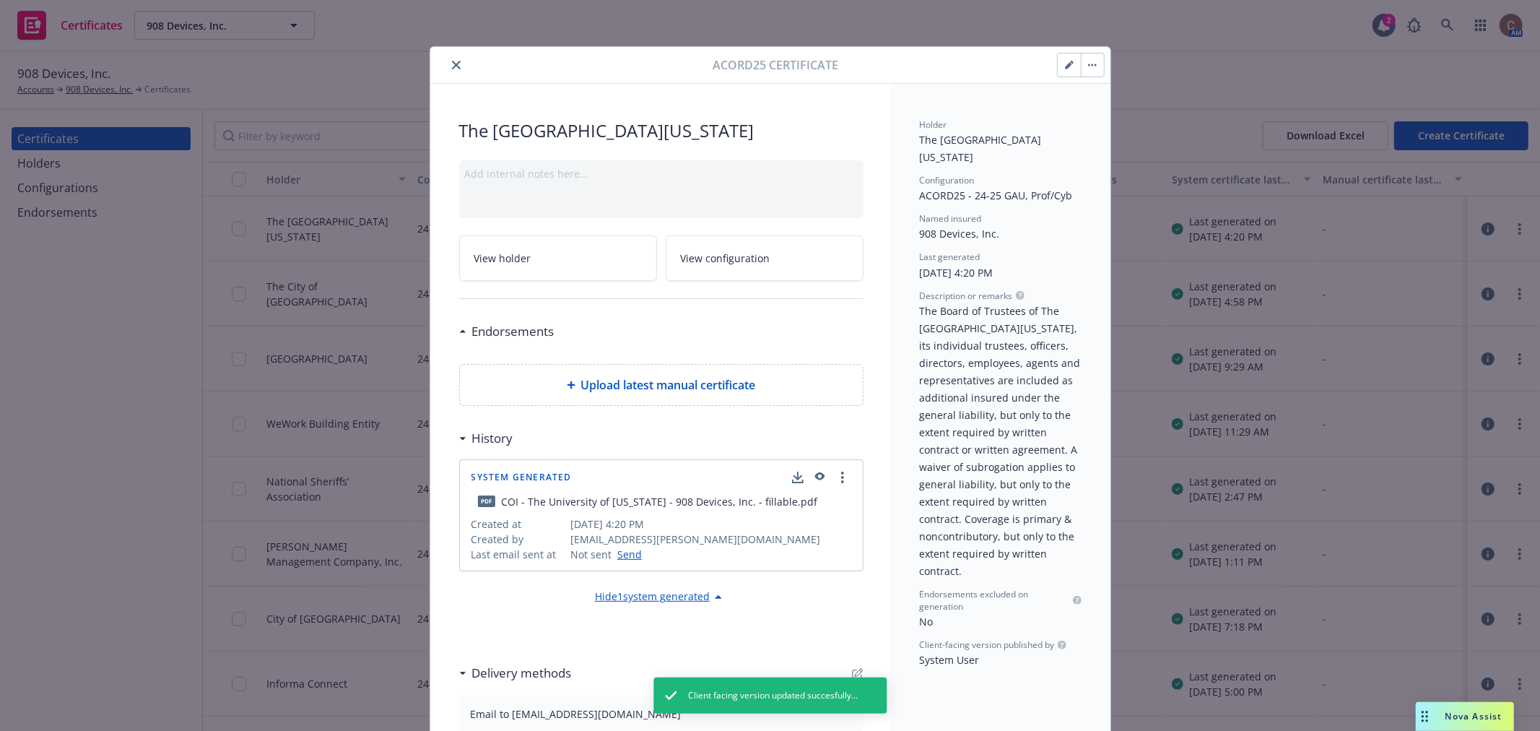
click at [814, 475] on icon "button" at bounding box center [818, 477] width 13 height 10
click at [452, 63] on icon "close" at bounding box center [456, 65] width 9 height 9
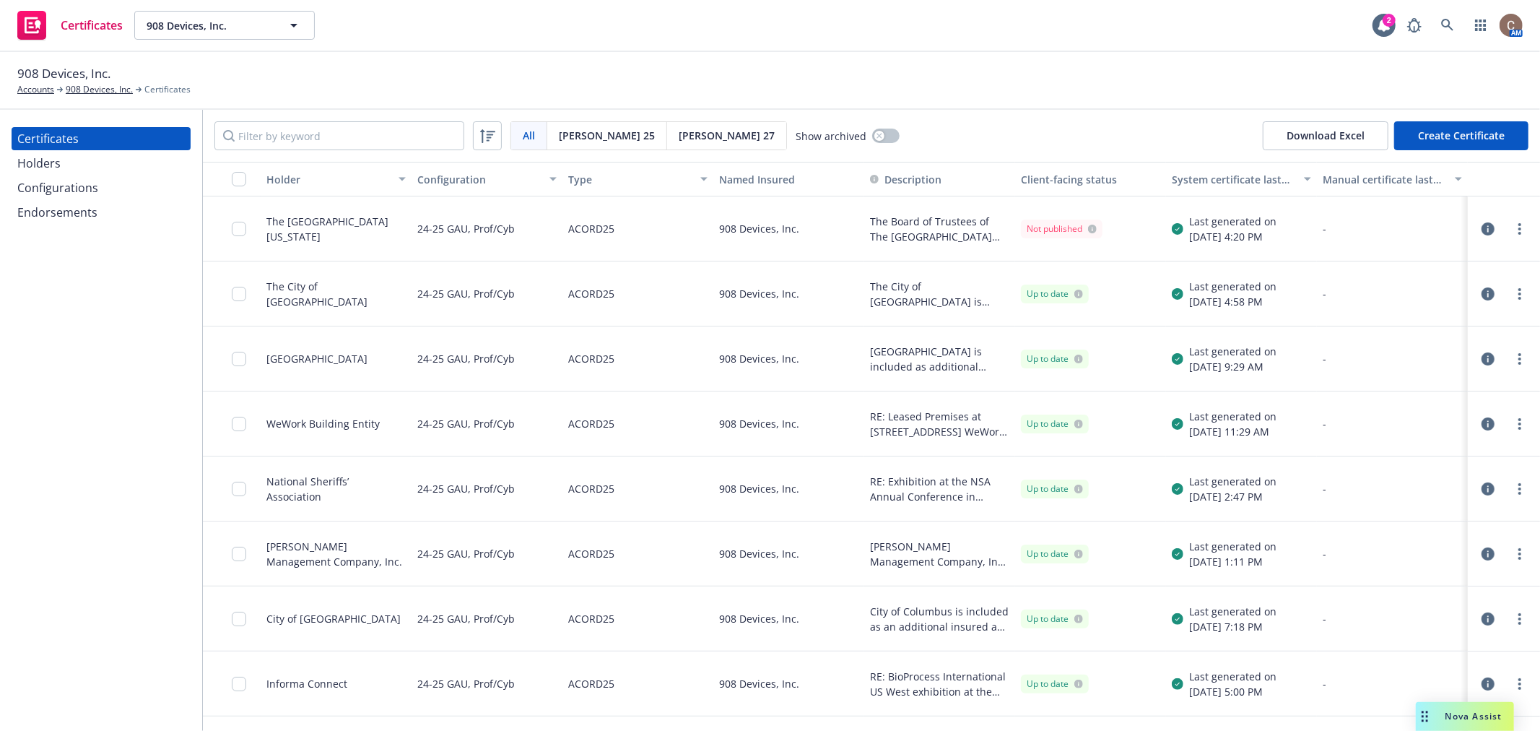
click at [1482, 229] on icon "button" at bounding box center [1488, 228] width 13 height 13
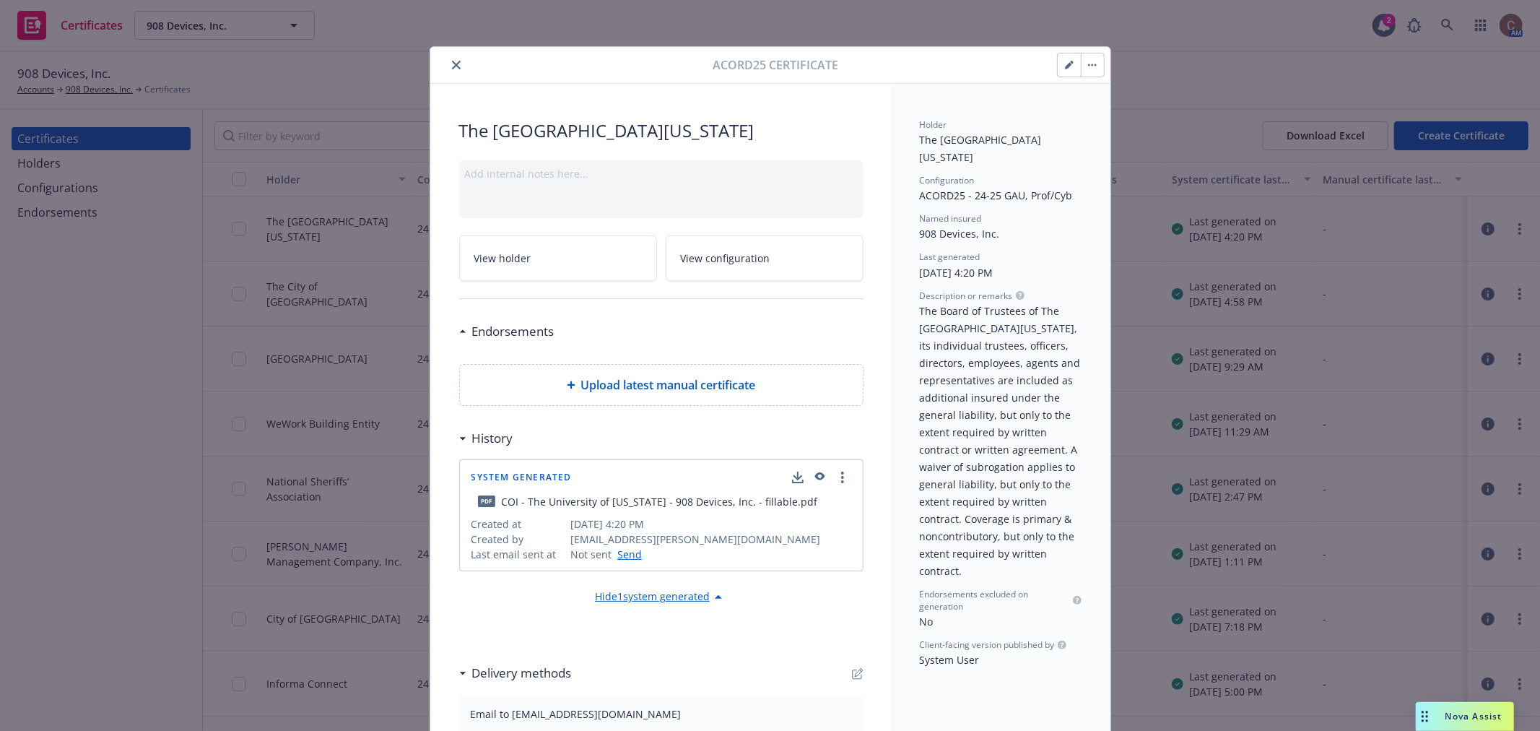
click at [1095, 71] on button "button" at bounding box center [1092, 64] width 23 height 23
click at [963, 367] on span "The Board of Trustees of The [GEOGRAPHIC_DATA][US_STATE], its individual truste…" at bounding box center [1002, 441] width 164 height 274
click at [841, 478] on circle "more" at bounding box center [842, 477] width 3 height 3
click at [875, 425] on div "The University of Alabama Add internal notes here... View holder View configura…" at bounding box center [660, 426] width 461 height 684
click at [1065, 69] on button "button" at bounding box center [1069, 64] width 23 height 23
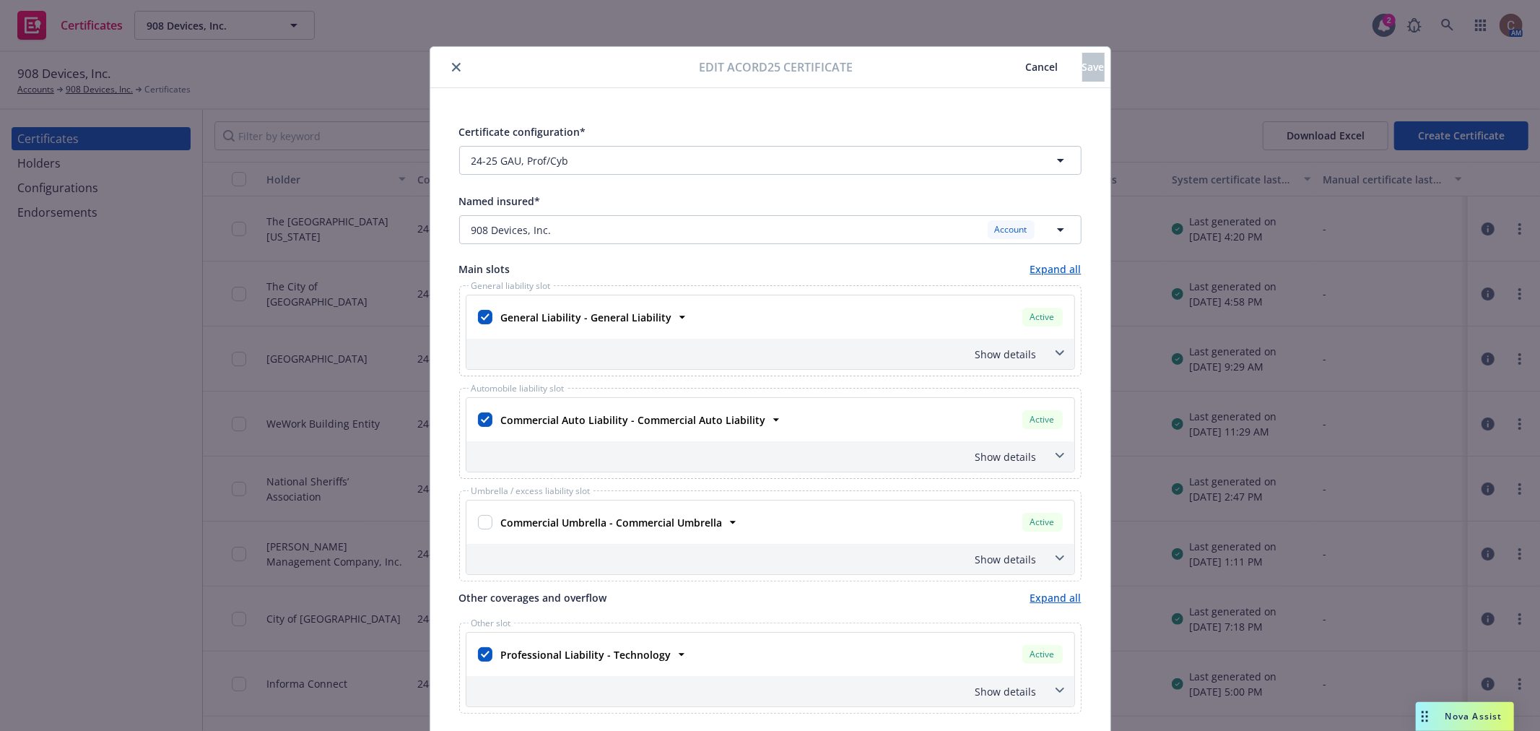
click at [1057, 350] on span at bounding box center [1060, 353] width 23 height 23
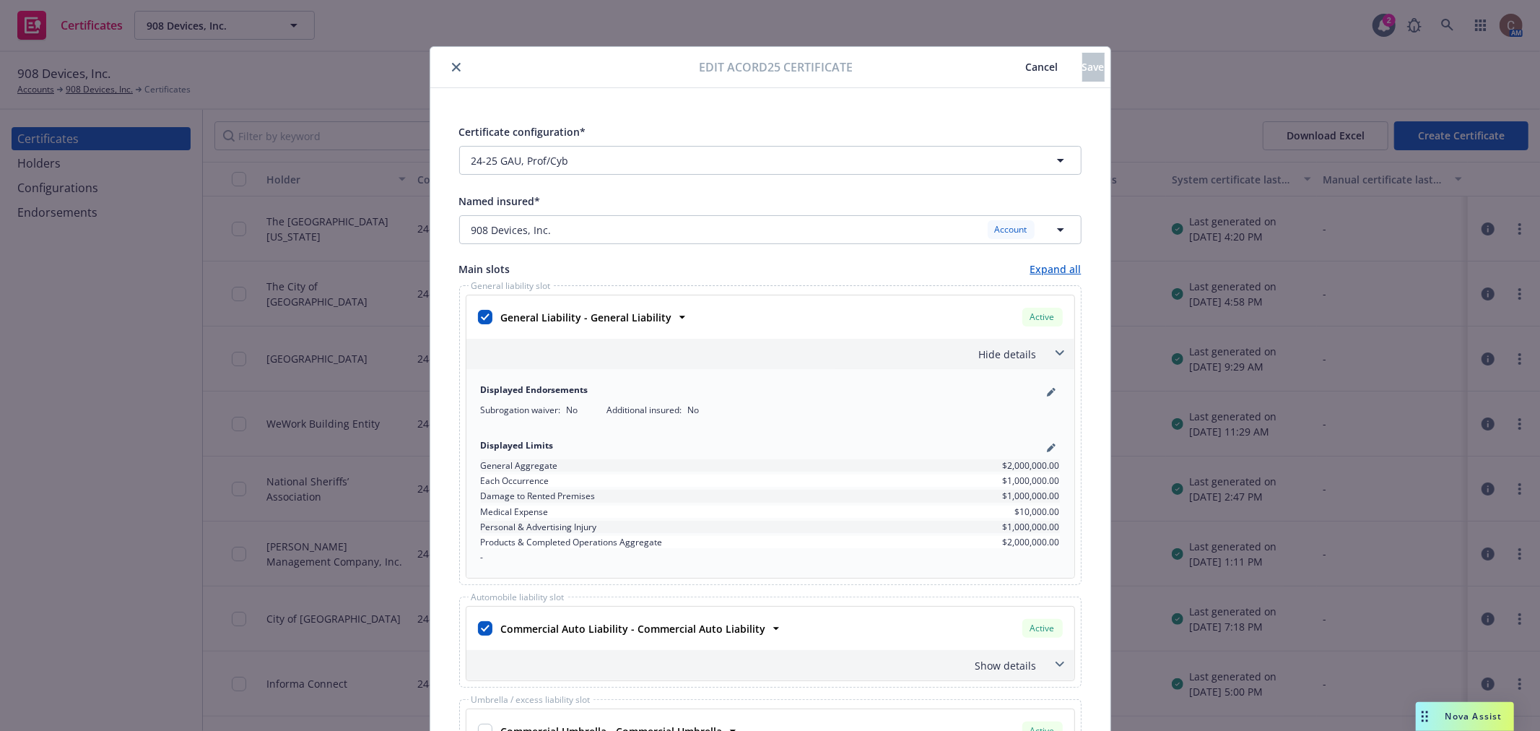
click at [1034, 387] on div "Displayed Endorsements" at bounding box center [770, 391] width 579 height 17
click at [1054, 392] on div "Displayed Endorsements Subrogation waiver : No Additional insured : No" at bounding box center [770, 400] width 597 height 50
click at [1047, 393] on icon "pencil" at bounding box center [1050, 392] width 7 height 7
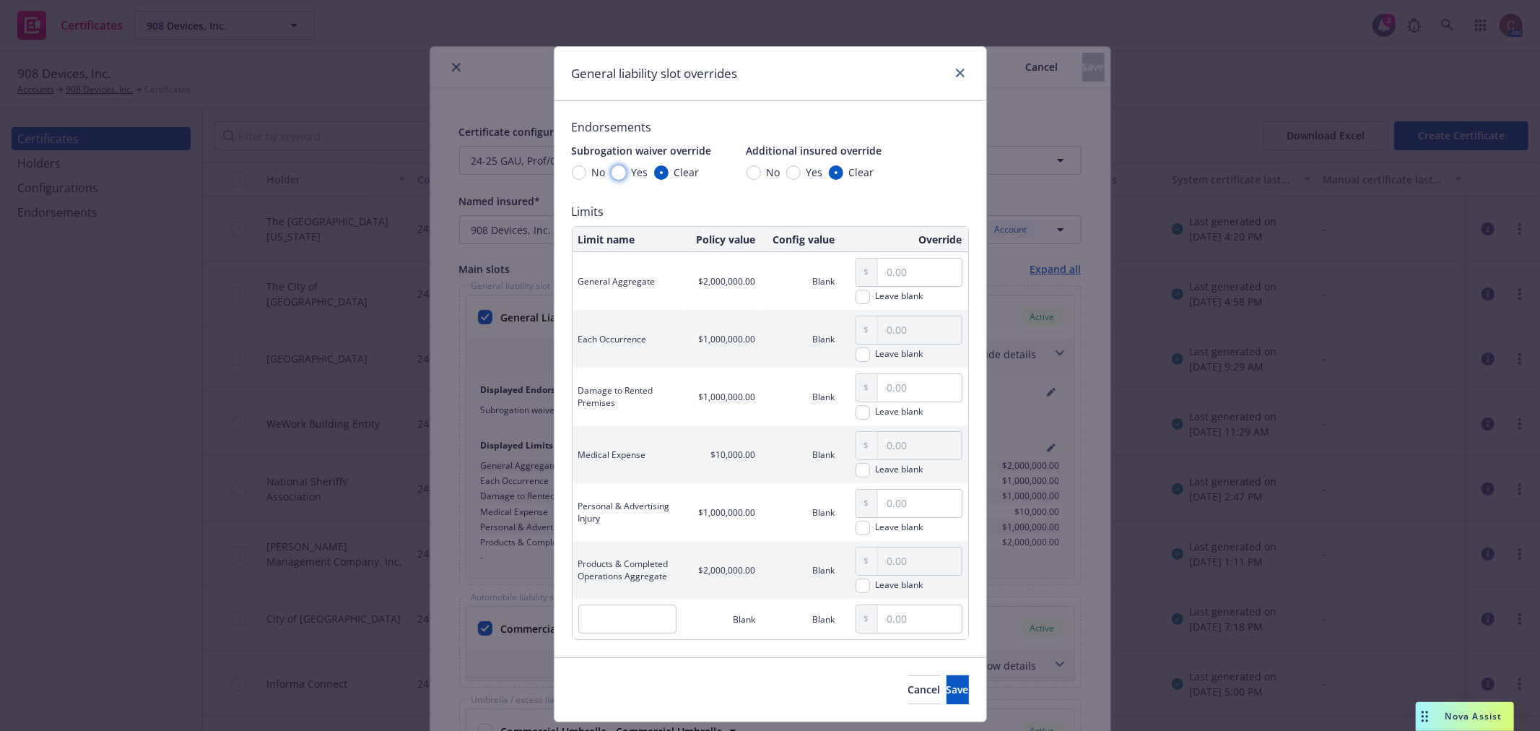
click at [614, 174] on input "Yes" at bounding box center [619, 172] width 14 height 14
radio input "true"
click at [786, 170] on input "Yes" at bounding box center [793, 172] width 14 height 14
radio input "true"
click at [947, 688] on span "Save" at bounding box center [958, 689] width 22 height 14
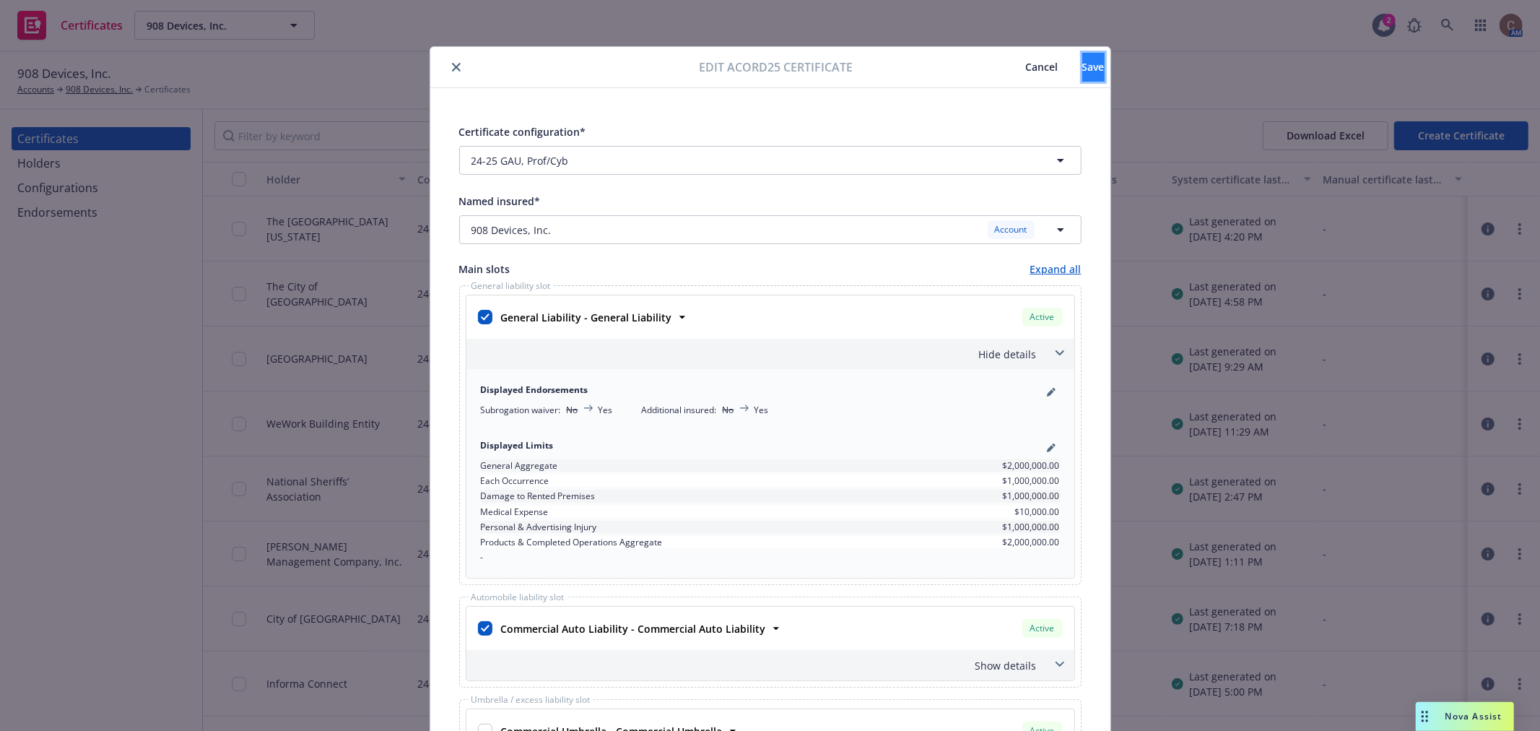
click at [1083, 65] on button "Save" at bounding box center [1094, 67] width 22 height 29
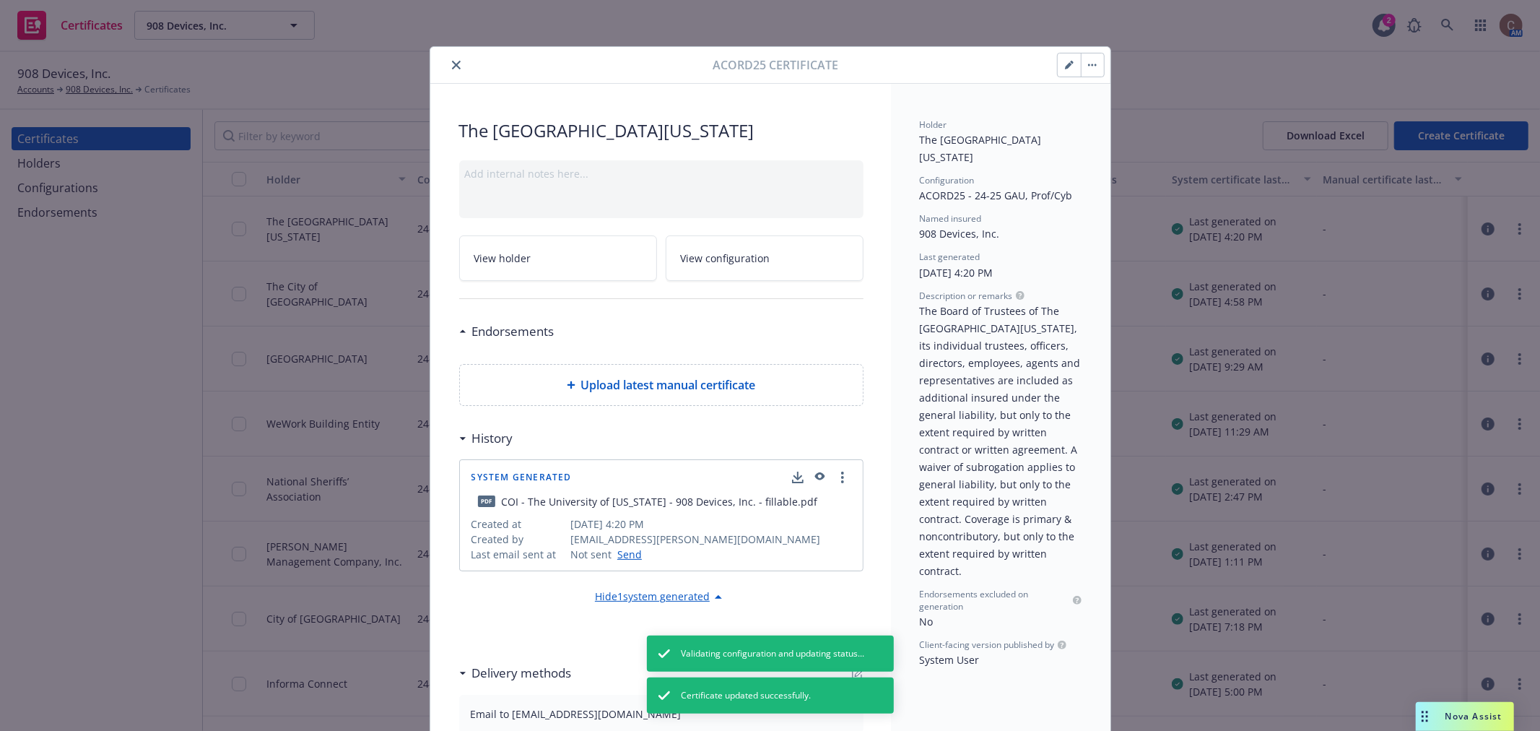
click at [448, 66] on button "close" at bounding box center [456, 64] width 17 height 17
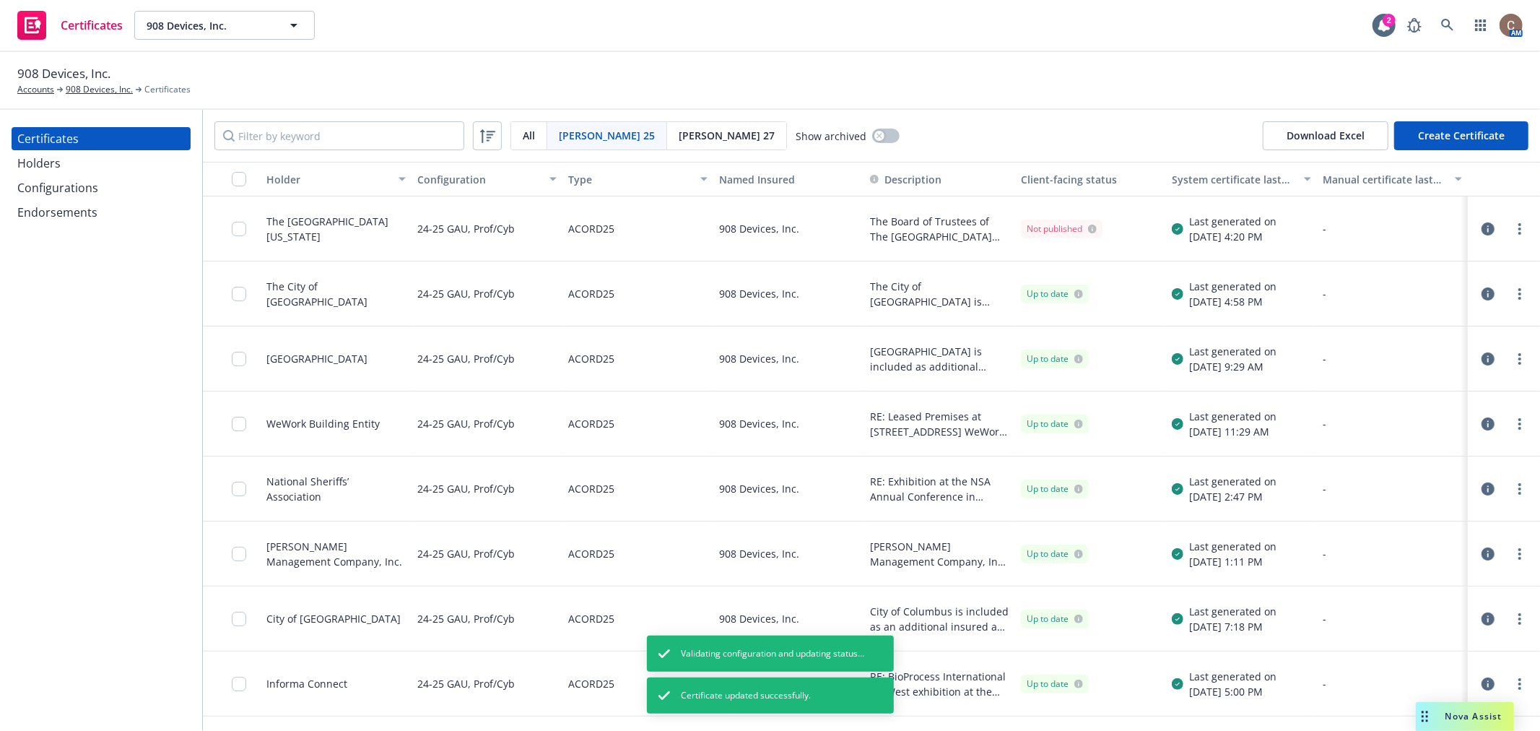
click at [1482, 225] on icon "button" at bounding box center [1488, 228] width 13 height 13
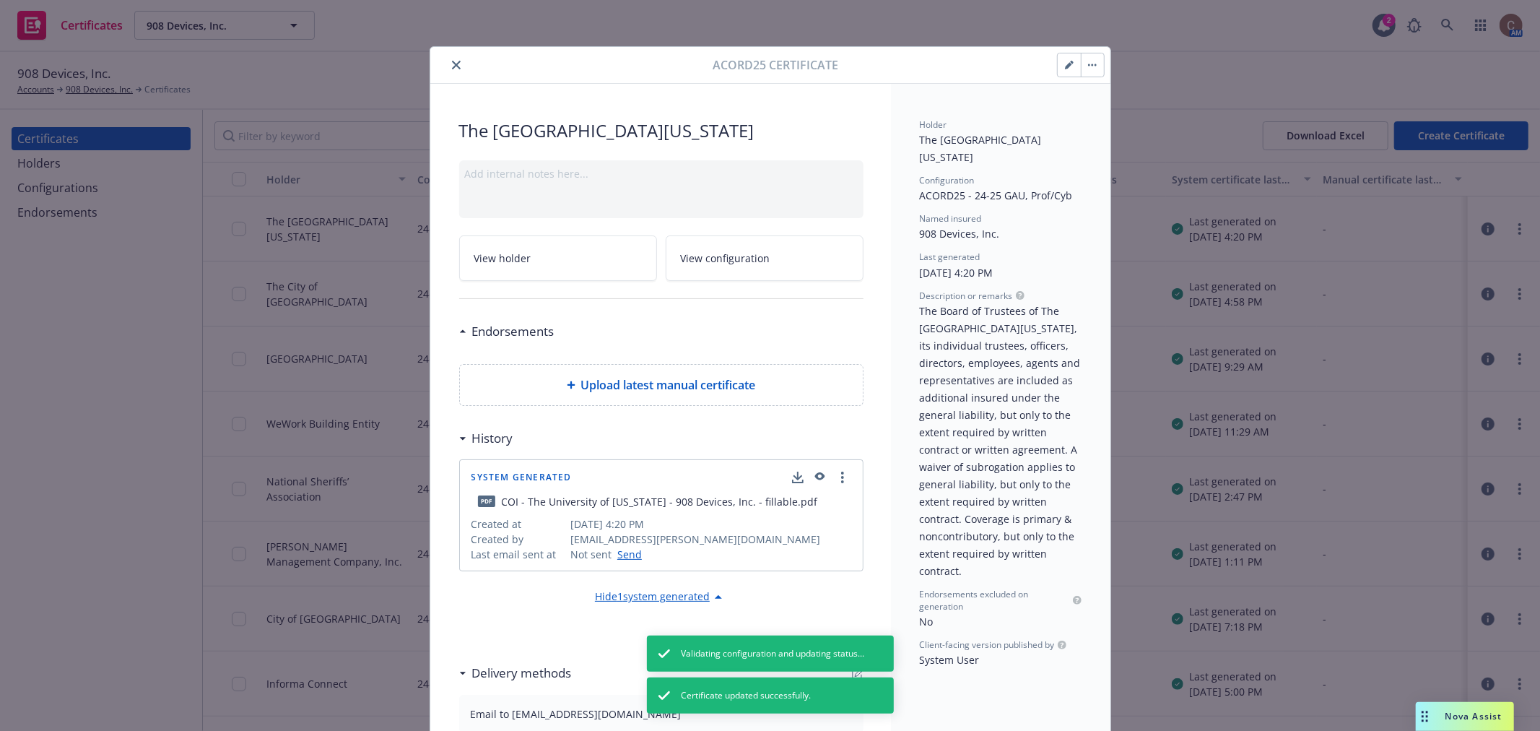
click at [1098, 61] on button "button" at bounding box center [1092, 64] width 23 height 23
click at [1138, 129] on link "Regenerate" at bounding box center [1201, 133] width 253 height 29
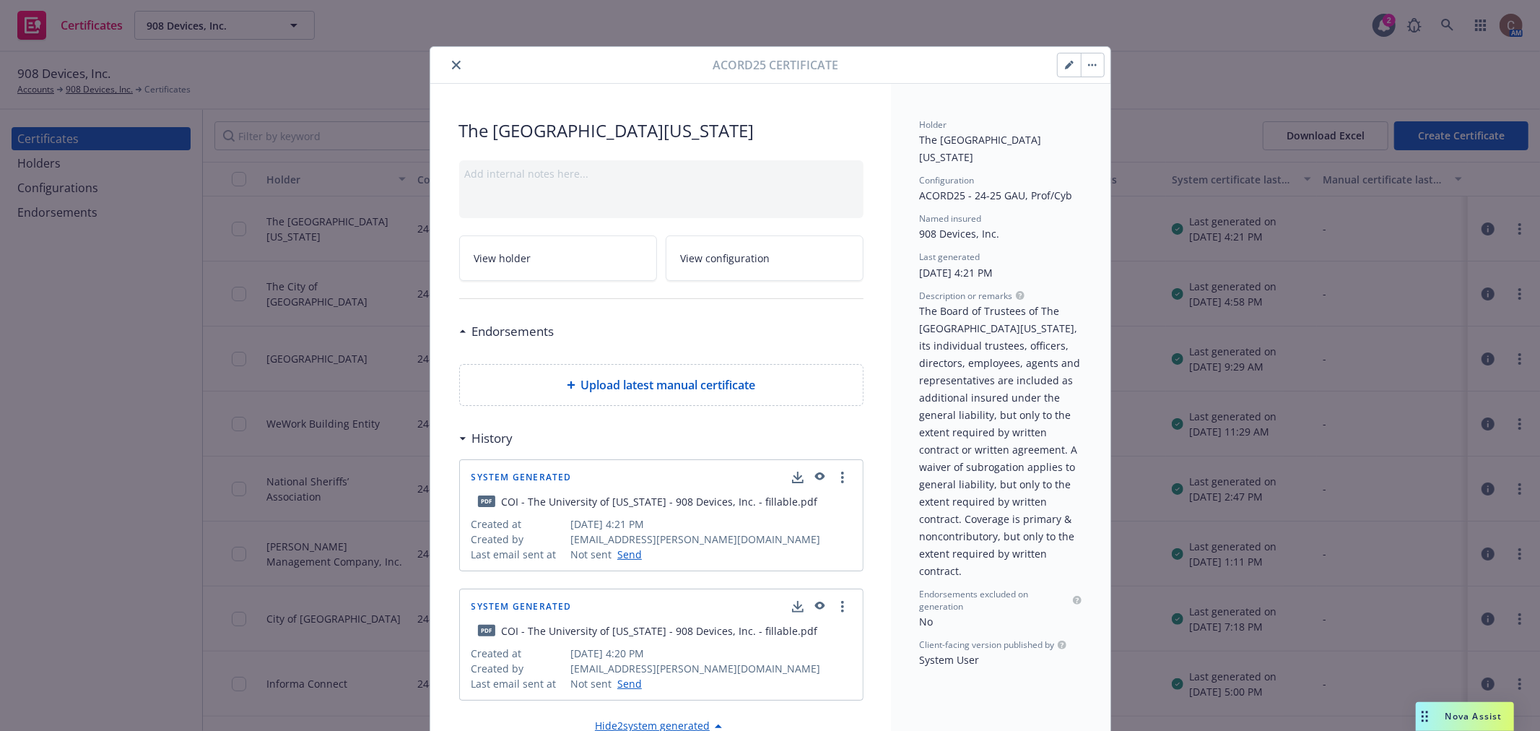
click at [812, 478] on icon "button" at bounding box center [818, 477] width 13 height 10
click at [1088, 64] on icon "button" at bounding box center [1092, 65] width 9 height 3
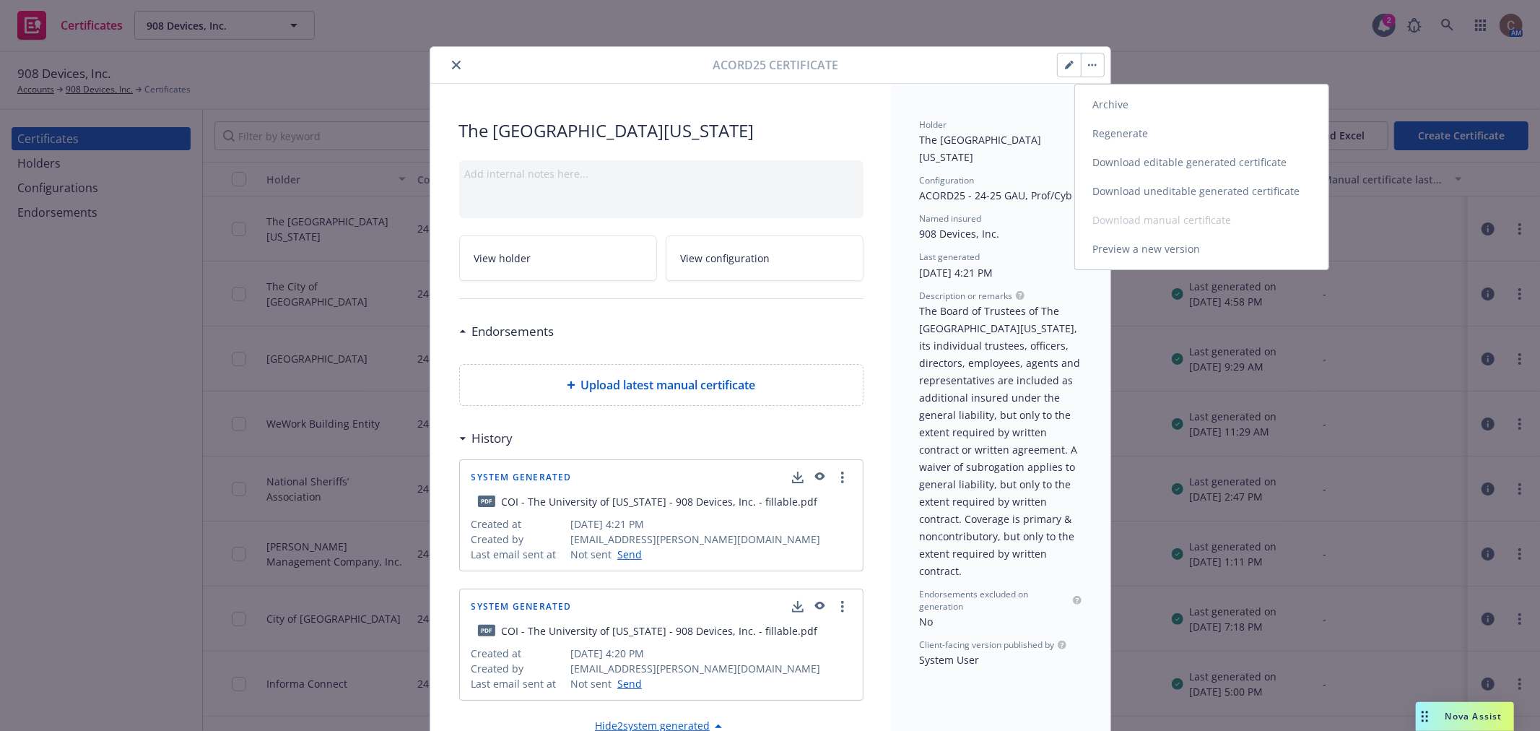
click at [1113, 192] on link "Download uneditable generated certificate" at bounding box center [1201, 191] width 253 height 29
